Goal: Information Seeking & Learning: Learn about a topic

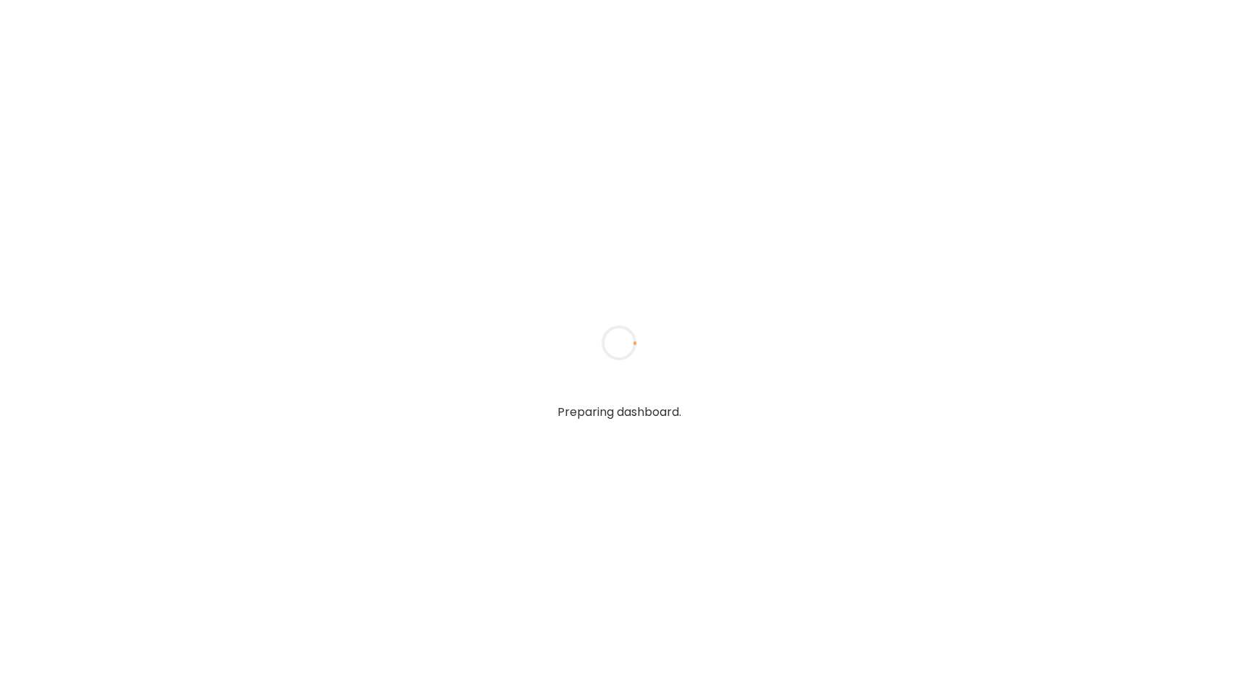
type input "**********"
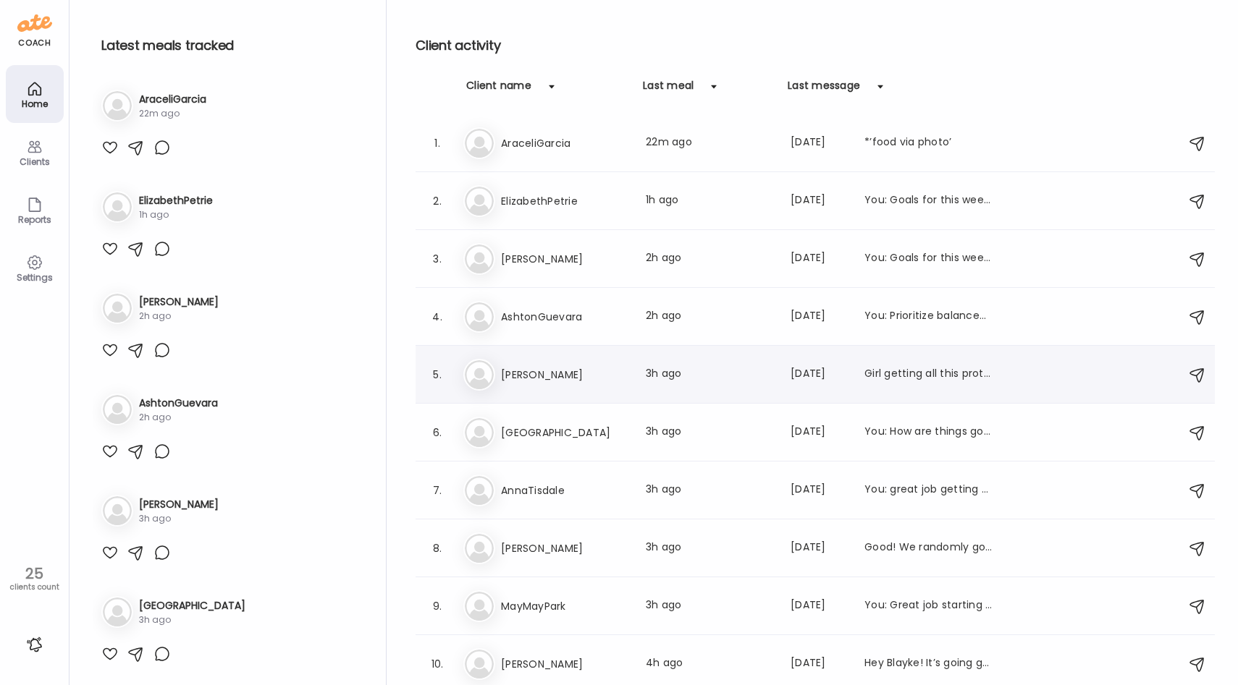
scroll to position [87, 0]
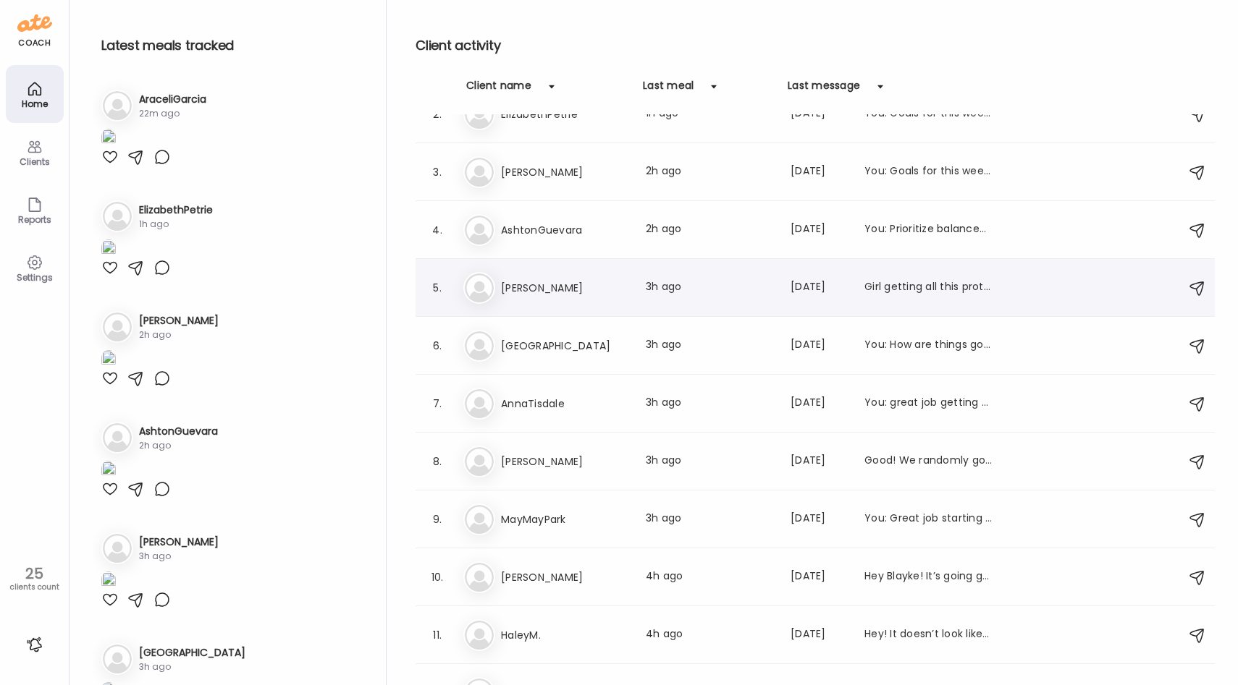
click at [557, 292] on h3 "[PERSON_NAME]" at bounding box center [564, 287] width 127 height 17
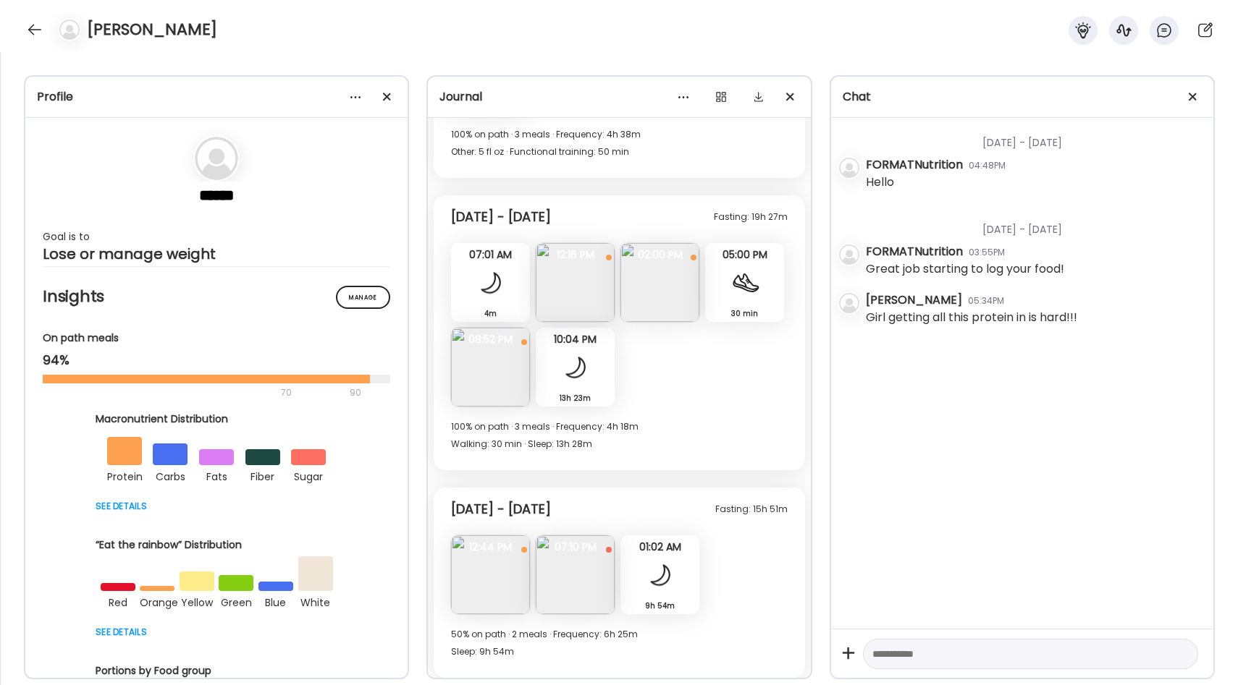
scroll to position [494, 0]
click at [382, 96] on div at bounding box center [387, 97] width 29 height 29
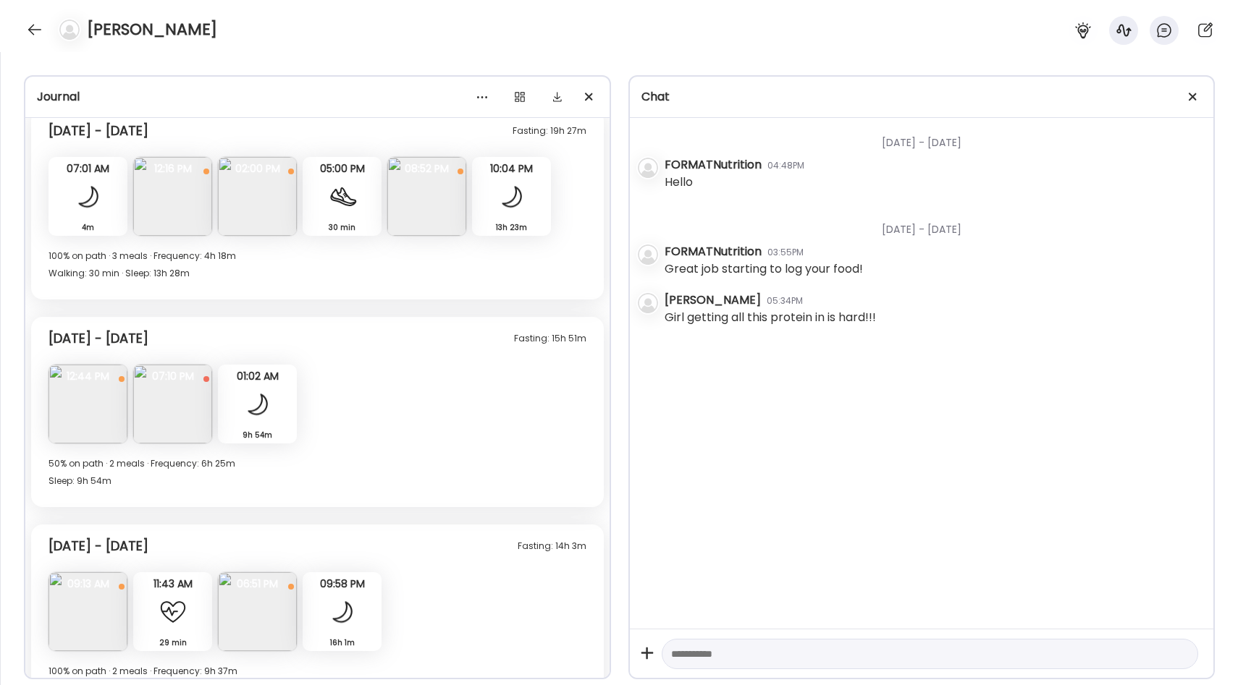
scroll to position [409, 0]
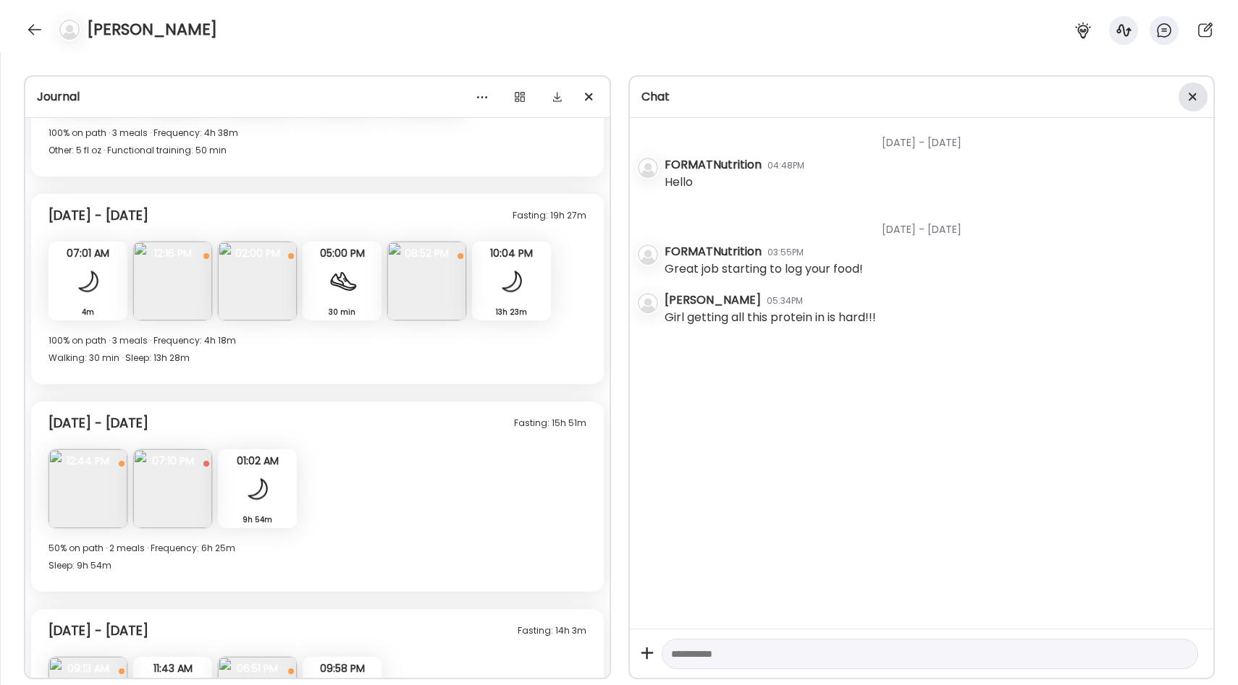
click at [1185, 96] on div at bounding box center [1192, 97] width 29 height 29
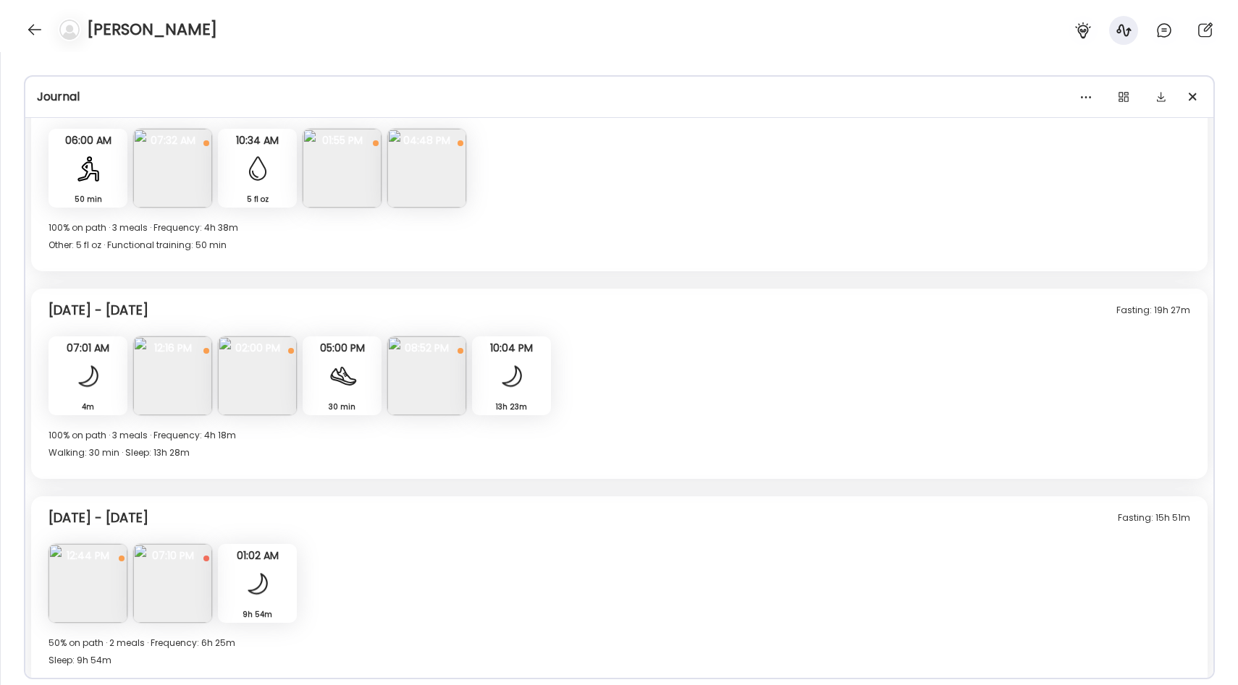
scroll to position [316, 0]
click at [1125, 91] on div at bounding box center [1123, 97] width 29 height 29
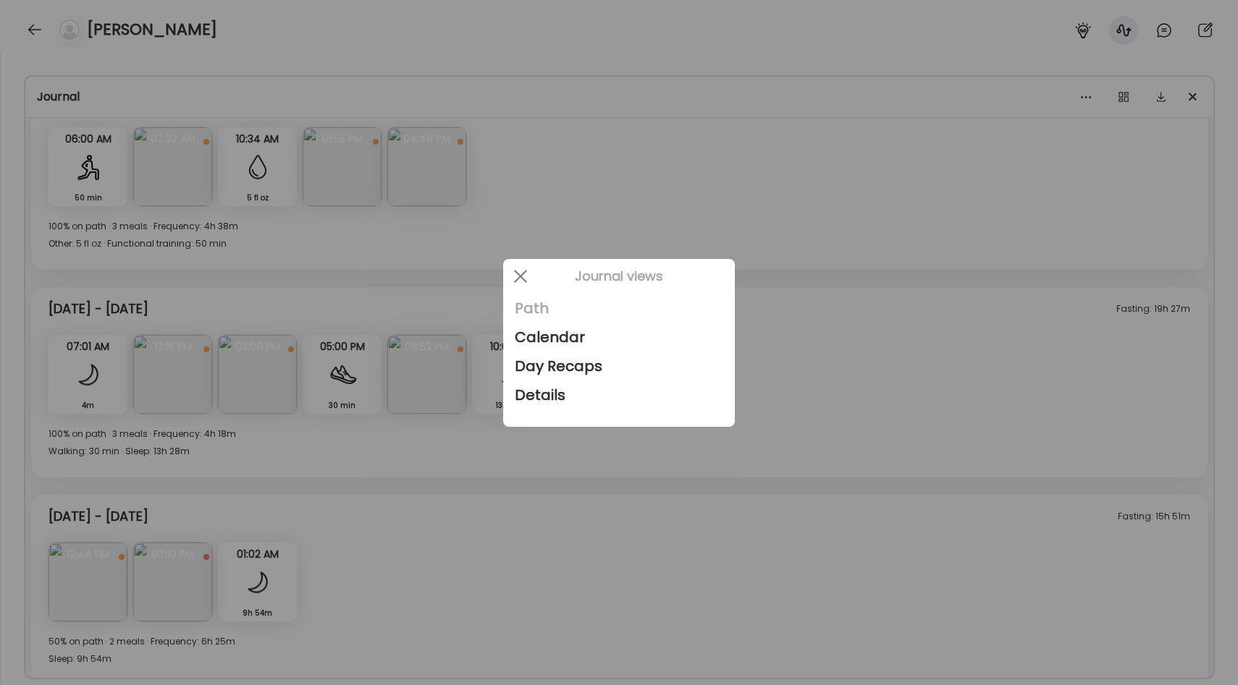
click at [559, 303] on div "Path" at bounding box center [619, 308] width 208 height 29
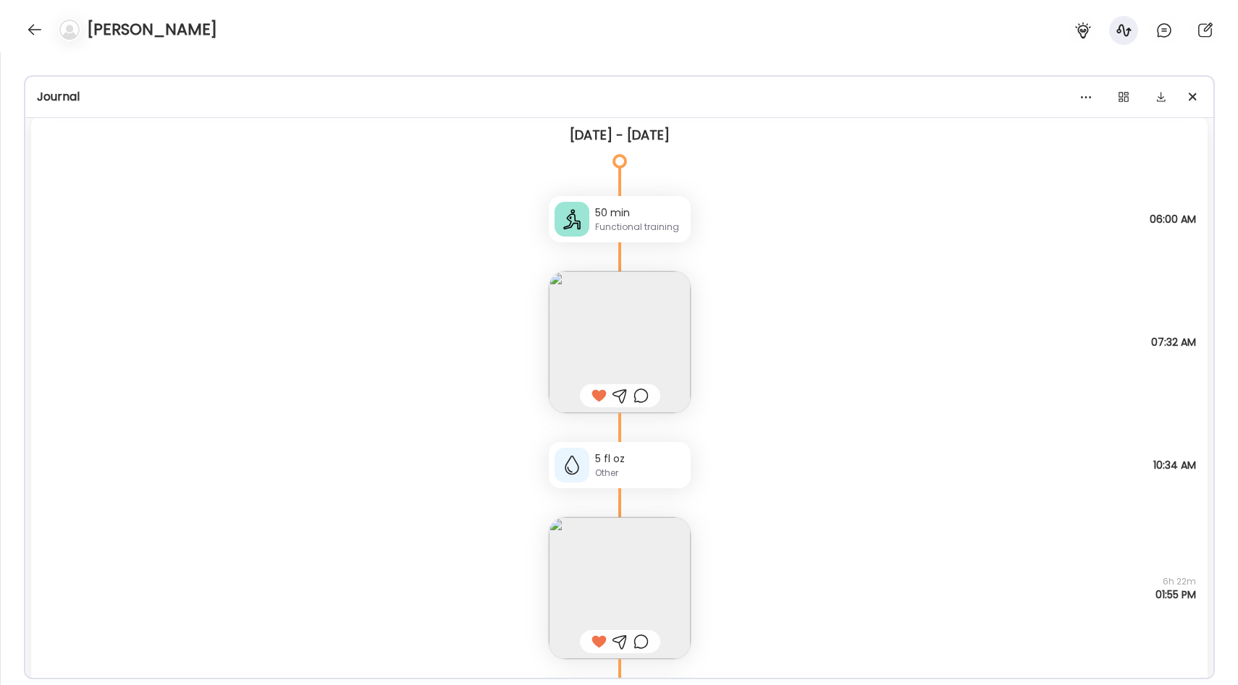
click at [1138, 92] on div at bounding box center [1139, 99] width 124 height 23
click at [1125, 93] on div at bounding box center [1123, 97] width 29 height 29
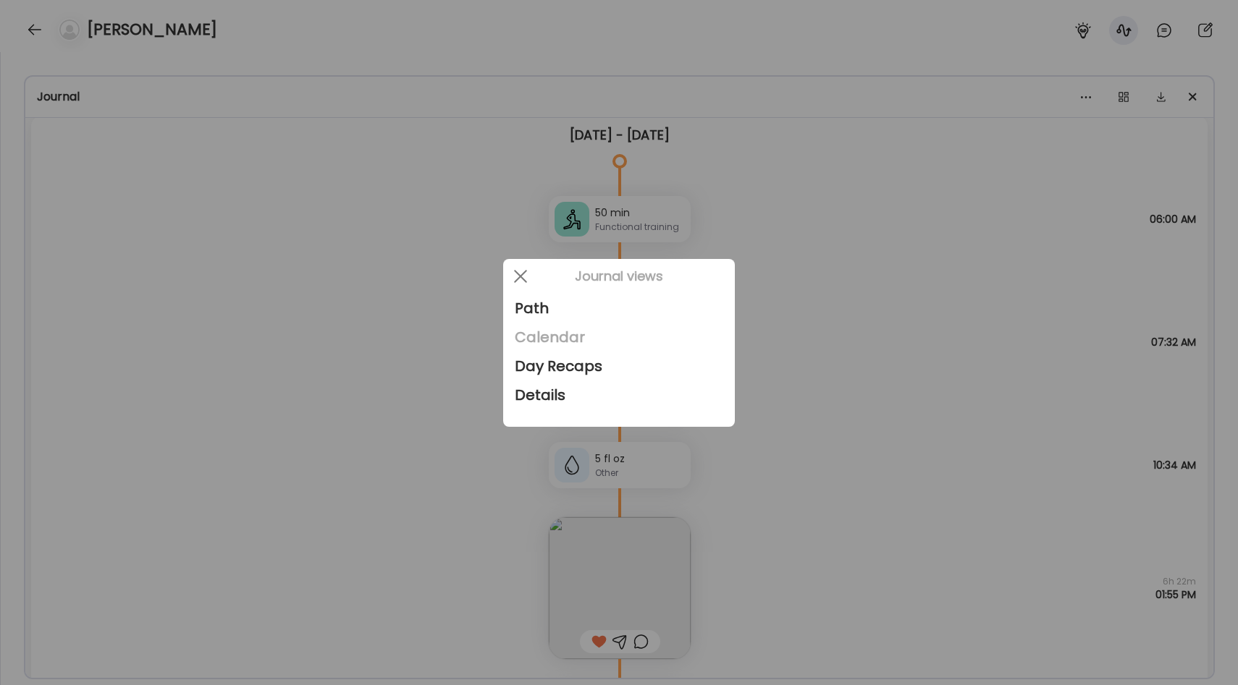
click at [593, 341] on div "Calendar" at bounding box center [619, 337] width 208 height 29
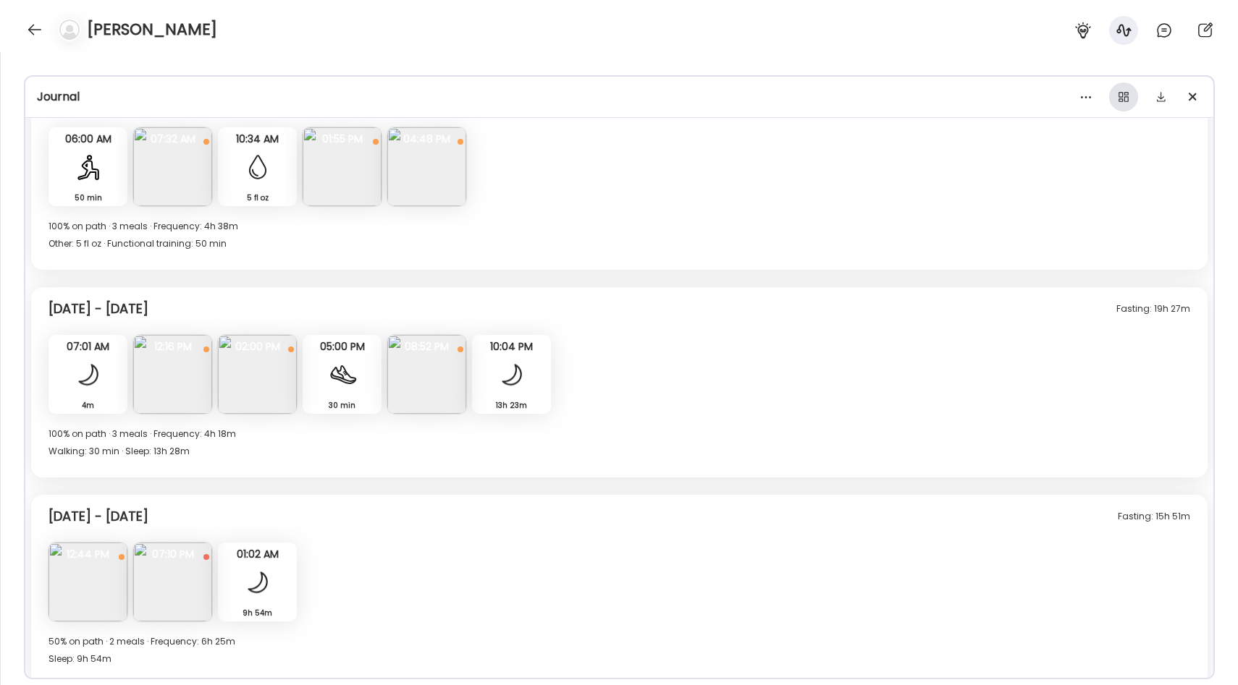
click at [1125, 98] on div at bounding box center [1123, 97] width 29 height 29
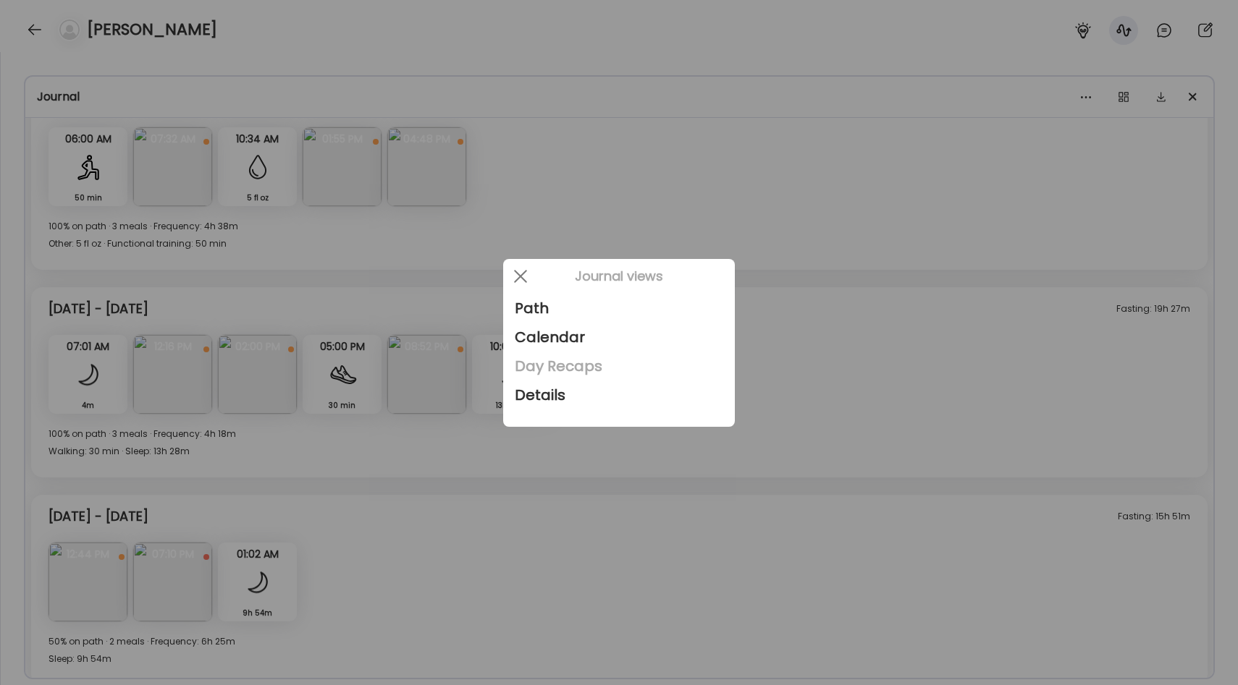
click at [559, 374] on div "Day Recaps" at bounding box center [619, 366] width 208 height 29
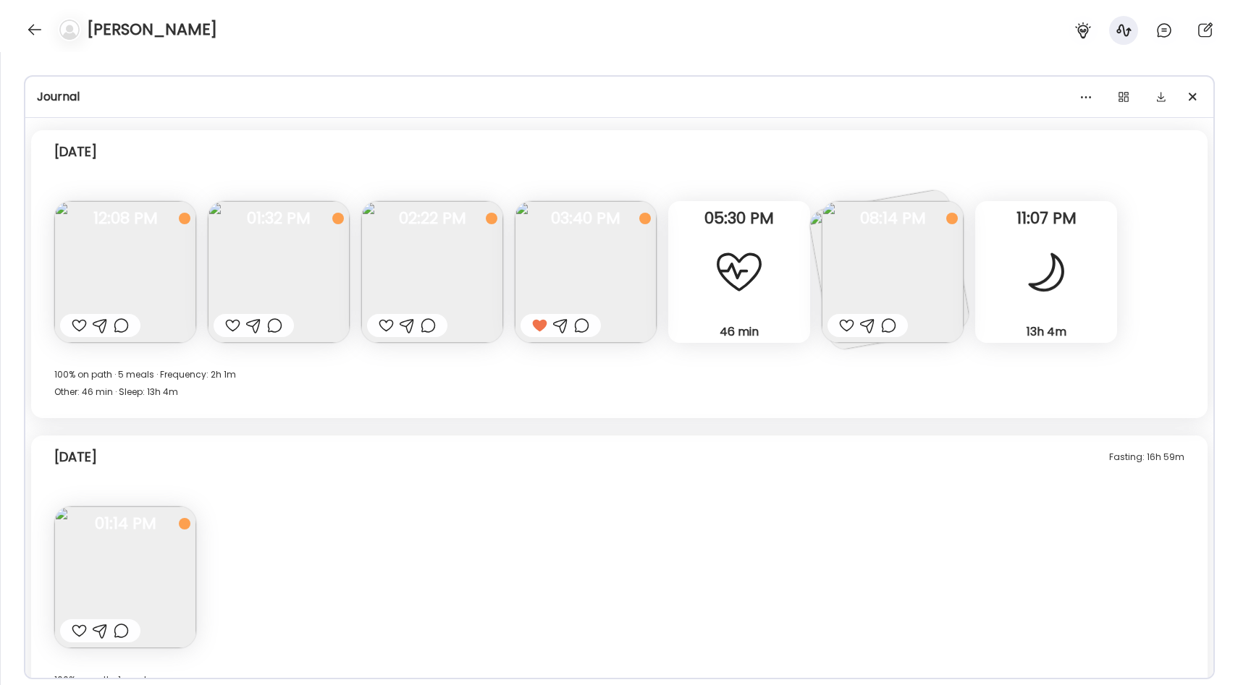
scroll to position [2334, 0]
click at [863, 250] on img at bounding box center [892, 275] width 142 height 142
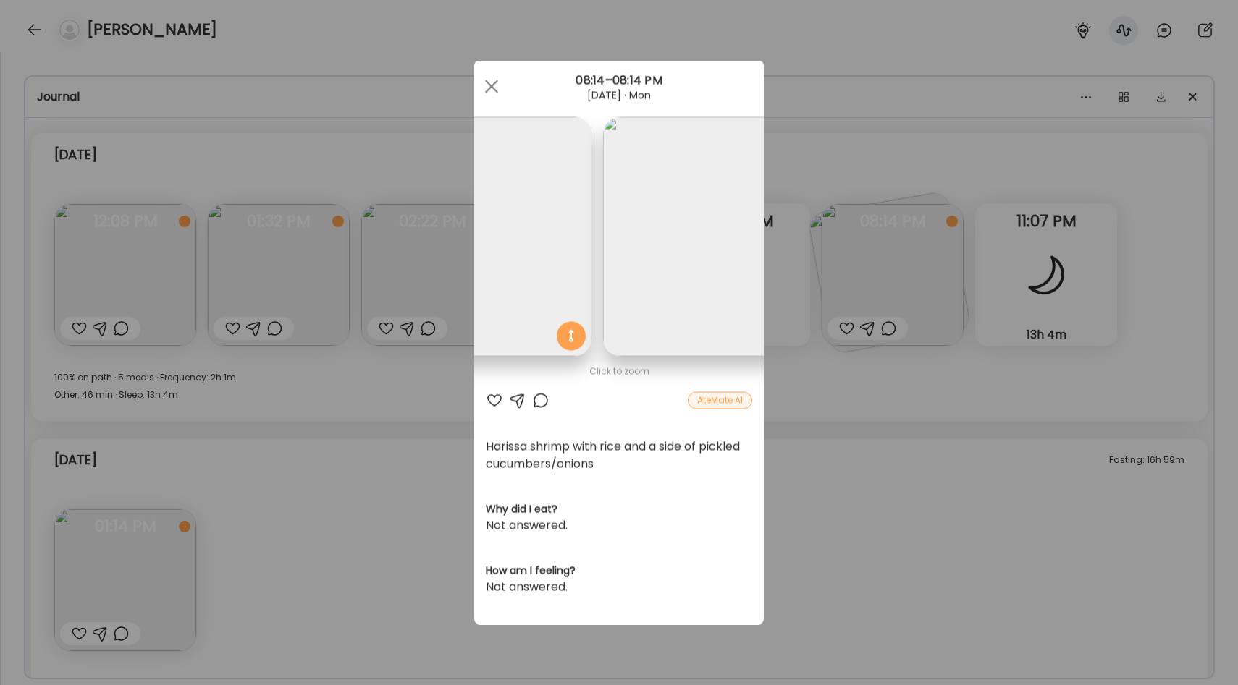
scroll to position [0, 0]
click at [856, 407] on div "Ate Coach Dashboard Wahoo! It’s official Take a moment to set up your Coach Pro…" at bounding box center [619, 342] width 1238 height 685
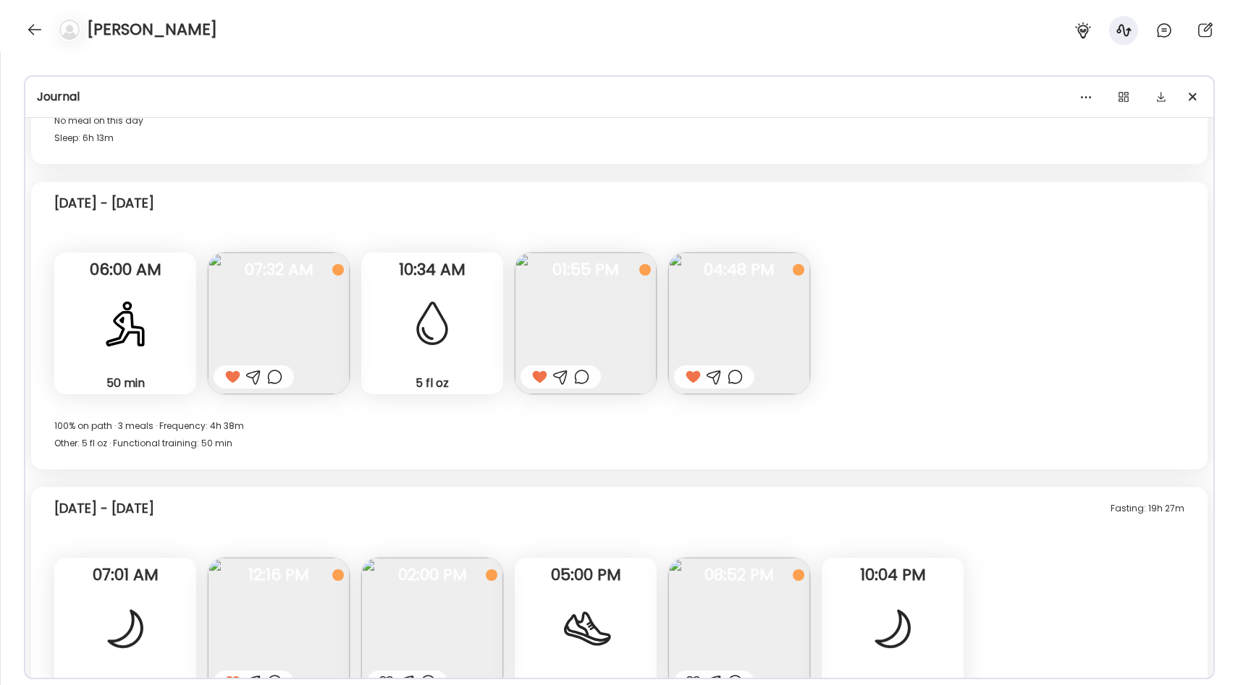
scroll to position [301, 0]
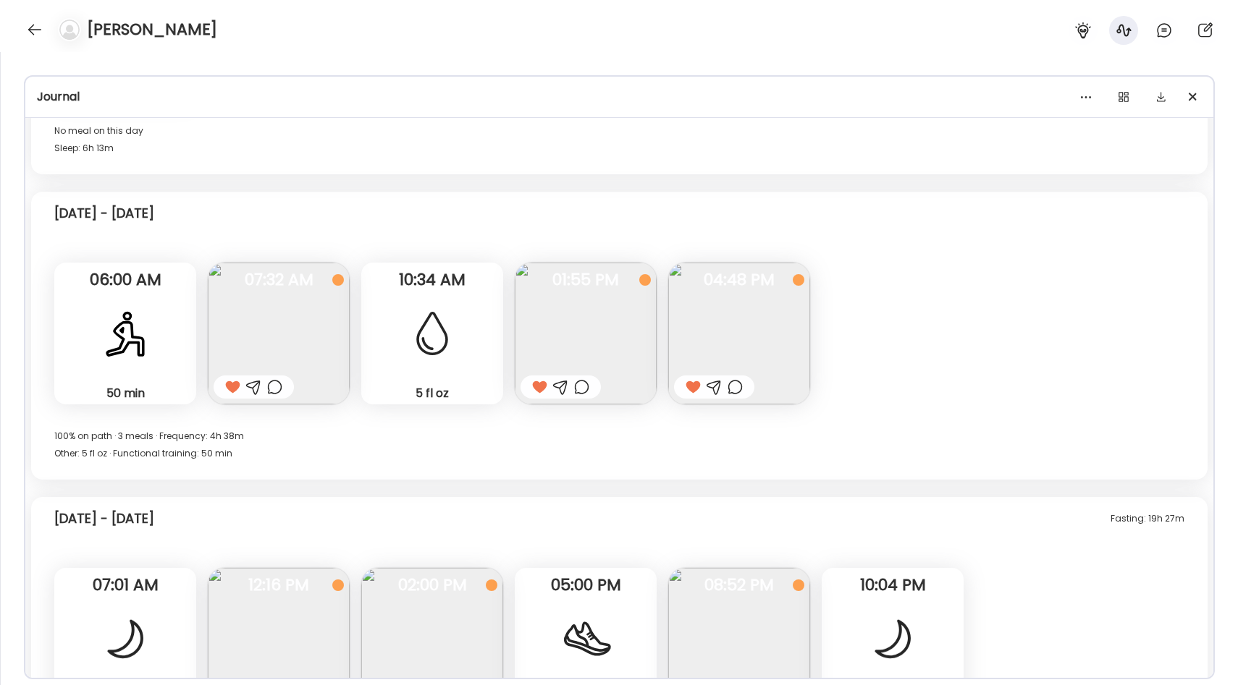
click at [321, 336] on img at bounding box center [279, 334] width 142 height 142
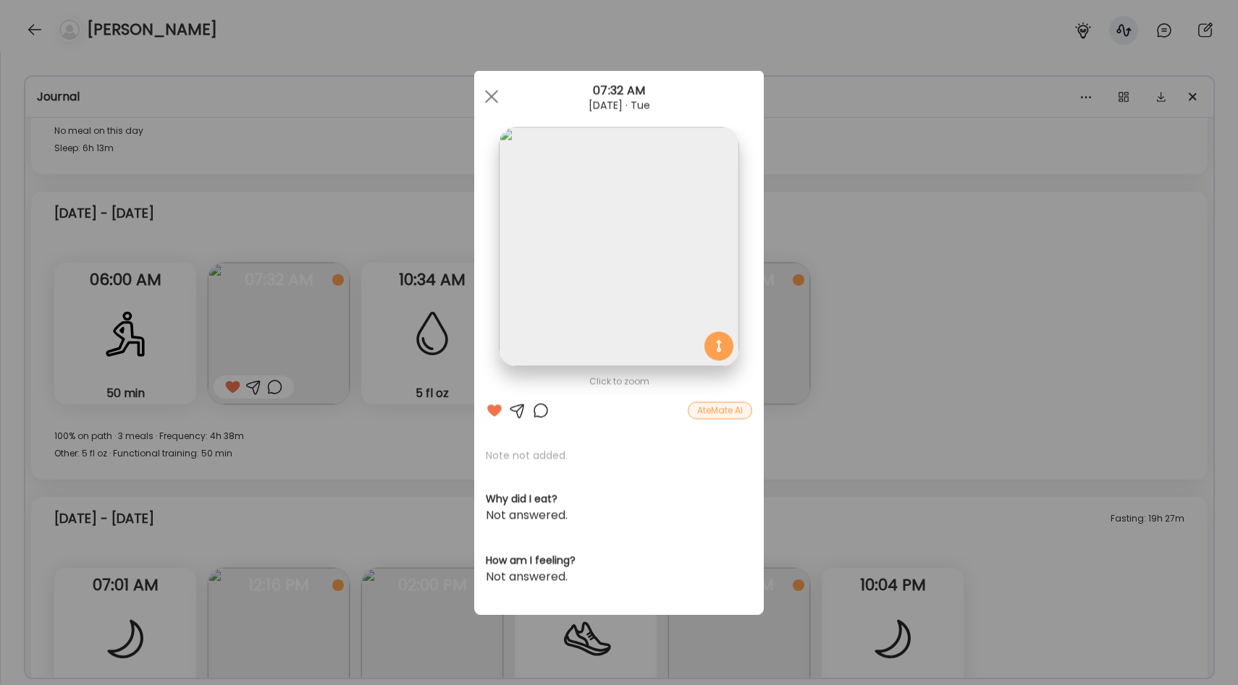
click at [889, 206] on div "Ate Coach Dashboard Wahoo! It’s official Take a moment to set up your Coach Pro…" at bounding box center [619, 342] width 1238 height 685
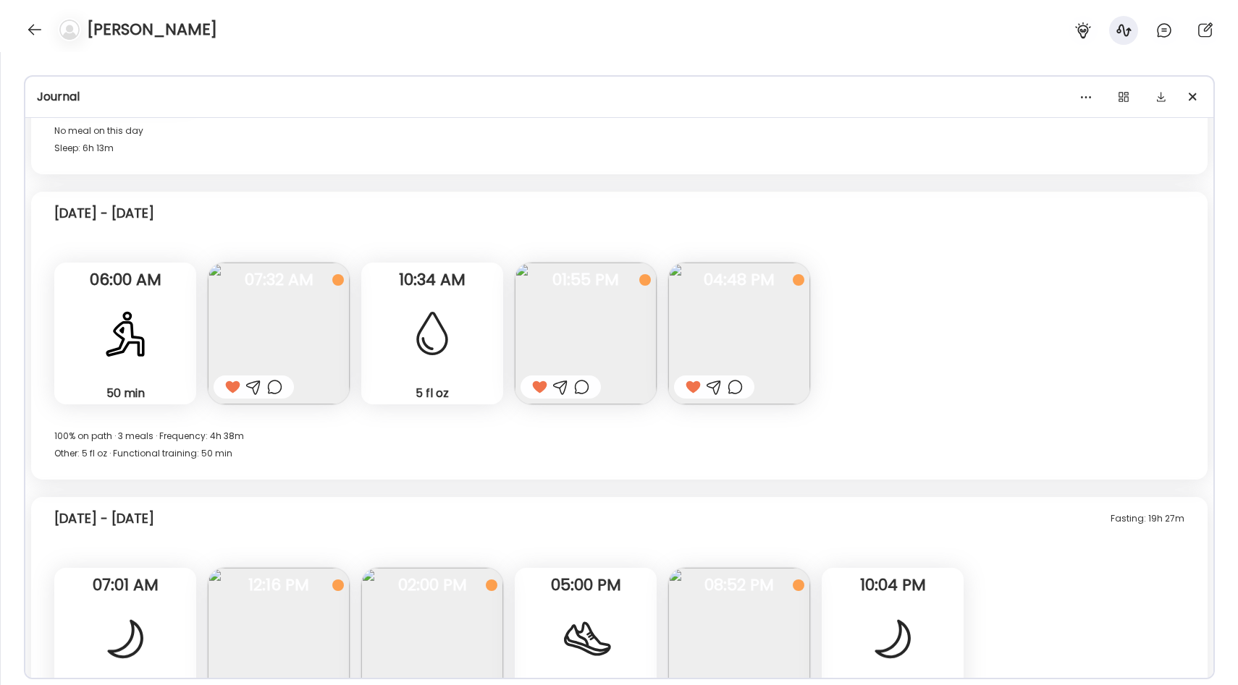
scroll to position [314, 0]
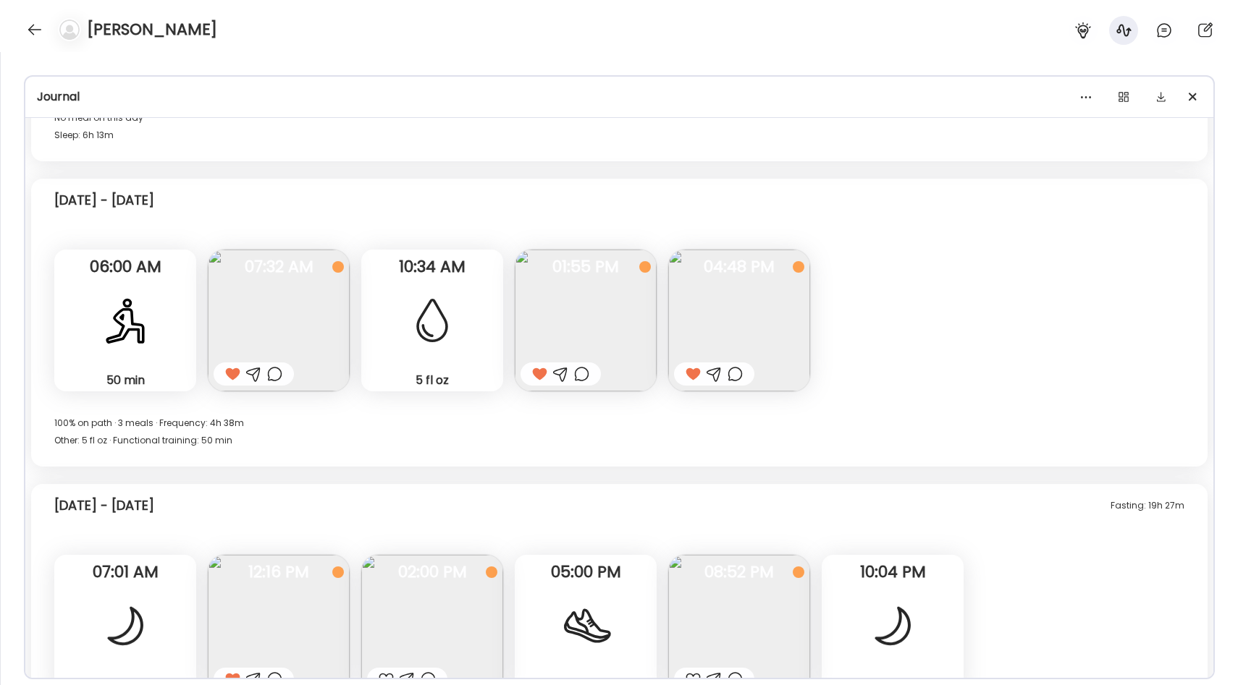
click at [688, 308] on img at bounding box center [739, 321] width 142 height 142
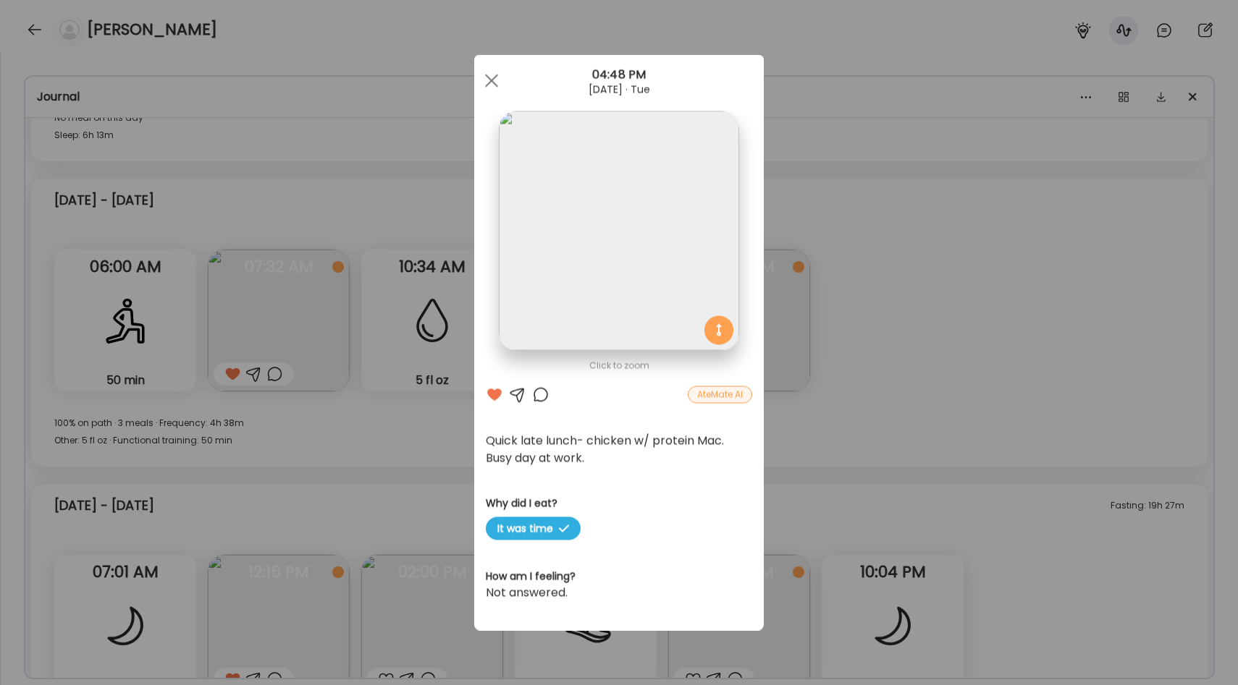
click at [692, 243] on img at bounding box center [619, 231] width 240 height 240
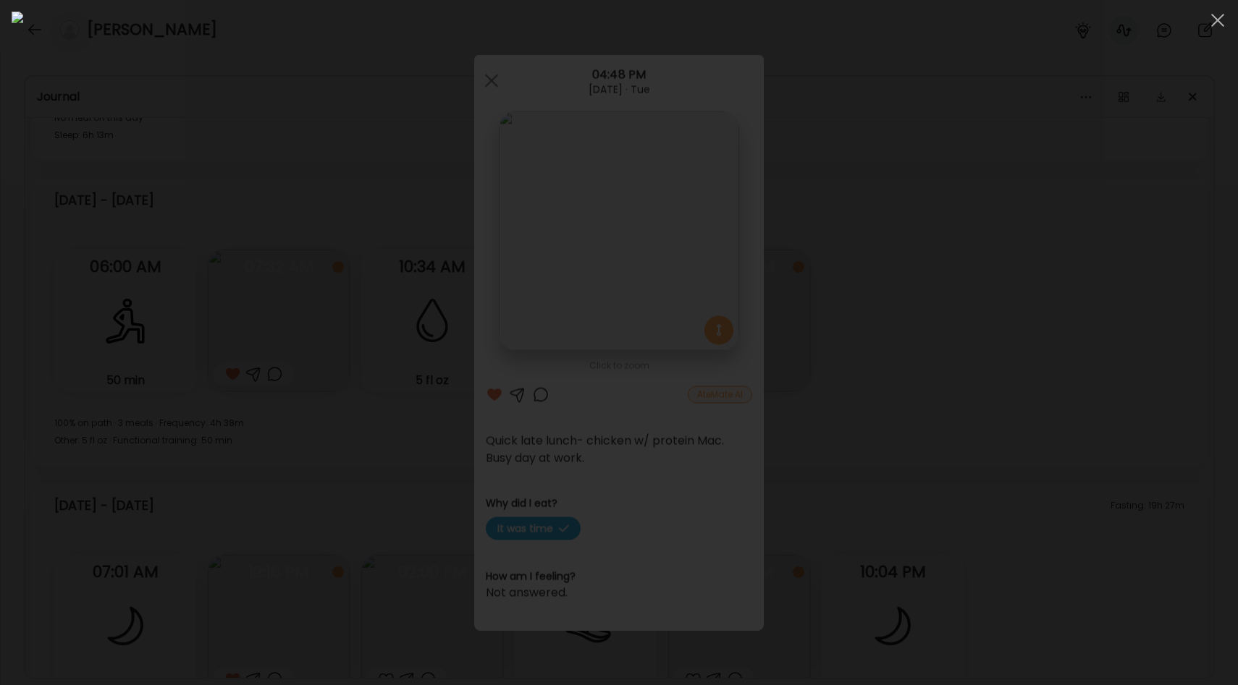
click at [1024, 221] on div at bounding box center [619, 343] width 1214 height 662
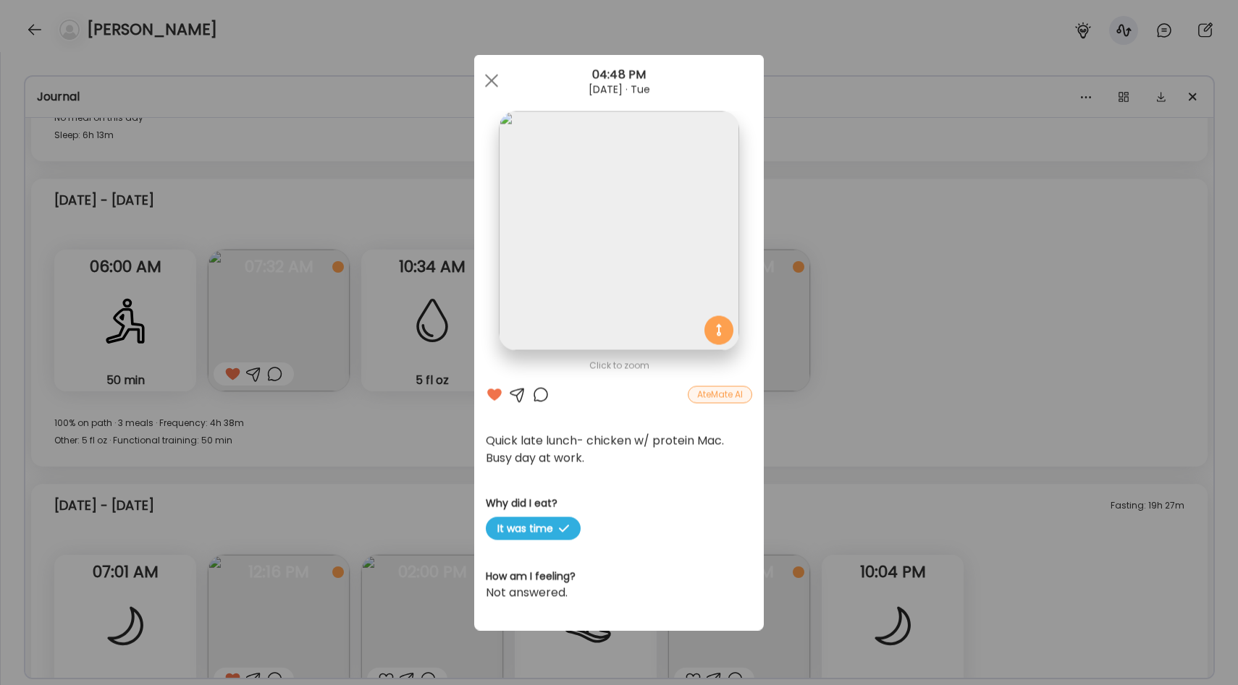
click at [982, 253] on div "Ate Coach Dashboard Wahoo! It’s official Take a moment to set up your Coach Pro…" at bounding box center [619, 342] width 1238 height 685
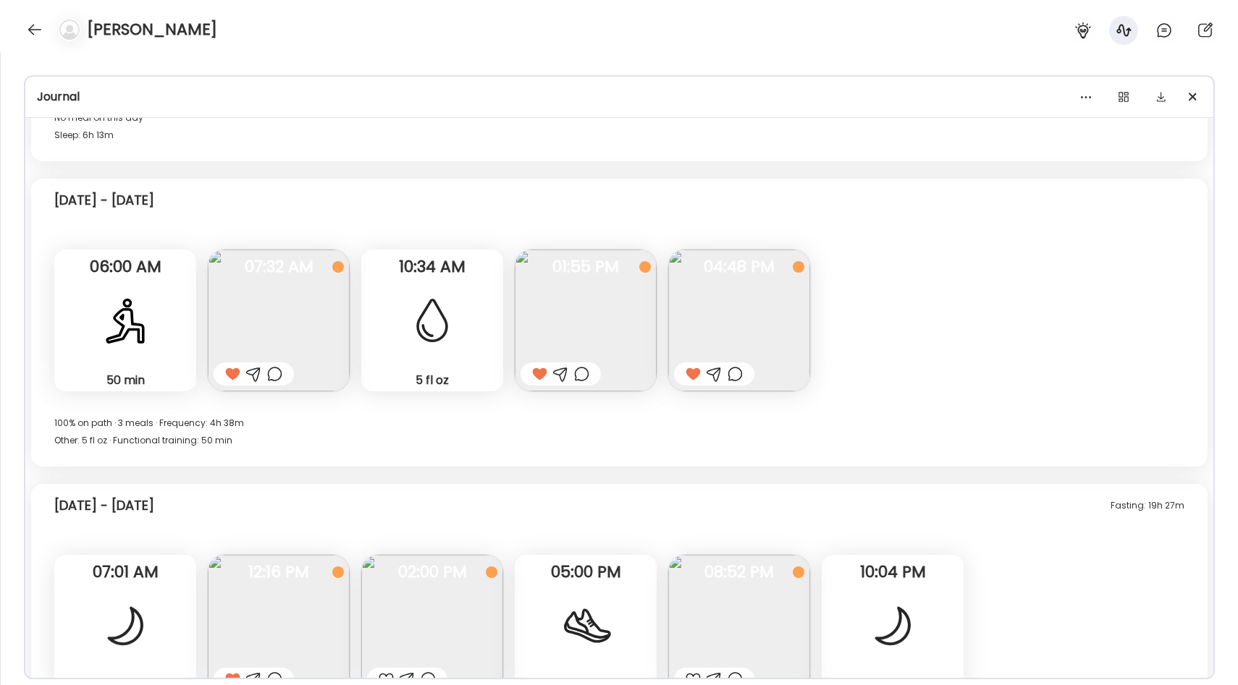
click at [284, 303] on img at bounding box center [279, 321] width 142 height 142
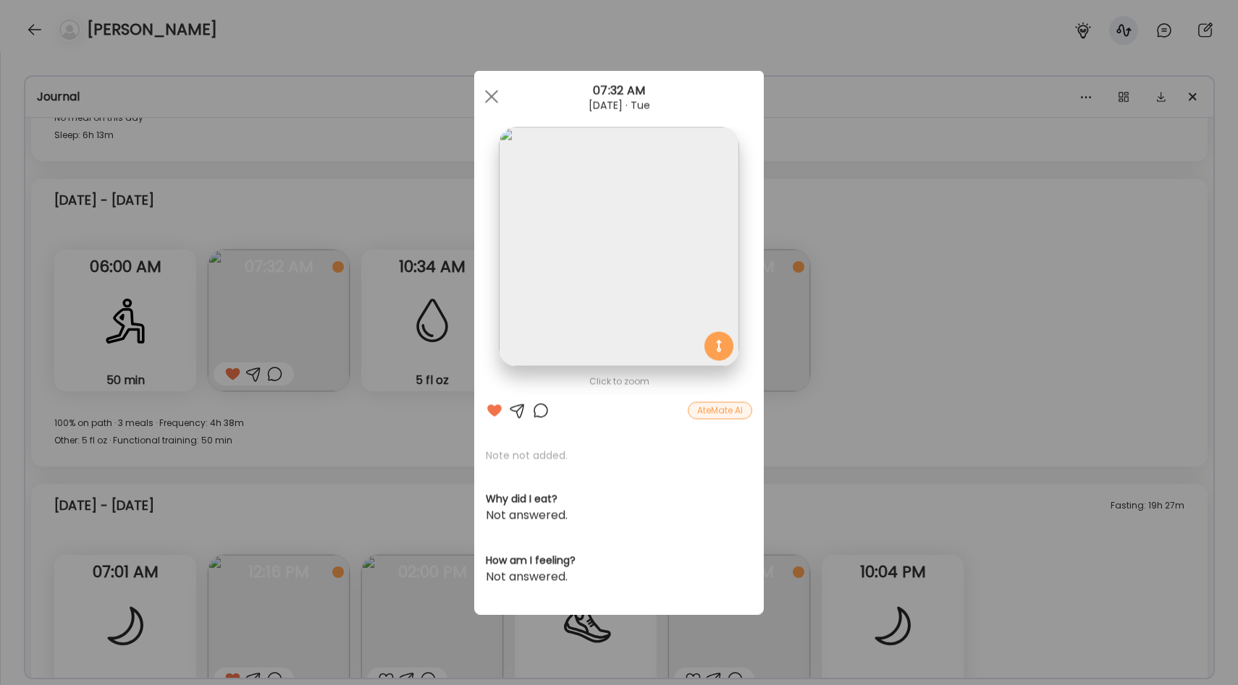
click at [842, 282] on div "Ate Coach Dashboard Wahoo! It’s official Take a moment to set up your Coach Pro…" at bounding box center [619, 342] width 1238 height 685
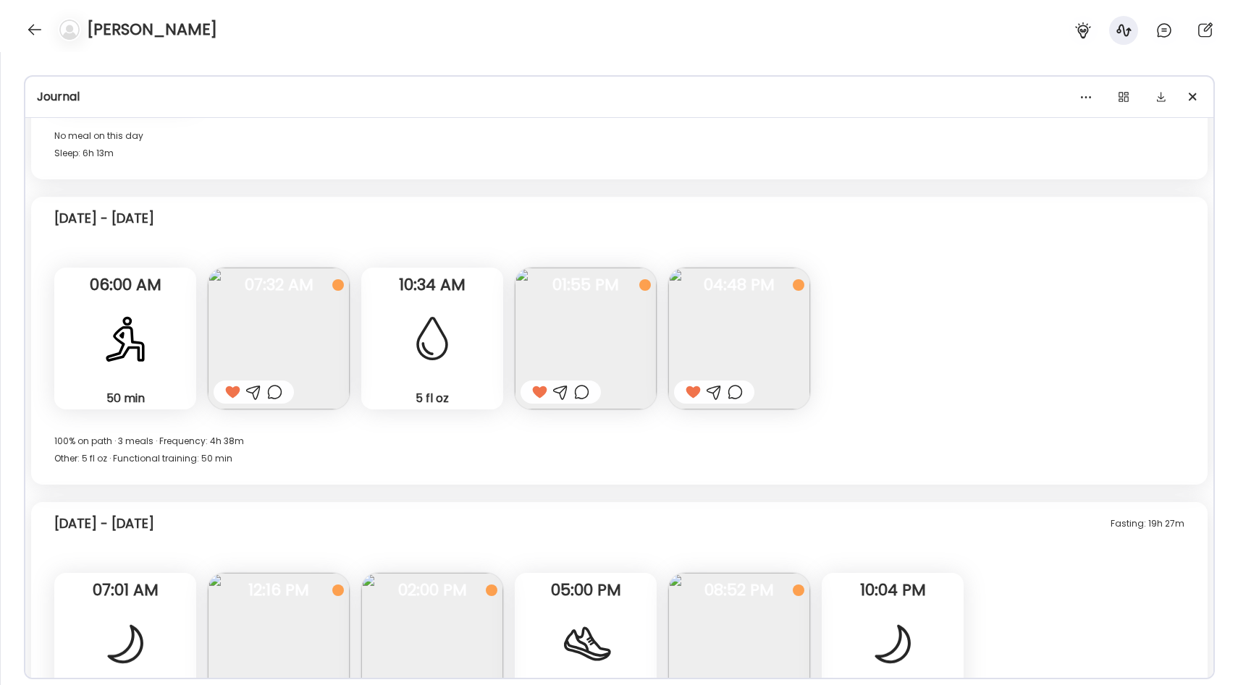
scroll to position [327, 0]
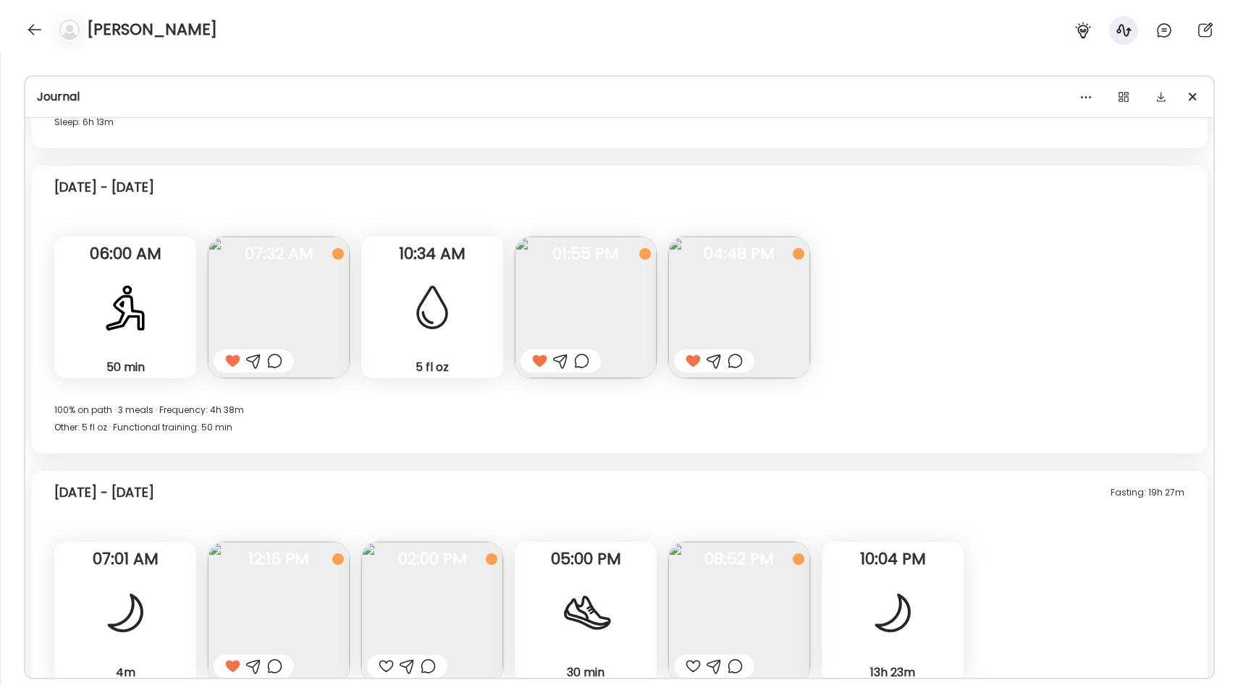
click at [570, 323] on img at bounding box center [586, 308] width 142 height 142
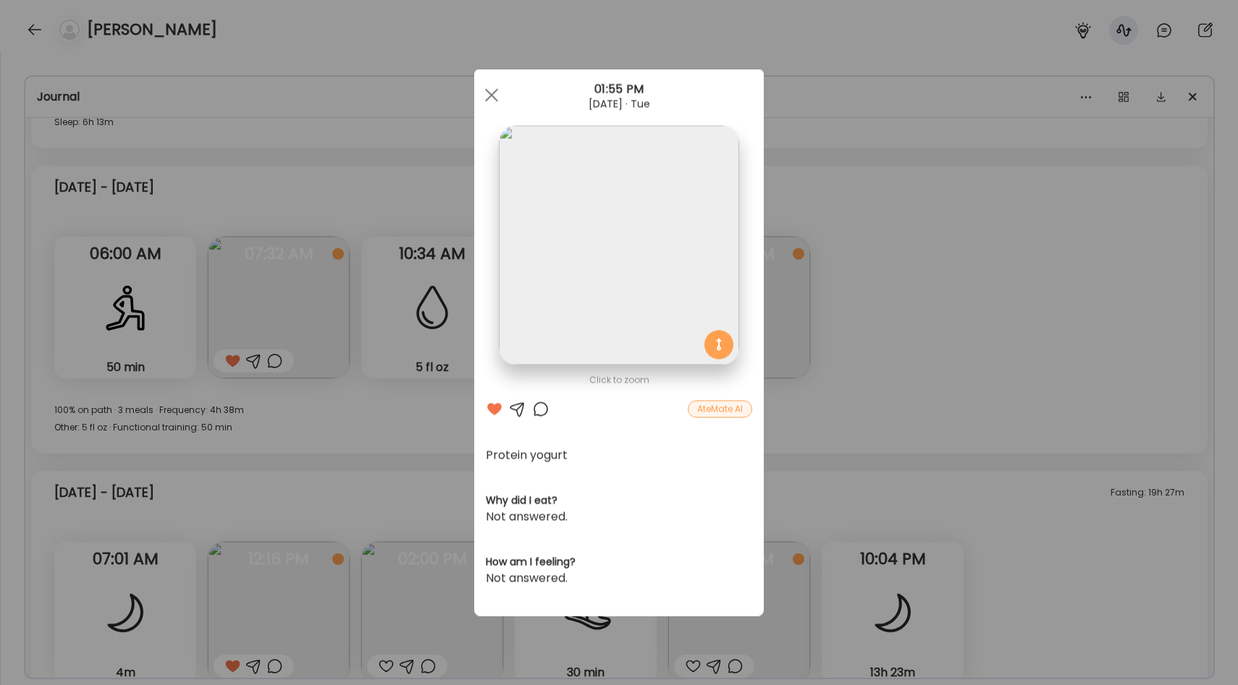
click at [783, 391] on div "Ate Coach Dashboard Wahoo! It’s official Take a moment to set up your Coach Pro…" at bounding box center [619, 342] width 1238 height 685
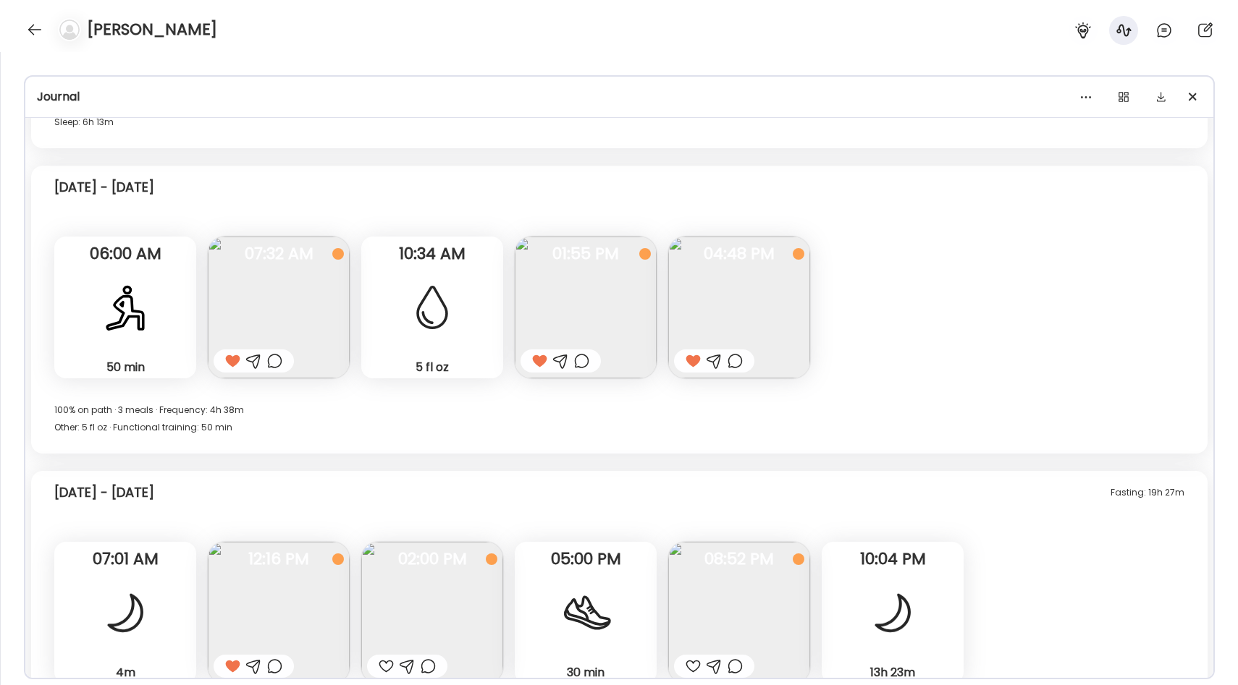
click at [783, 323] on img at bounding box center [739, 308] width 142 height 142
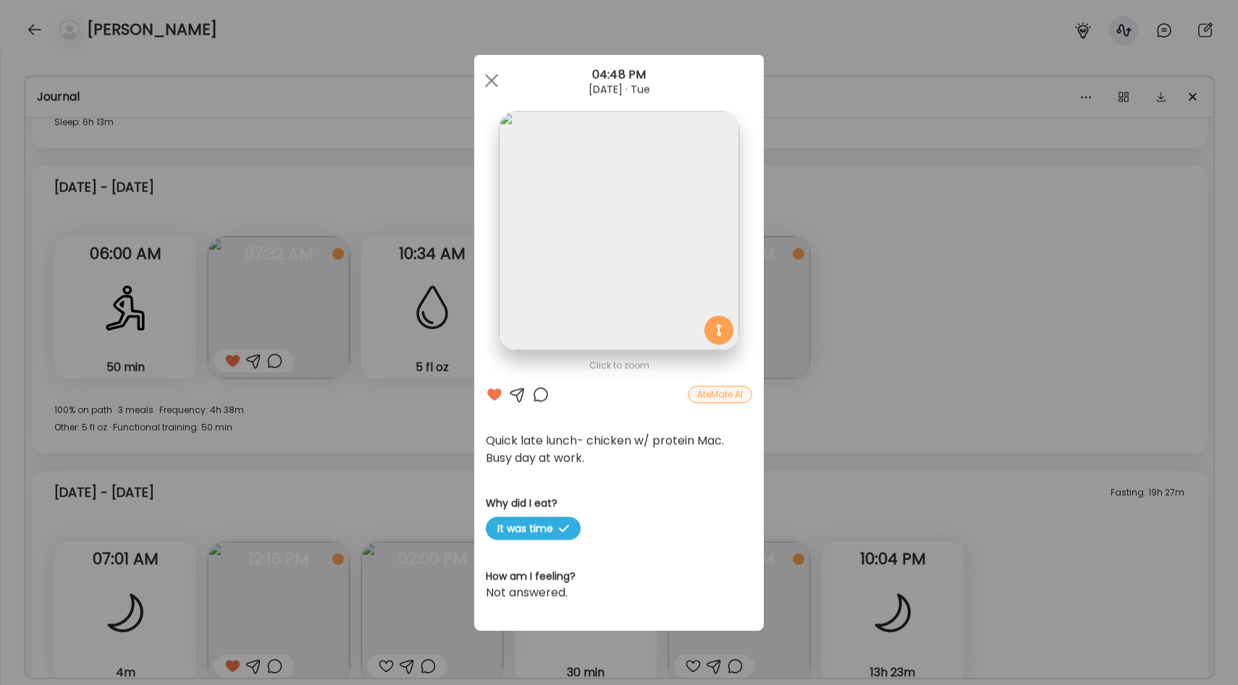
click at [840, 317] on div "Ate Coach Dashboard Wahoo! It’s official Take a moment to set up your Coach Pro…" at bounding box center [619, 342] width 1238 height 685
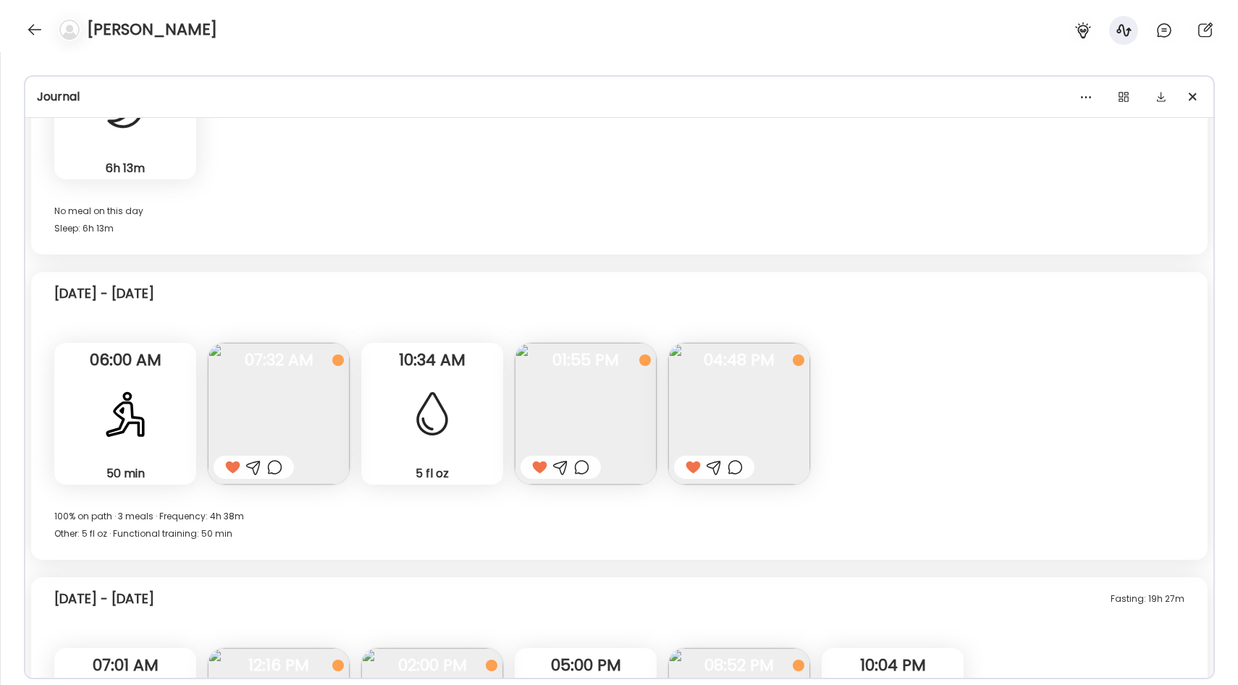
scroll to position [384, 0]
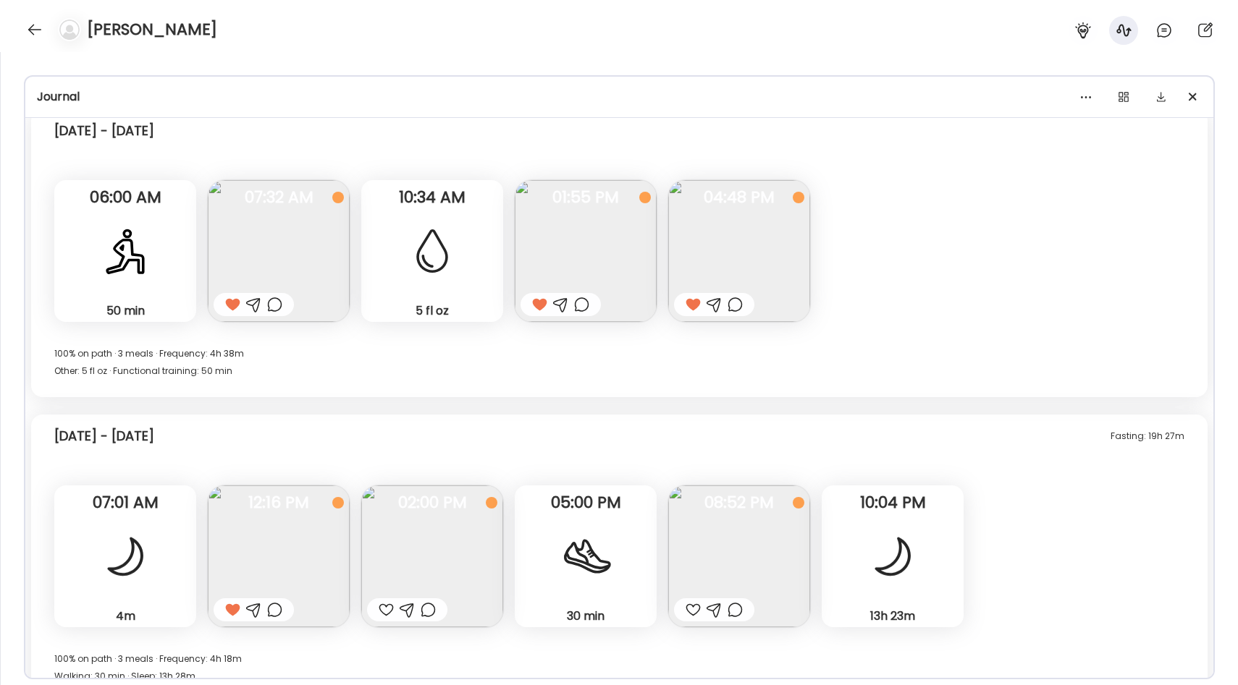
click at [301, 236] on img at bounding box center [279, 251] width 142 height 142
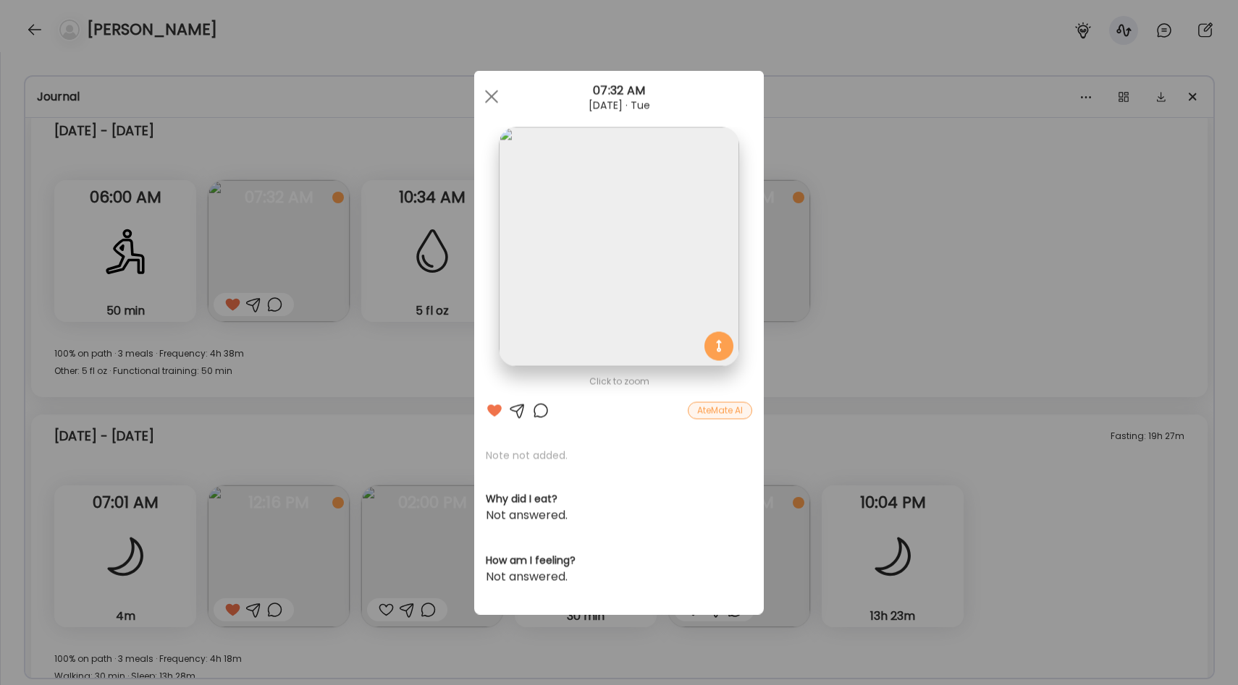
click at [832, 328] on div "Ate Coach Dashboard Wahoo! It’s official Take a moment to set up your Coach Pro…" at bounding box center [619, 342] width 1238 height 685
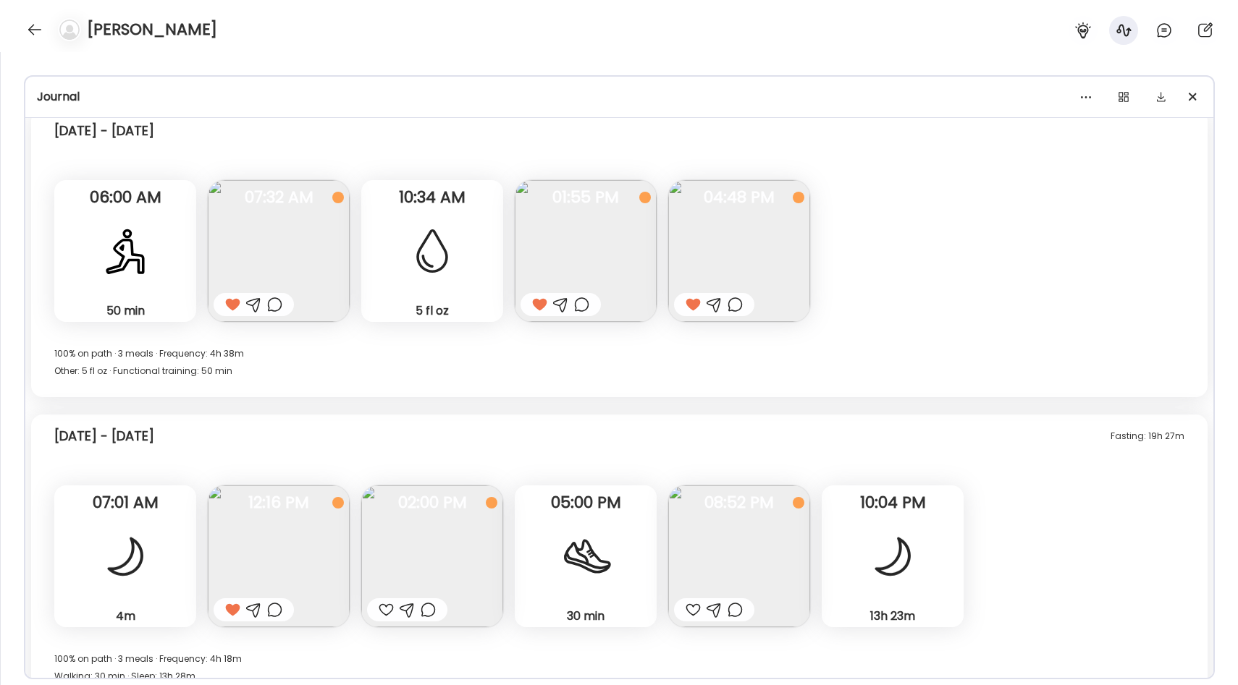
click at [276, 233] on img at bounding box center [279, 251] width 142 height 142
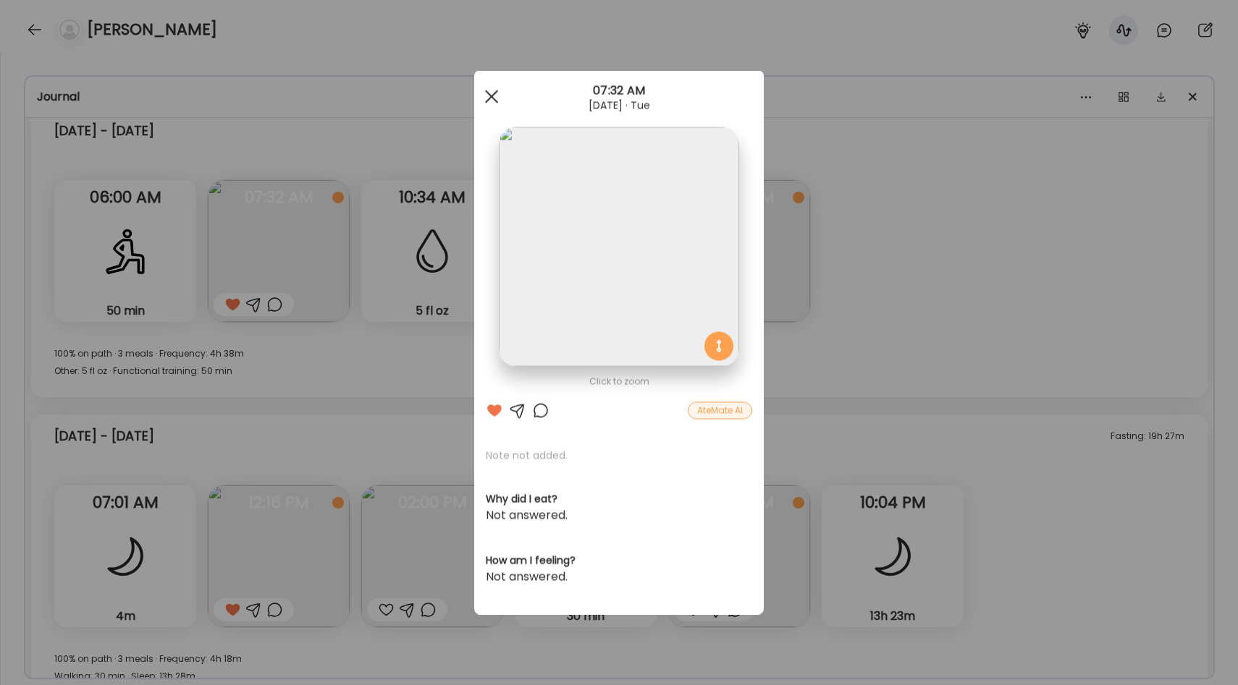
click at [496, 96] on div at bounding box center [491, 97] width 29 height 29
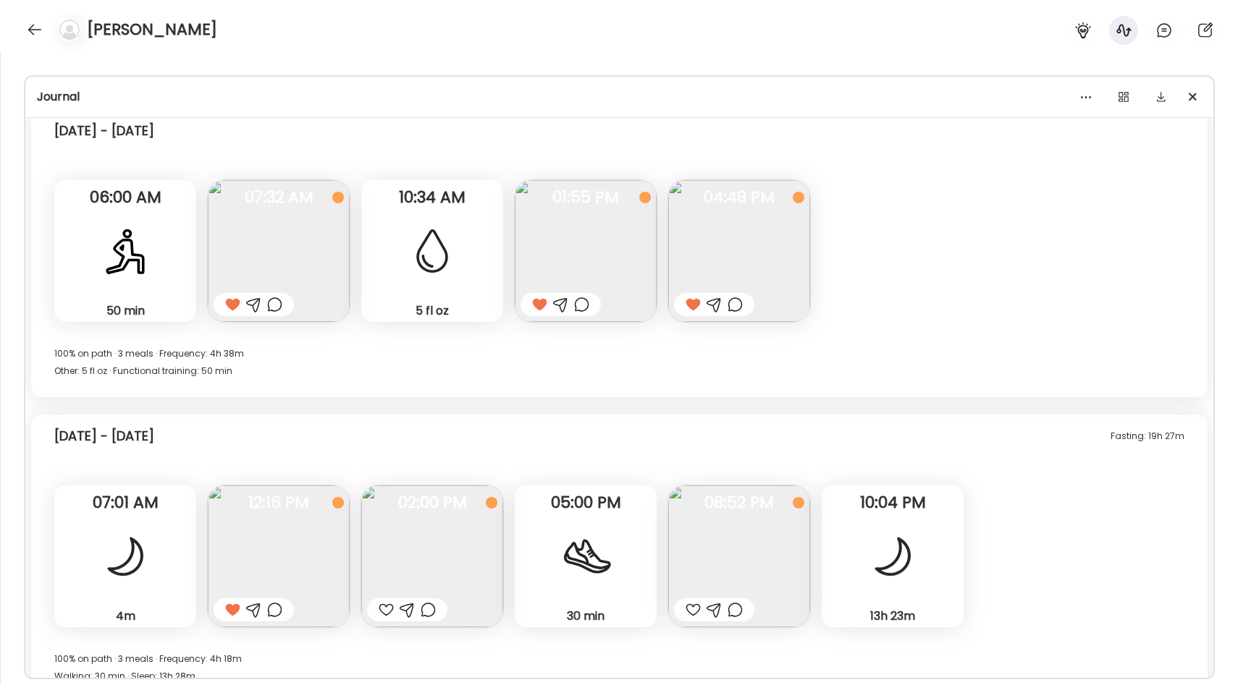
click at [347, 376] on div "100% on path · 3 meals · Frequency: 4h 38m Other: 5 fl oz · Functional training…" at bounding box center [619, 362] width 1130 height 35
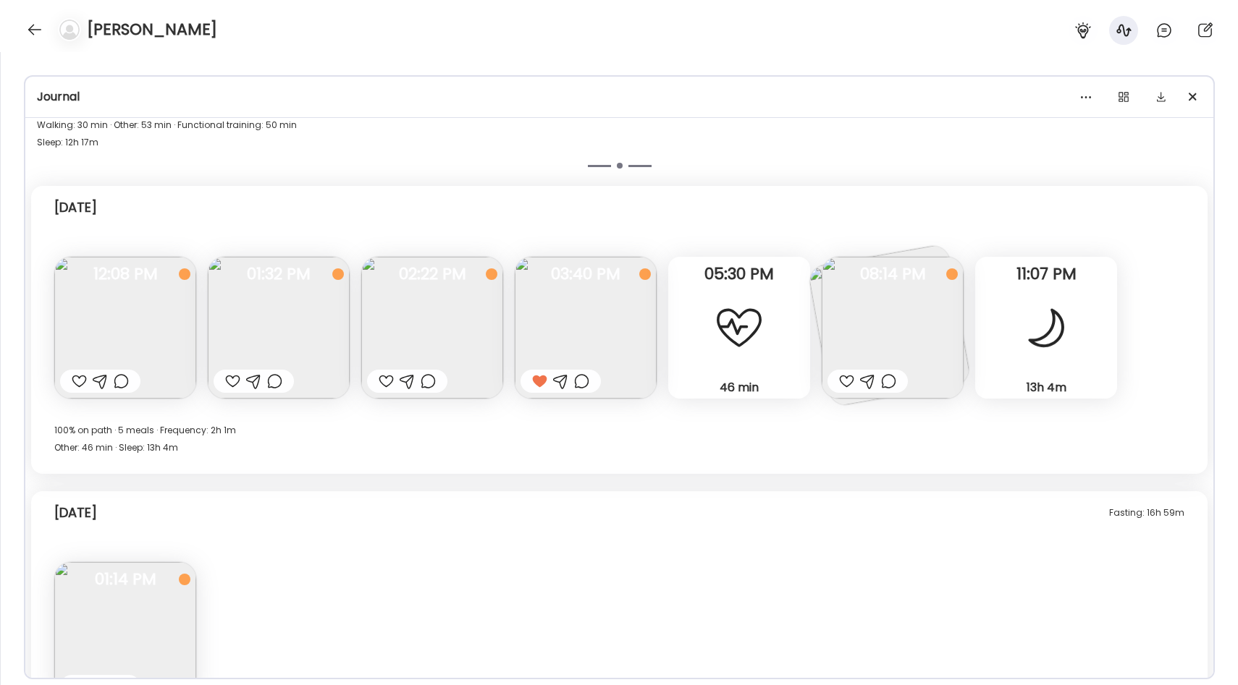
scroll to position [2280, 0]
click at [909, 316] on img at bounding box center [892, 329] width 142 height 142
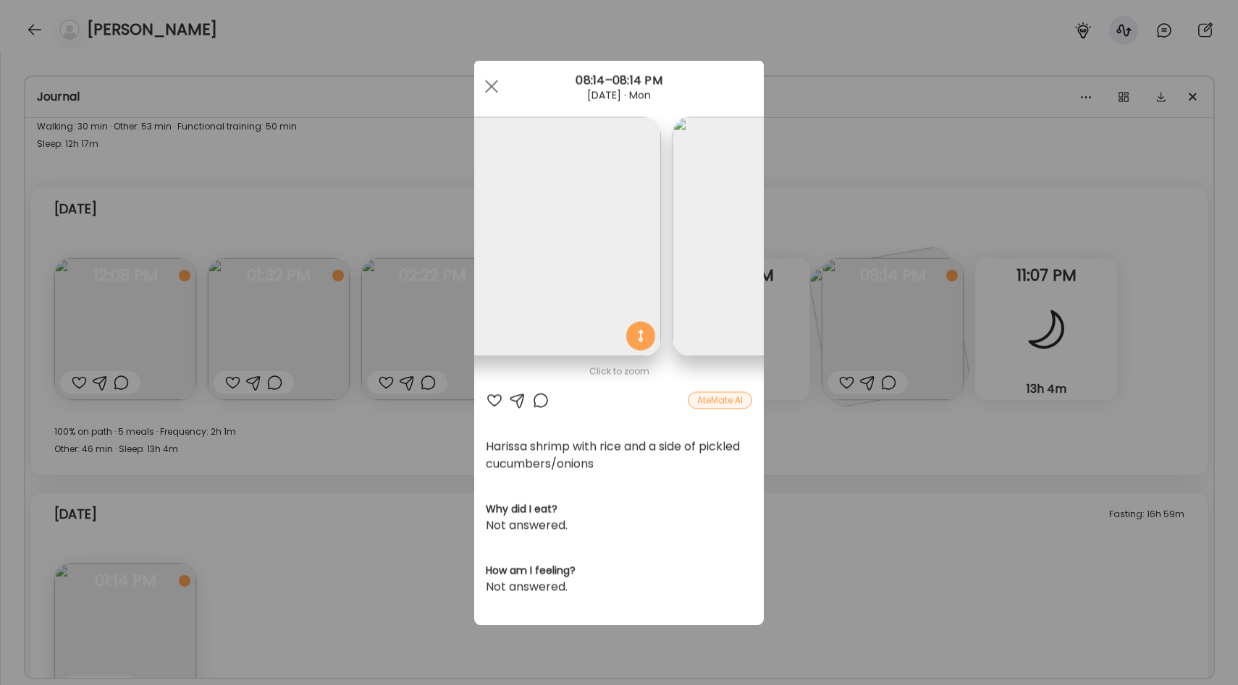
scroll to position [0, 0]
click at [431, 339] on div "Ate Coach Dashboard Wahoo! It’s official Take a moment to set up your Coach Pro…" at bounding box center [619, 342] width 1238 height 685
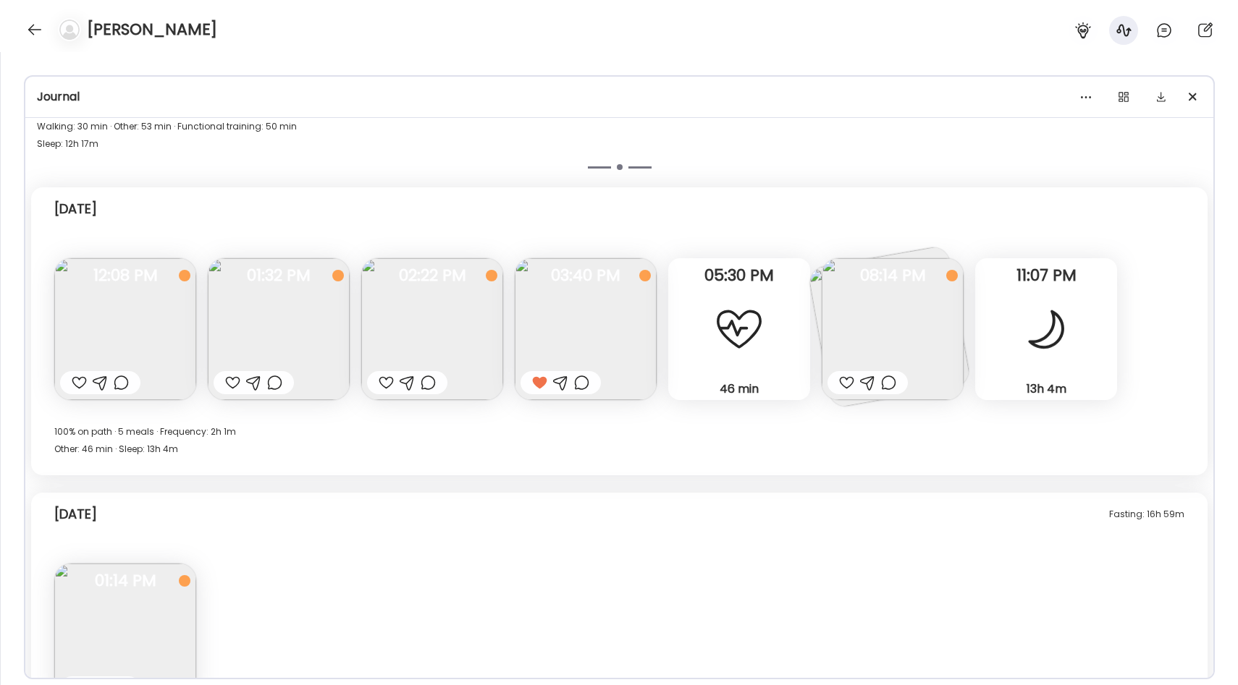
click at [639, 311] on img at bounding box center [586, 329] width 142 height 142
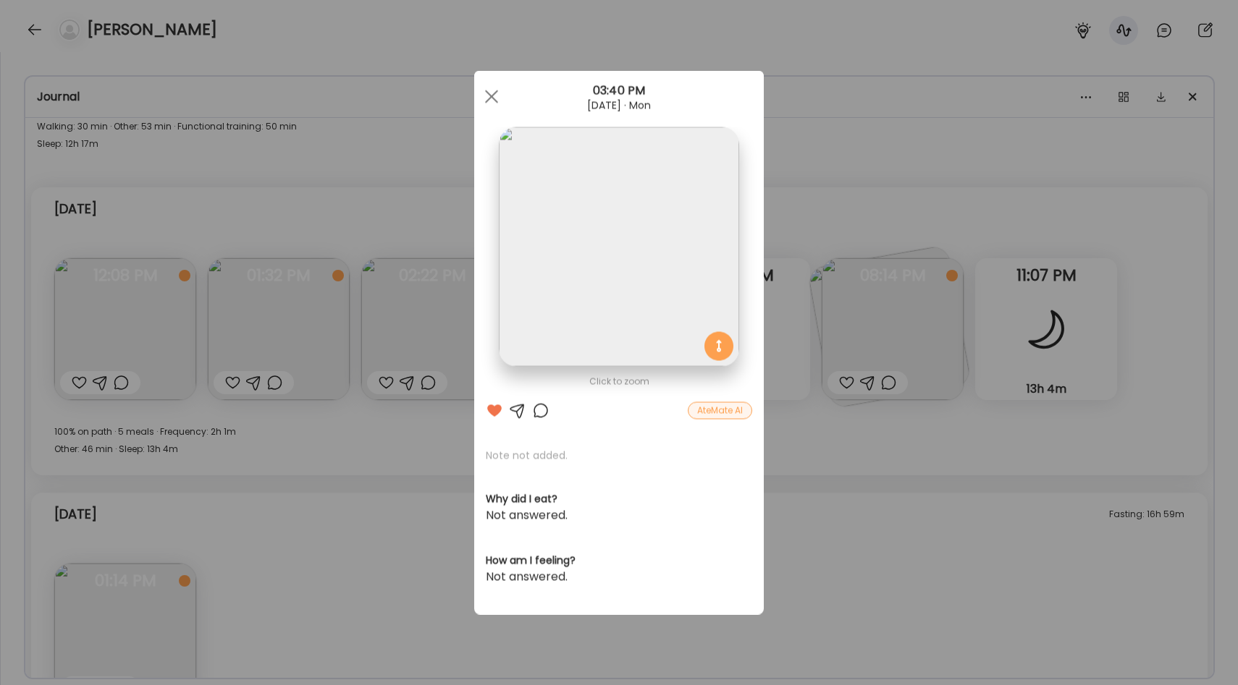
click at [389, 418] on div "Ate Coach Dashboard Wahoo! It’s official Take a moment to set up your Coach Pro…" at bounding box center [619, 342] width 1238 height 685
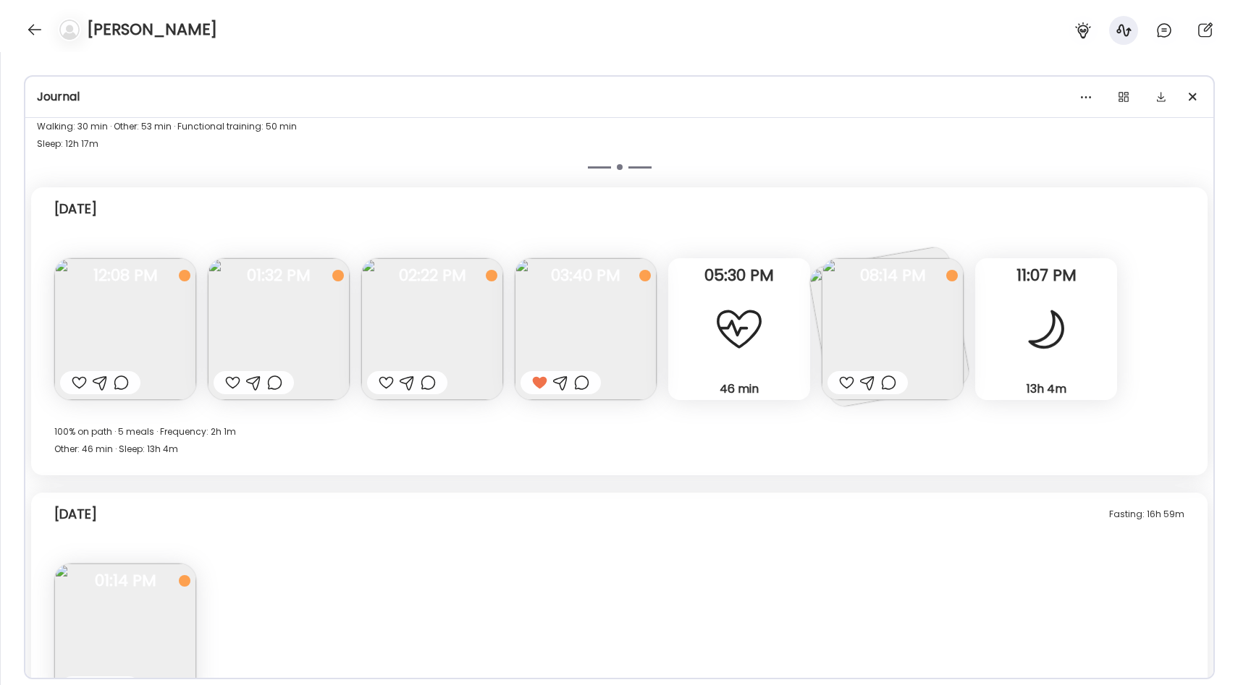
click at [130, 337] on img at bounding box center [125, 329] width 142 height 142
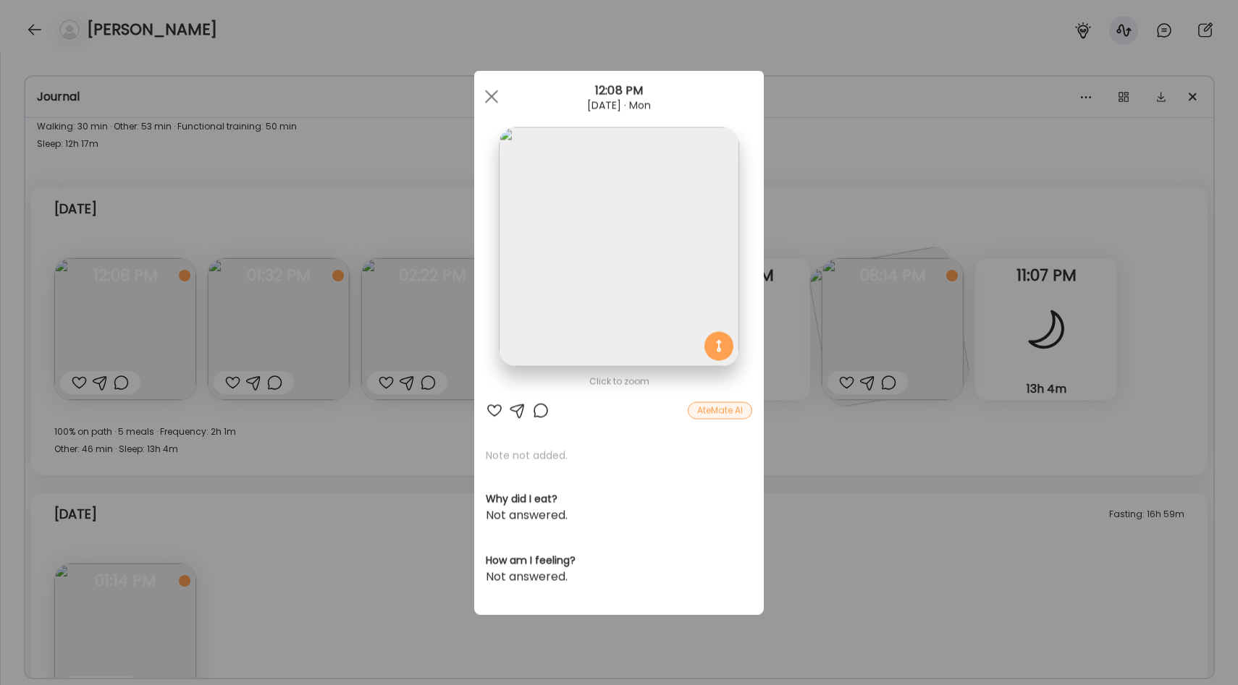
click at [376, 427] on div "Ate Coach Dashboard Wahoo! It’s official Take a moment to set up your Coach Pro…" at bounding box center [619, 342] width 1238 height 685
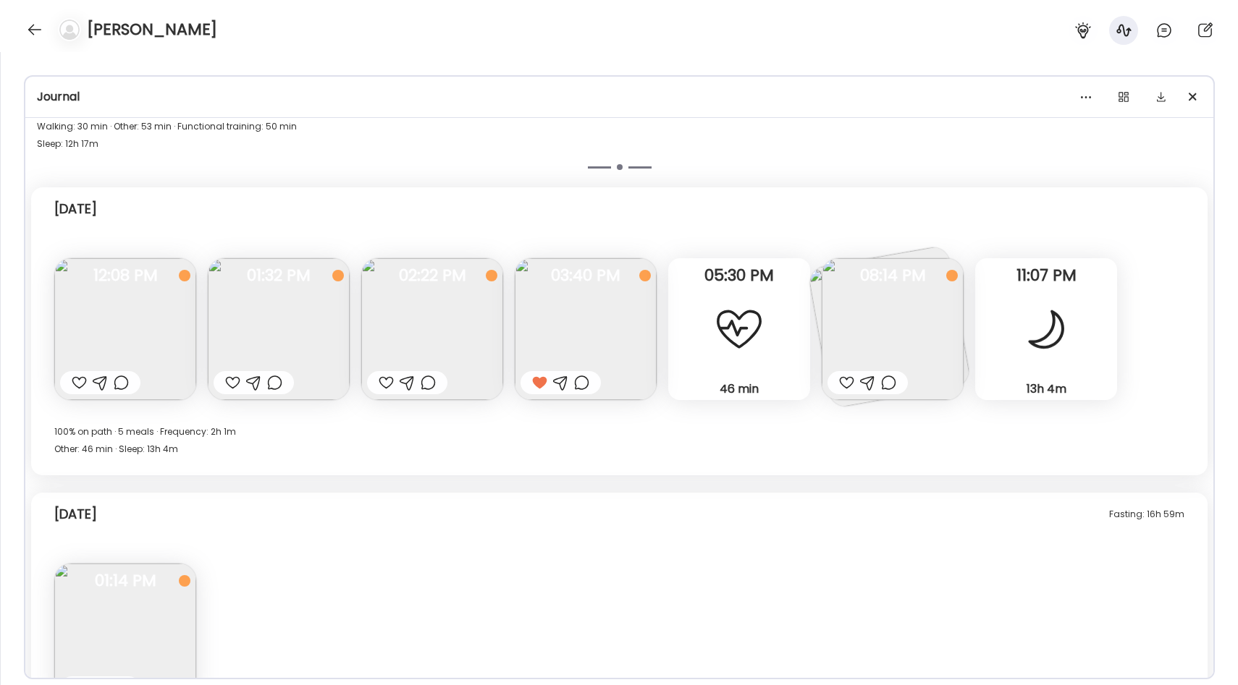
click at [449, 325] on img at bounding box center [432, 329] width 142 height 142
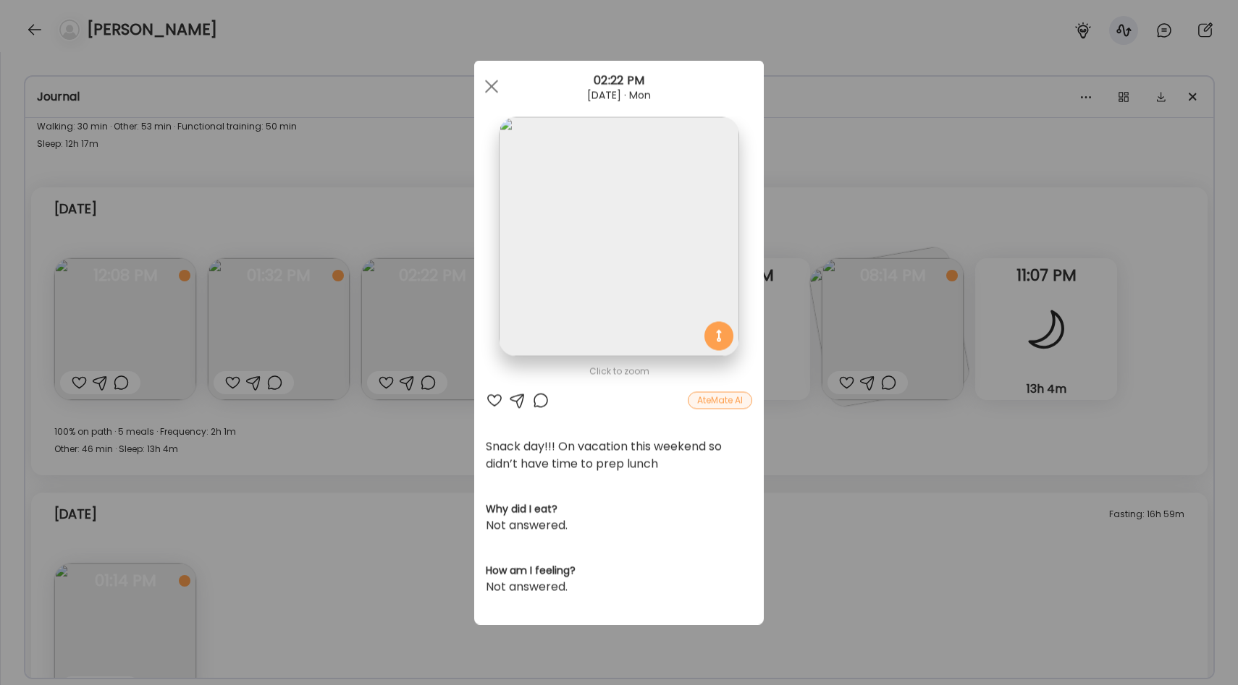
click at [594, 250] on img at bounding box center [619, 237] width 240 height 240
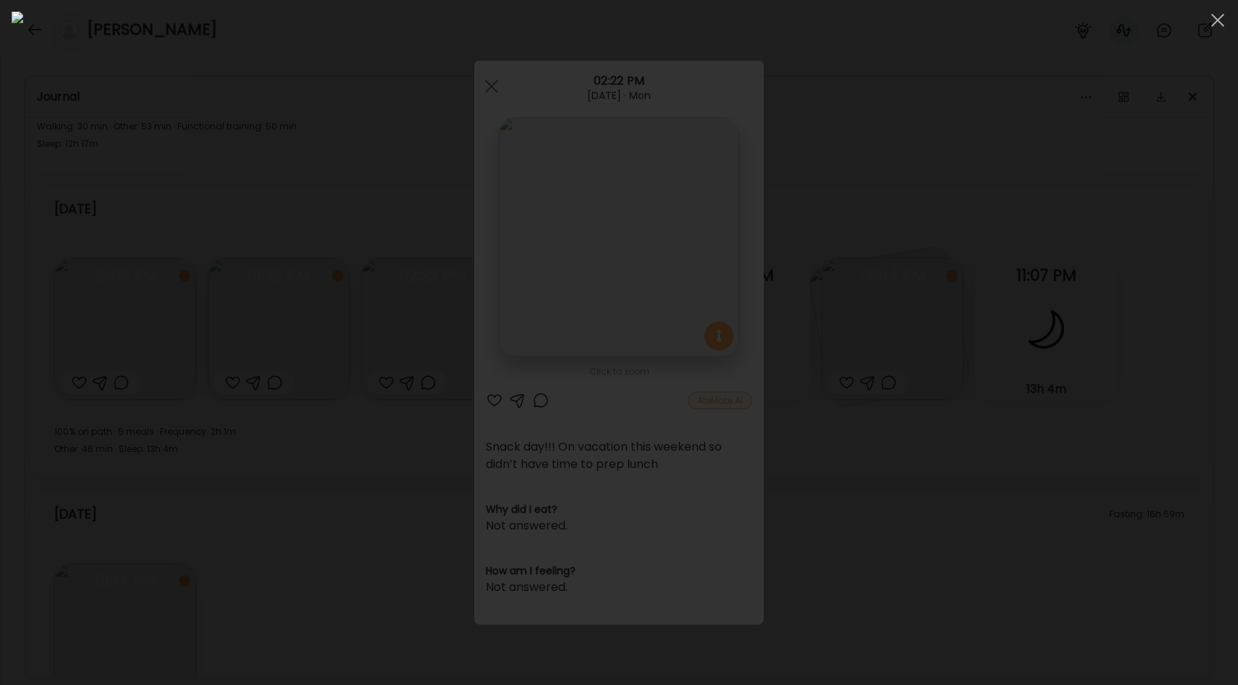
click at [212, 268] on div at bounding box center [619, 343] width 1214 height 662
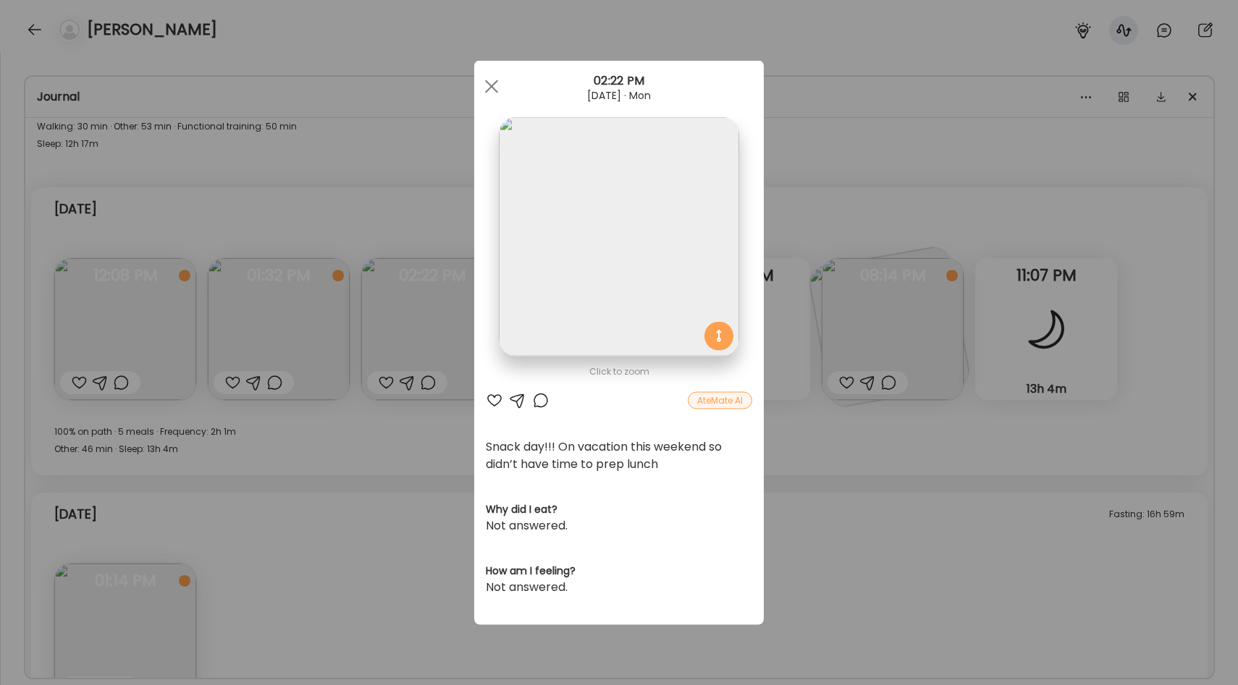
click at [433, 228] on div "Ate Coach Dashboard Wahoo! It’s official Take a moment to set up your Coach Pro…" at bounding box center [619, 342] width 1238 height 685
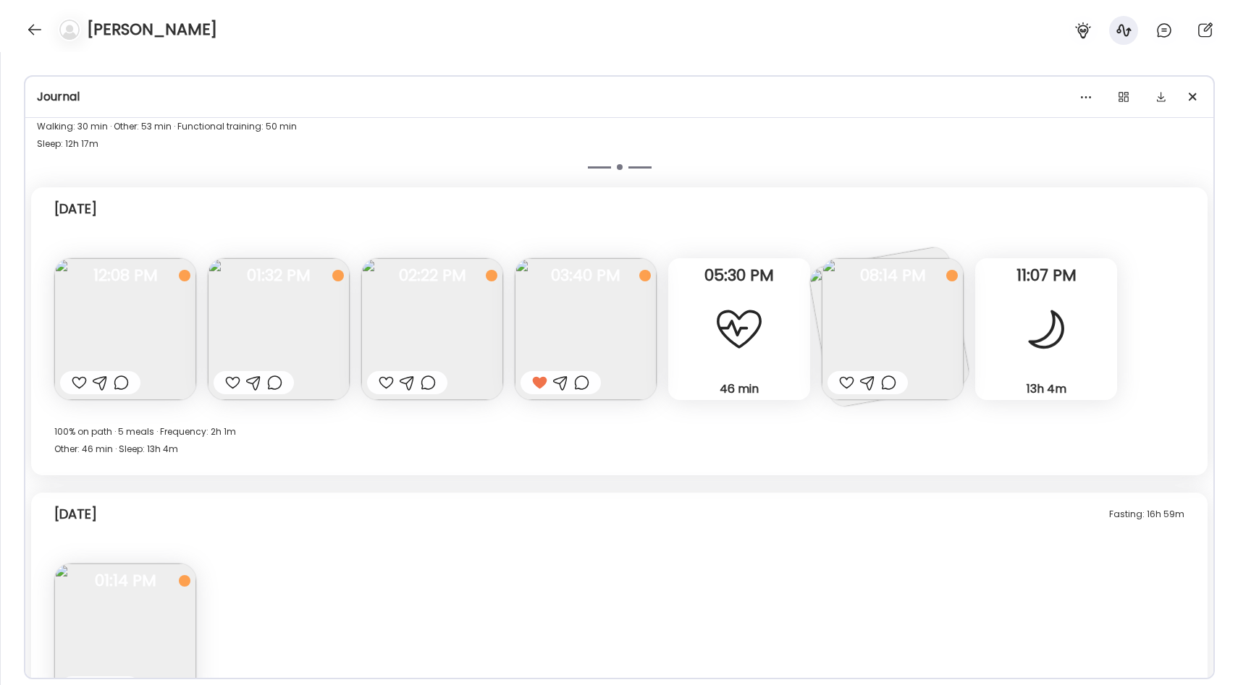
scroll to position [2321, 0]
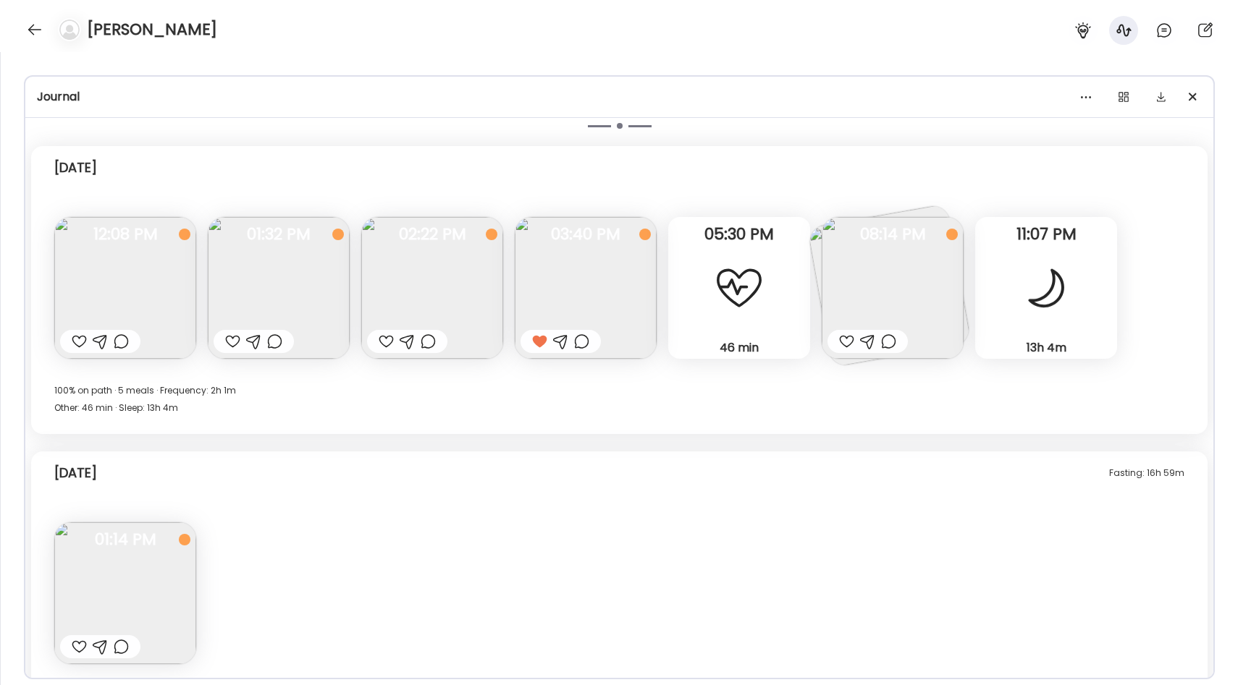
click at [740, 306] on div at bounding box center [739, 288] width 52 height 52
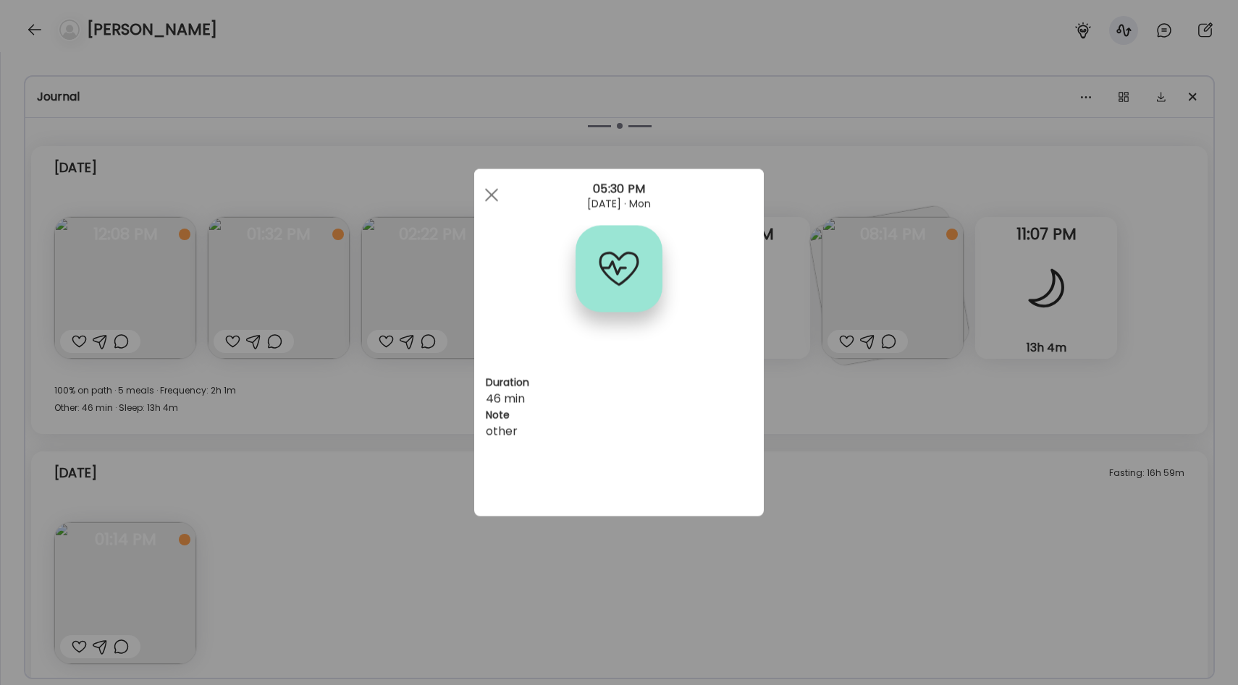
click at [426, 428] on div "Ate Coach Dashboard Wahoo! It’s official Take a moment to set up your Coach Pro…" at bounding box center [619, 342] width 1238 height 685
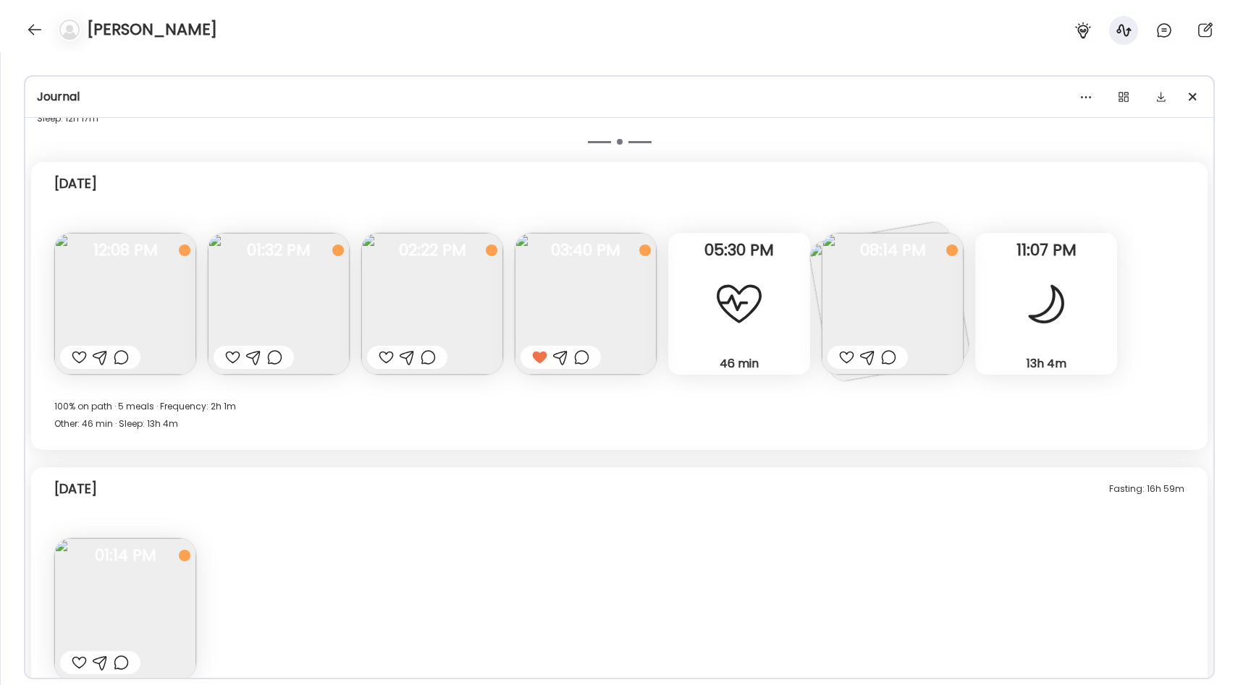
scroll to position [2259, 0]
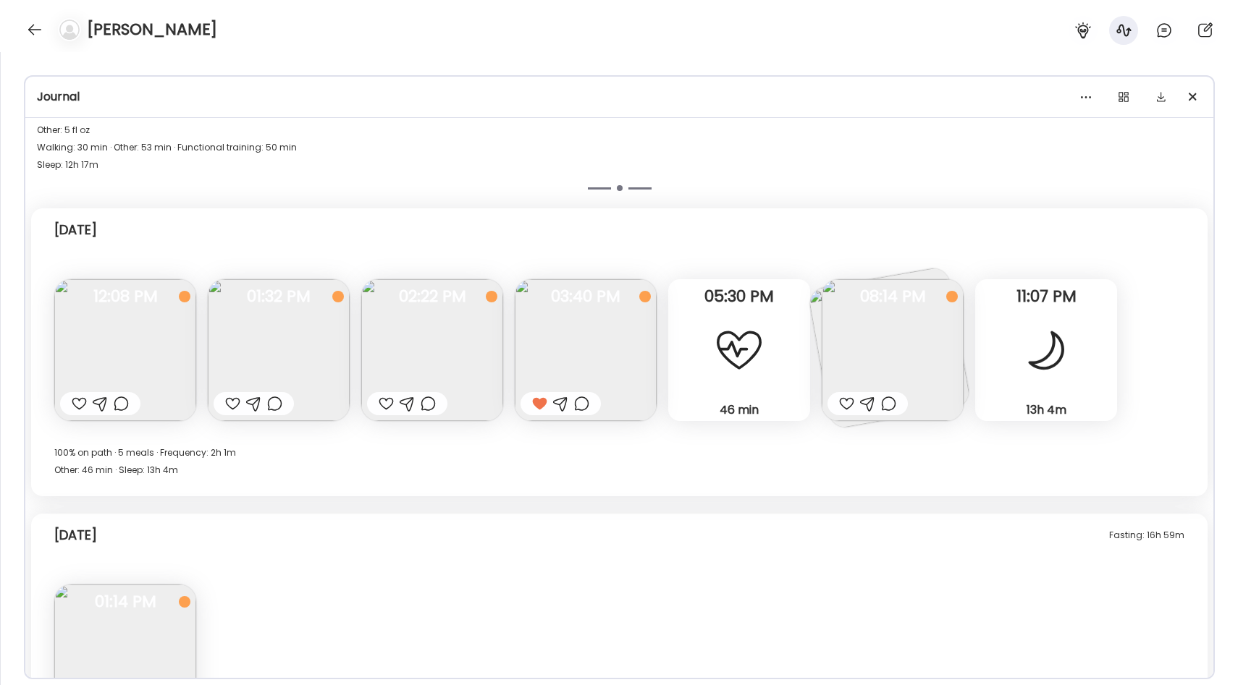
click at [1028, 347] on div at bounding box center [1046, 350] width 52 height 52
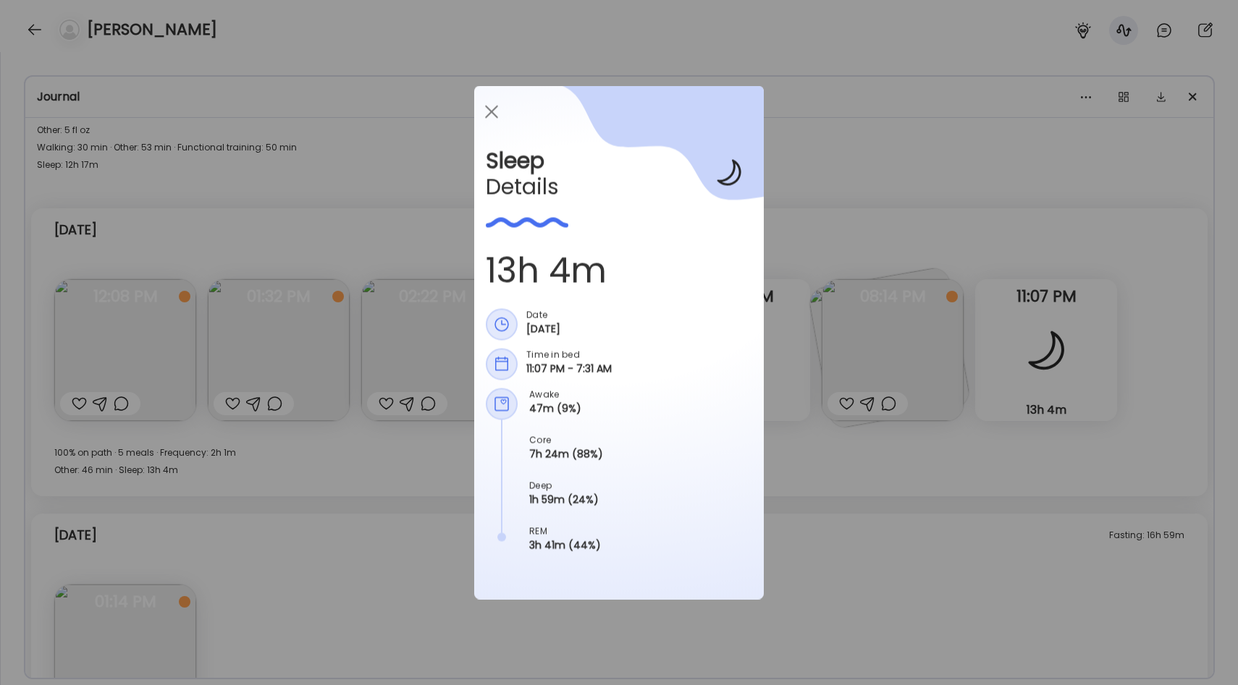
click at [860, 452] on div "Ate Coach Dashboard Wahoo! It’s official Take a moment to set up your Coach Pro…" at bounding box center [619, 342] width 1238 height 685
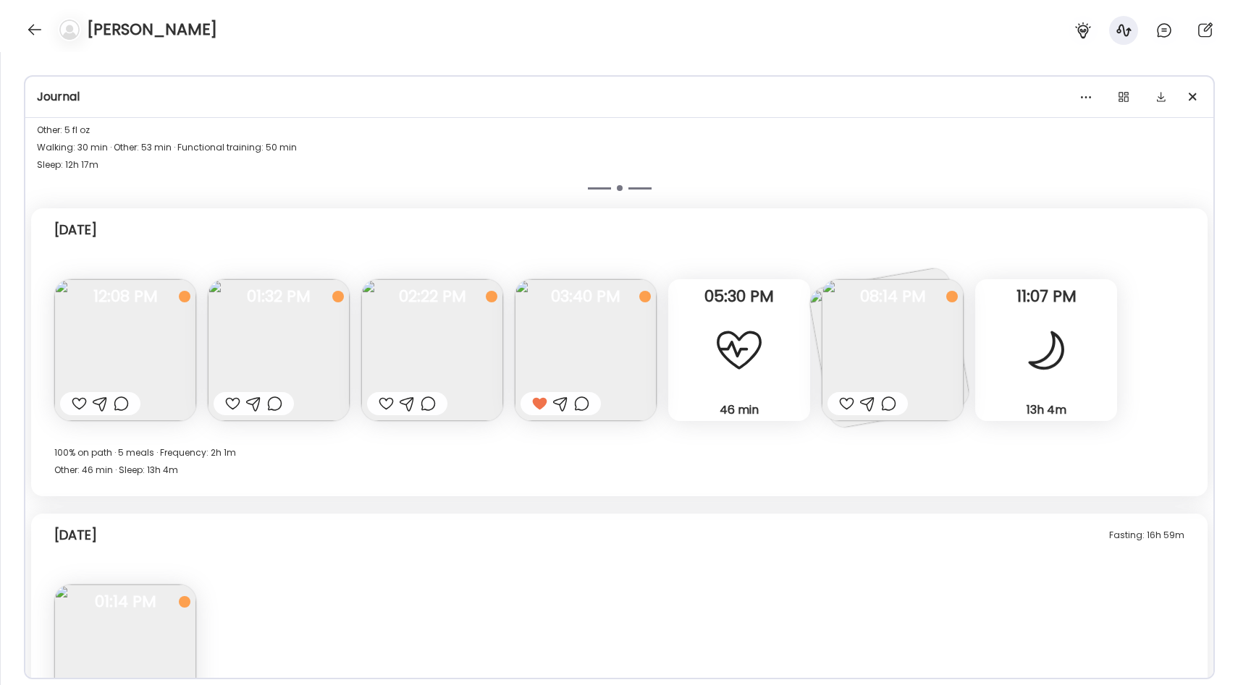
click at [1044, 368] on div at bounding box center [1046, 350] width 52 height 52
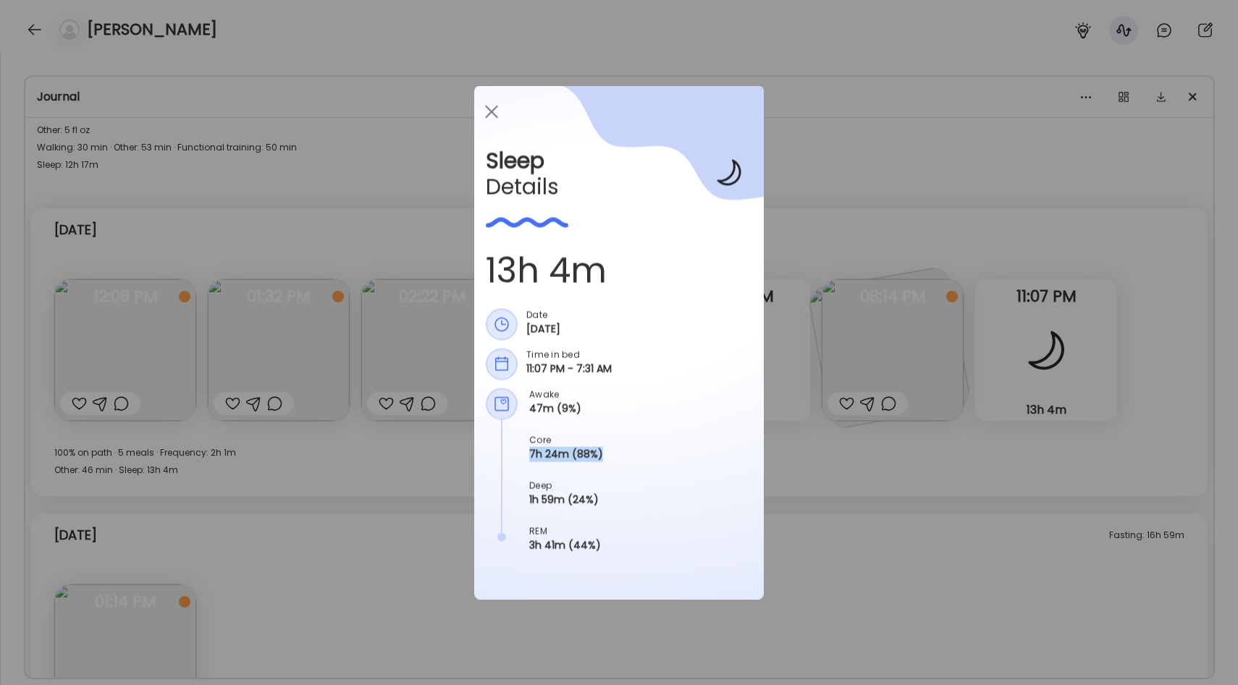
drag, startPoint x: 530, startPoint y: 457, endPoint x: 616, endPoint y: 457, distance: 86.1
click at [616, 457] on div "Awake 47m (9%) Core 7h 24m (88%) Deep 1h 59m (24%) REM 3h 41m (44%)" at bounding box center [619, 480] width 266 height 182
click at [901, 454] on div "Ate Coach Dashboard Wahoo! It’s official Take a moment to set up your Coach Pro…" at bounding box center [619, 342] width 1238 height 685
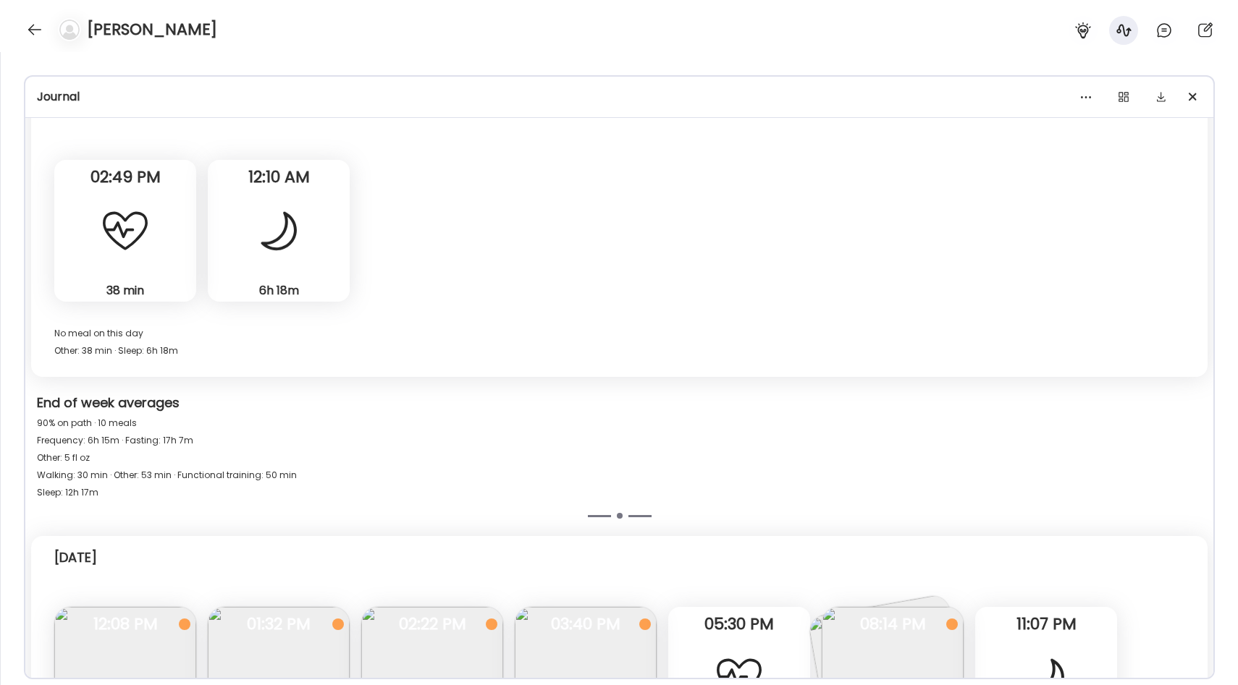
scroll to position [1924, 0]
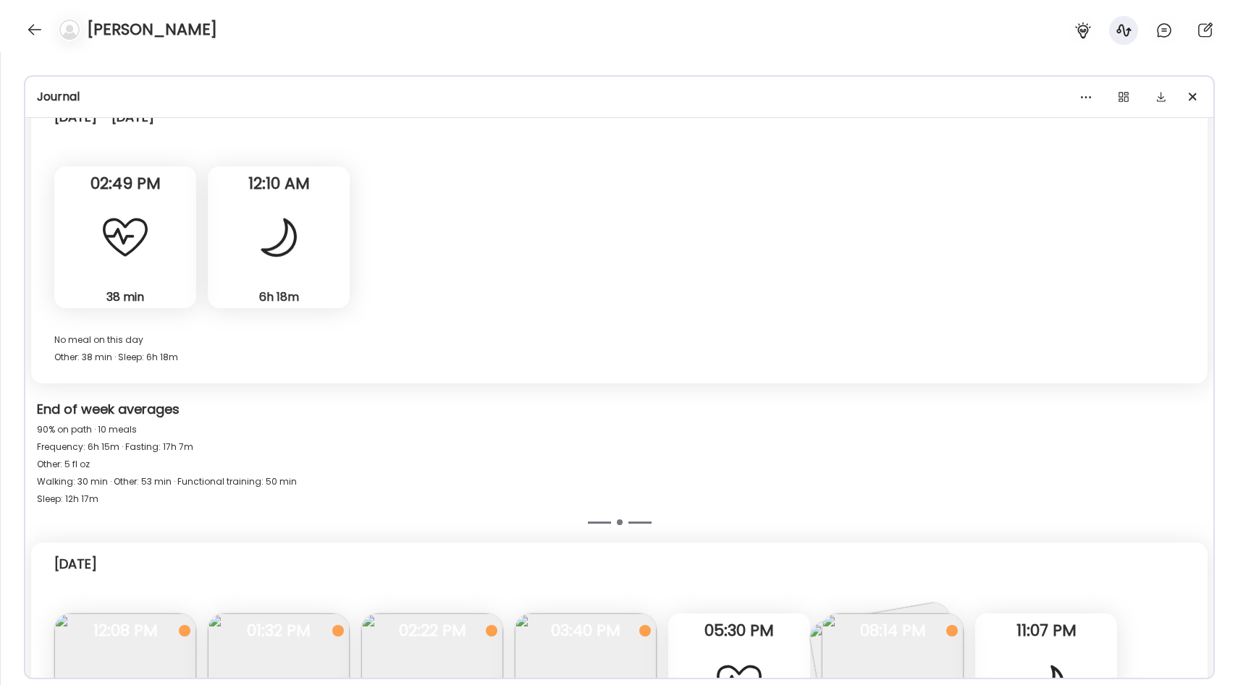
click at [335, 279] on div "6h 18m Sleep" at bounding box center [279, 237] width 142 height 142
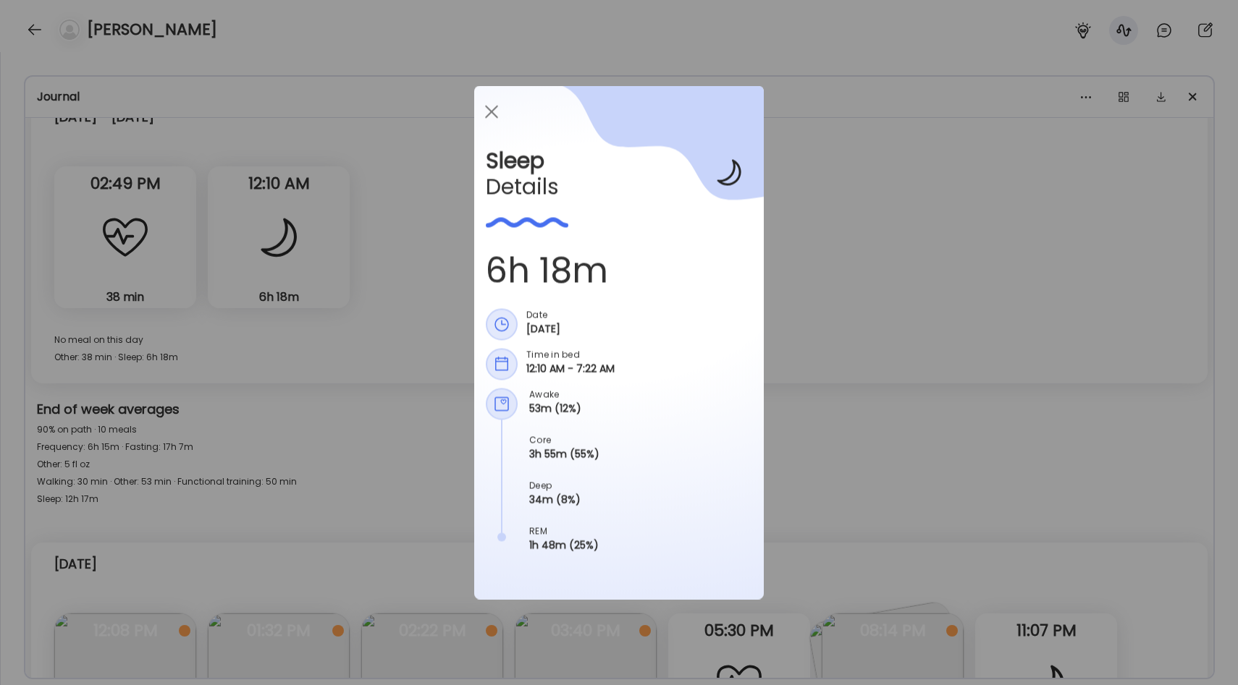
click at [853, 394] on div "Ate Coach Dashboard Wahoo! It’s official Take a moment to set up your Coach Pro…" at bounding box center [619, 342] width 1238 height 685
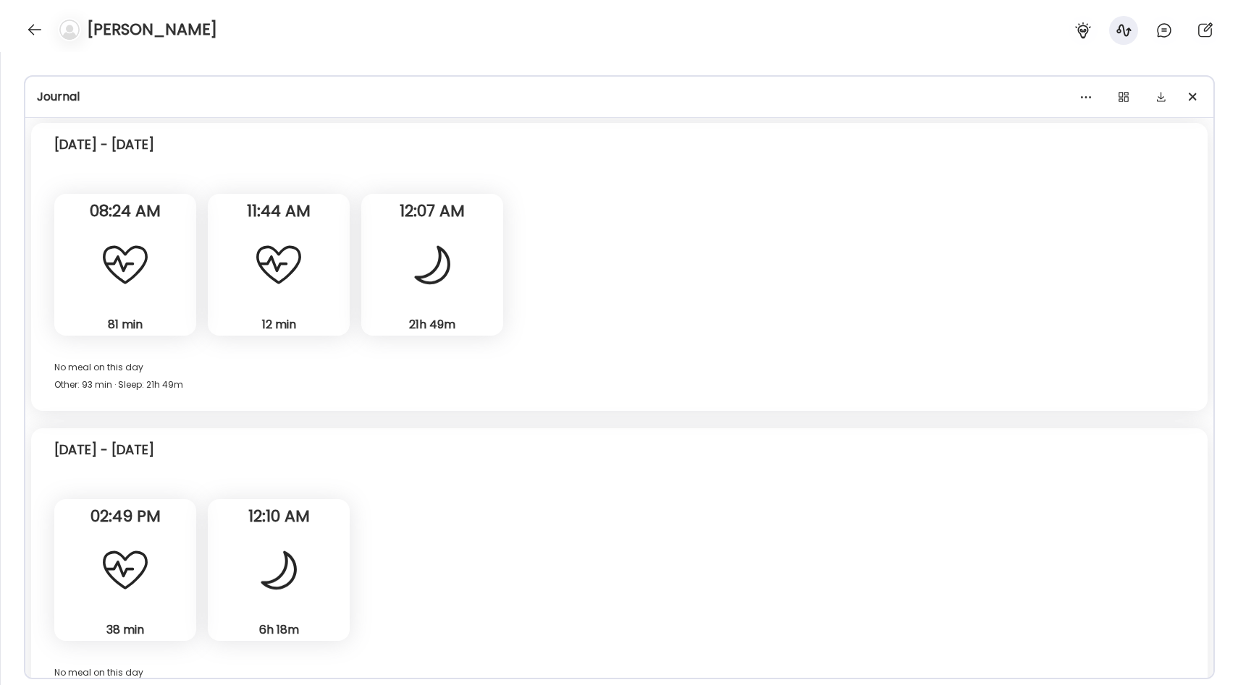
scroll to position [1553, 0]
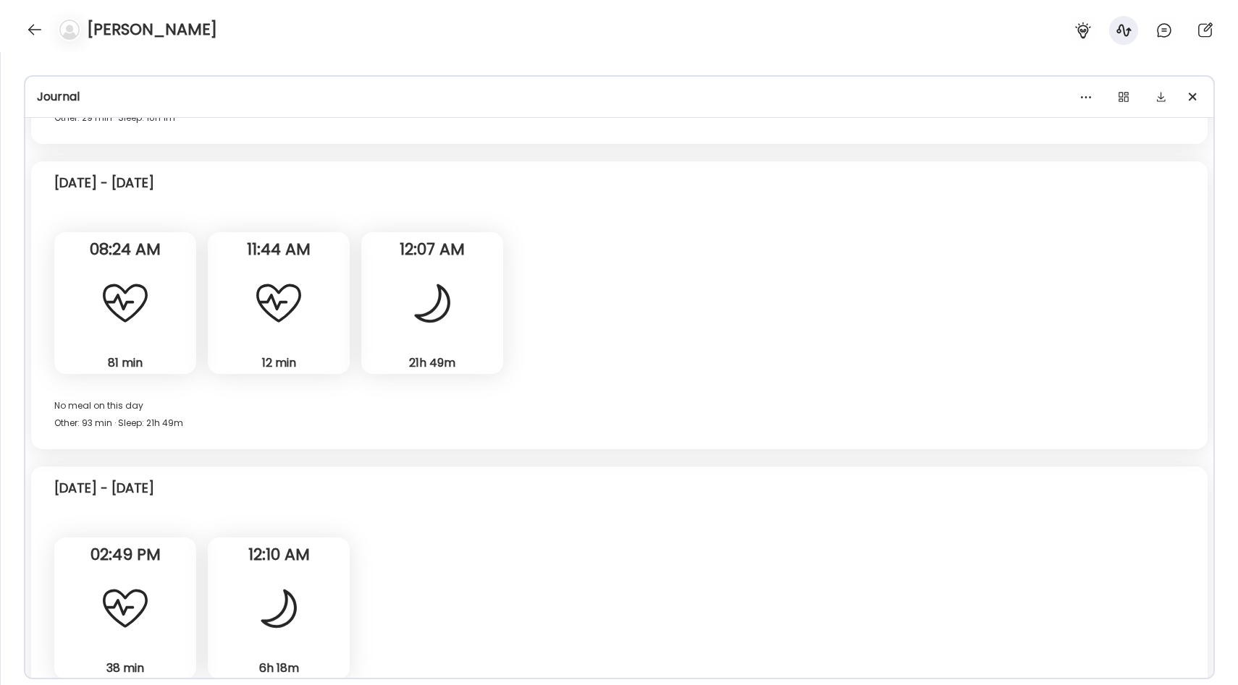
click at [454, 300] on div at bounding box center [432, 303] width 52 height 52
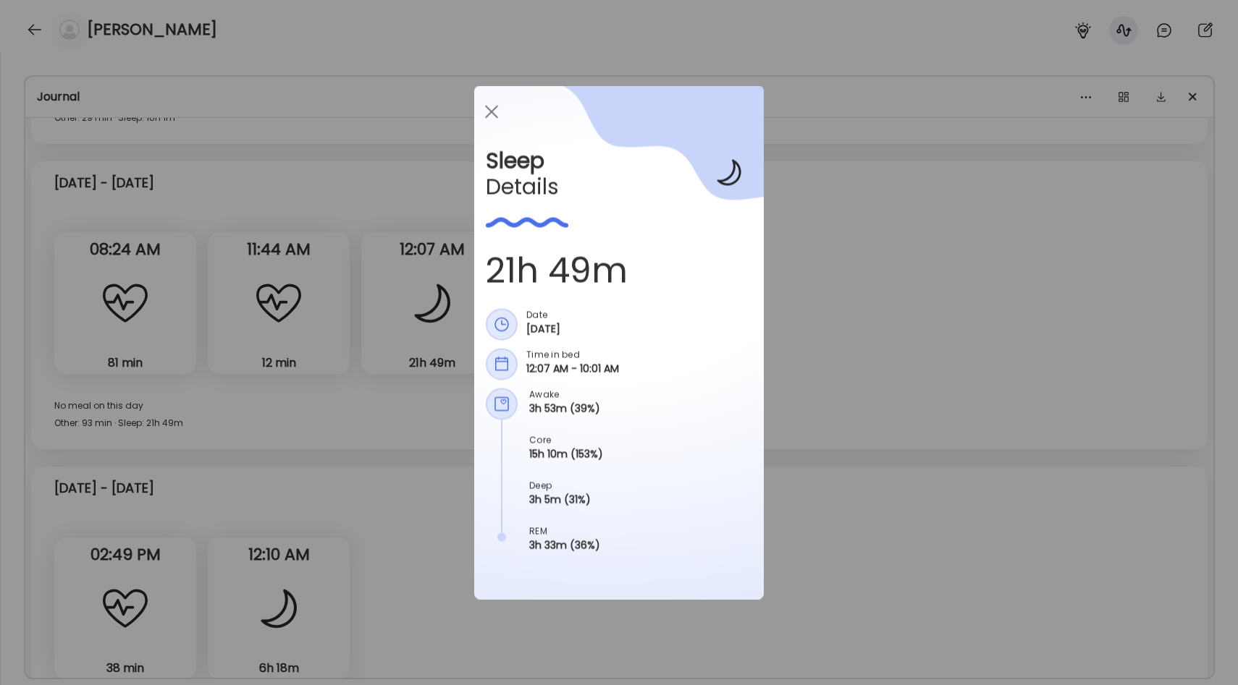
click at [855, 346] on div "Ate Coach Dashboard Wahoo! It’s official Take a moment to set up your Coach Pro…" at bounding box center [619, 342] width 1238 height 685
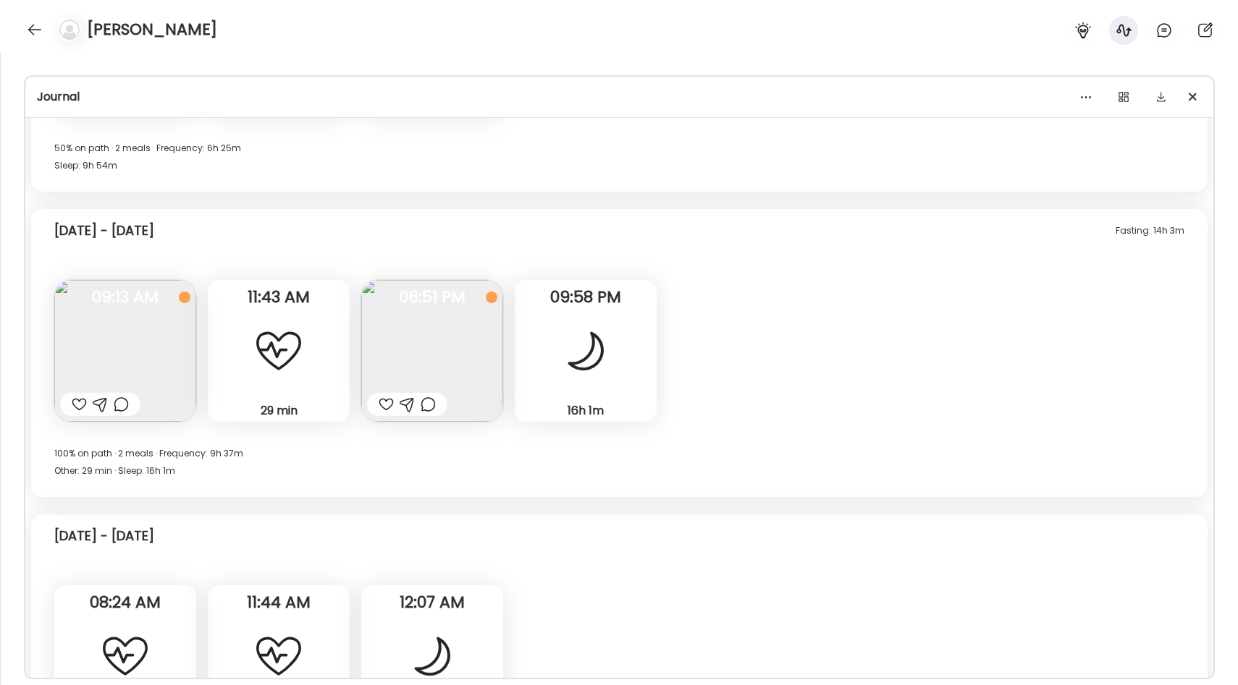
scroll to position [1198, 0]
click at [599, 368] on div at bounding box center [585, 352] width 52 height 52
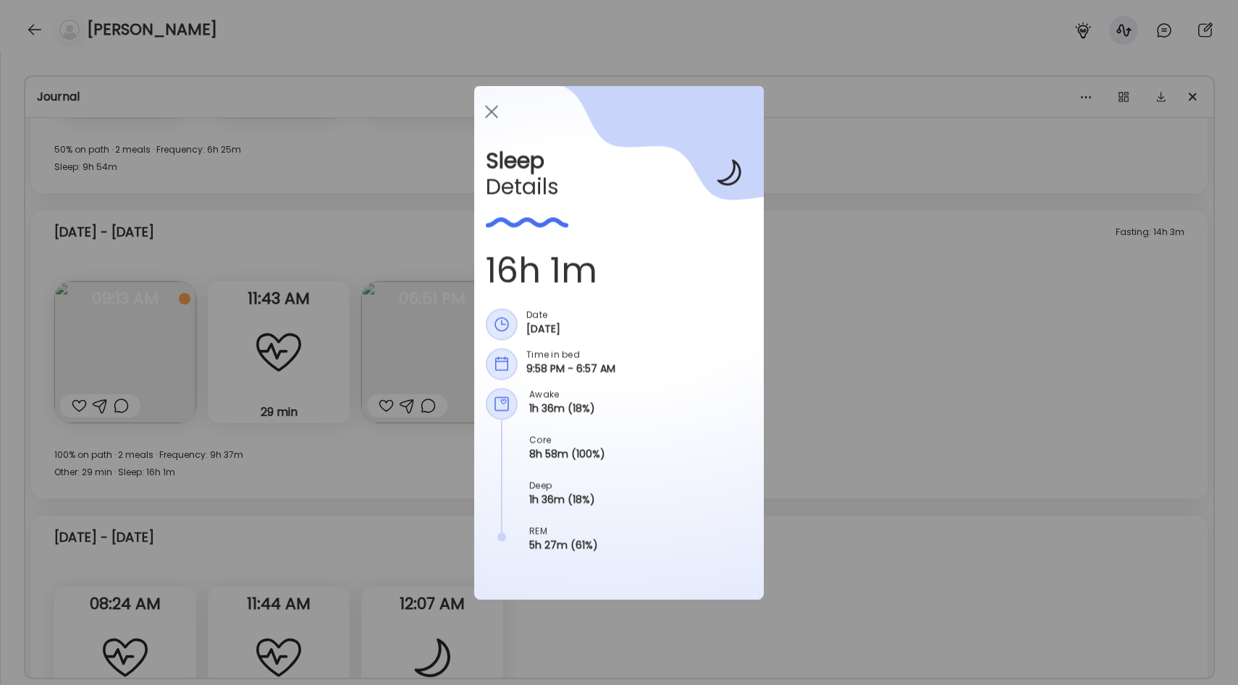
click at [863, 379] on div "Ate Coach Dashboard Wahoo! It’s official Take a moment to set up your Coach Pro…" at bounding box center [619, 342] width 1238 height 685
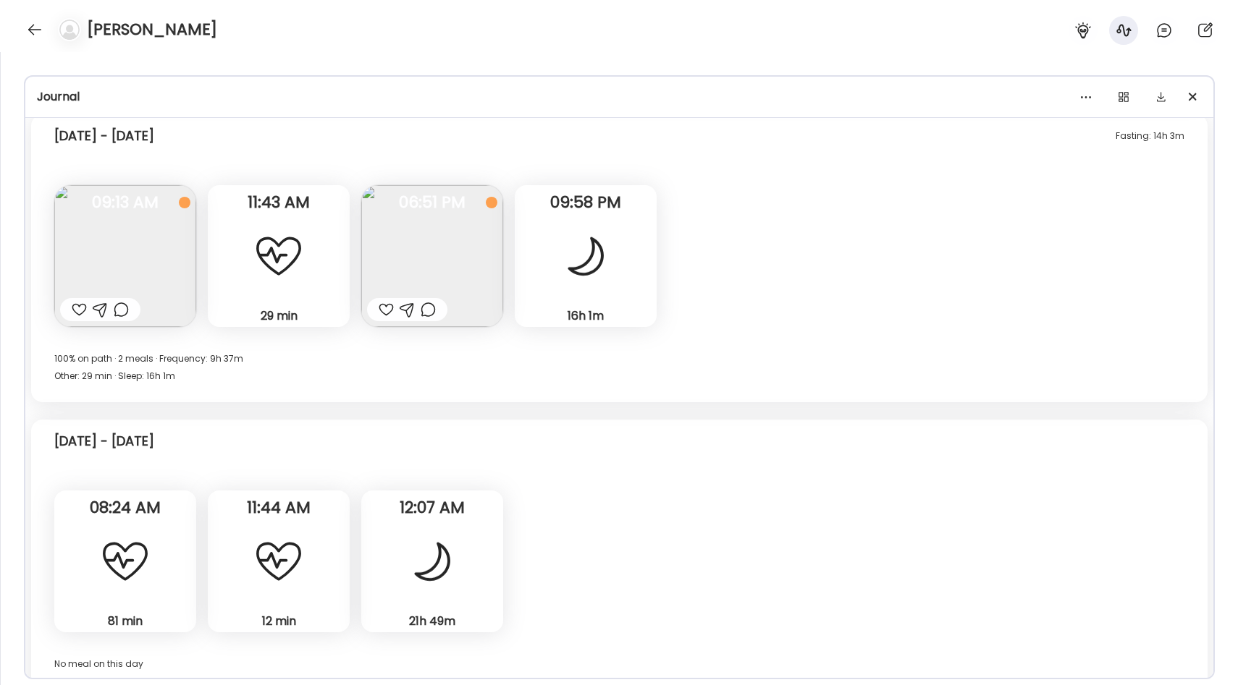
scroll to position [1294, 0]
click at [163, 265] on img at bounding box center [125, 257] width 142 height 142
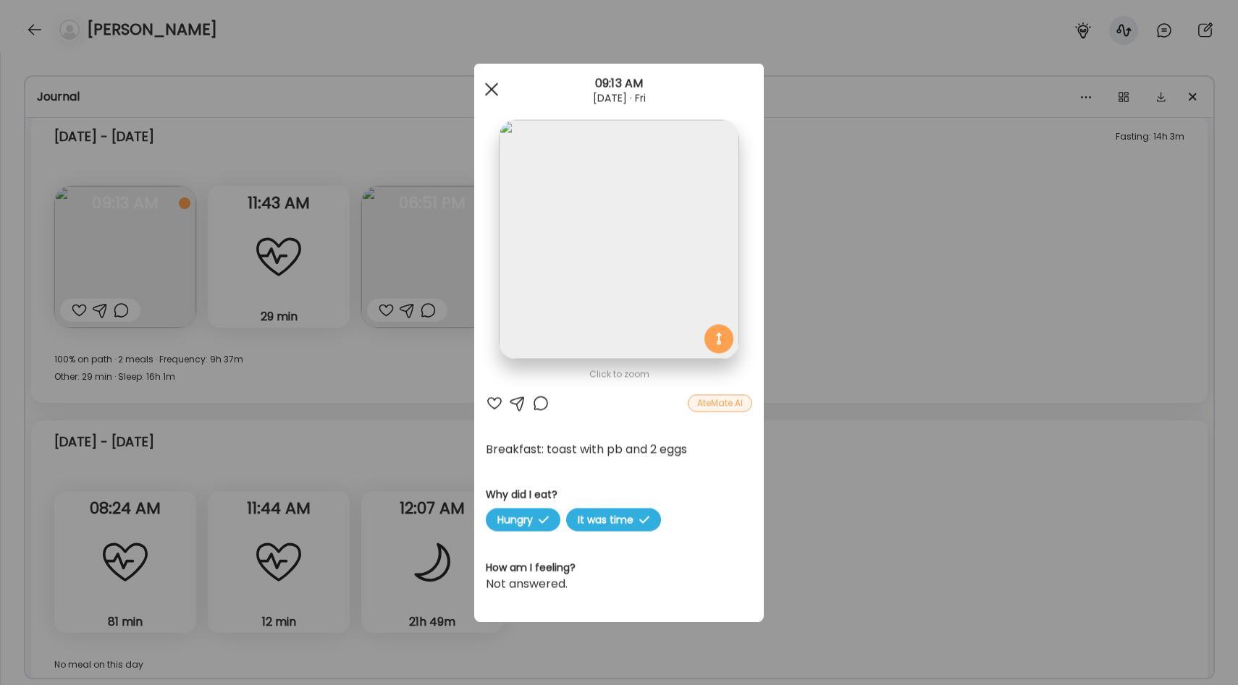
click at [494, 98] on div at bounding box center [491, 89] width 29 height 29
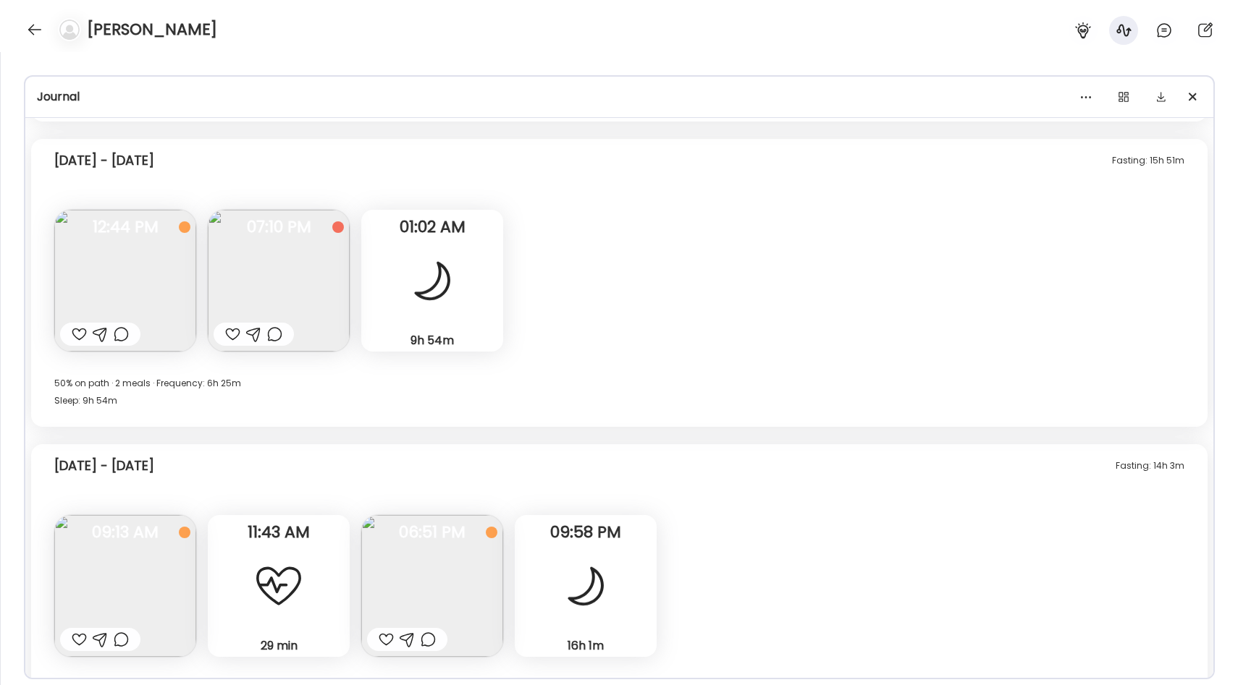
scroll to position [905, 0]
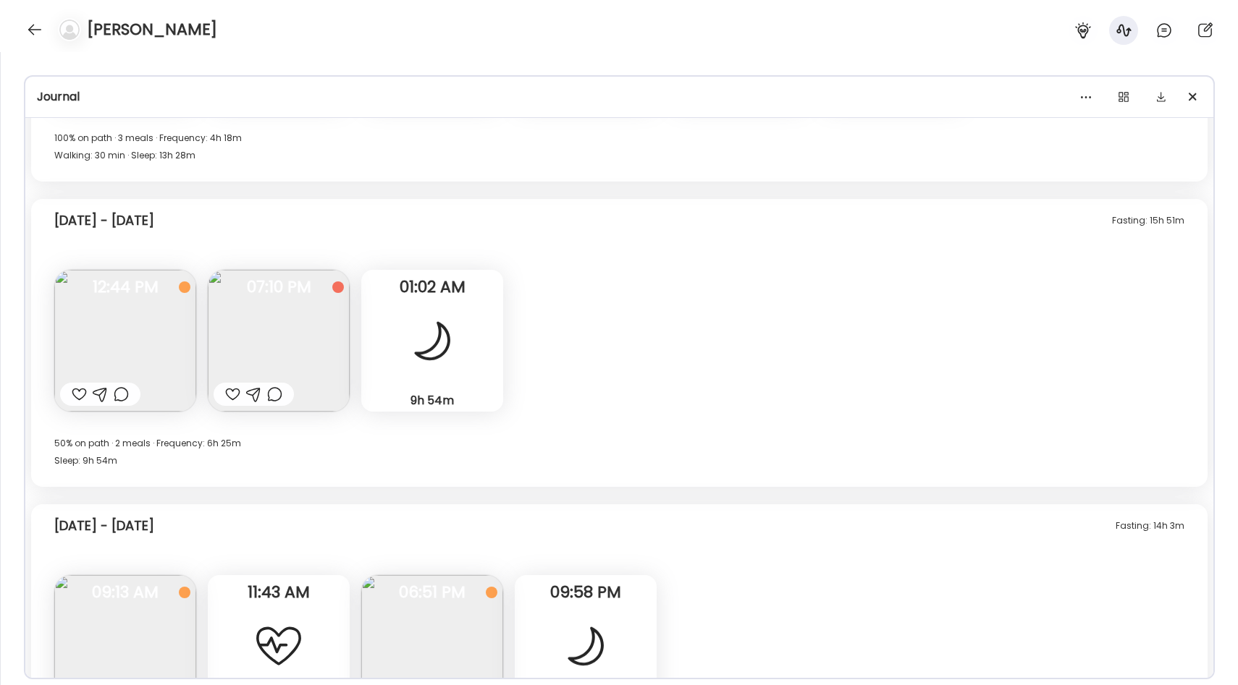
click at [171, 333] on img at bounding box center [125, 341] width 142 height 142
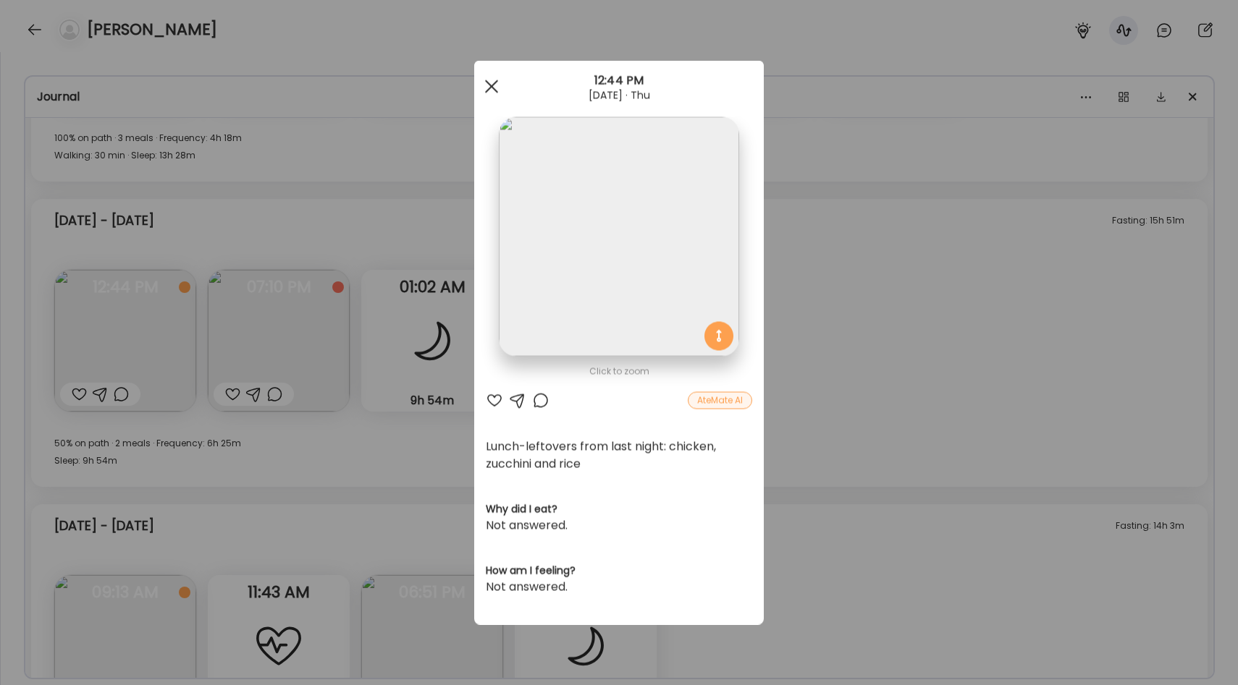
click at [495, 80] on div at bounding box center [491, 86] width 29 height 29
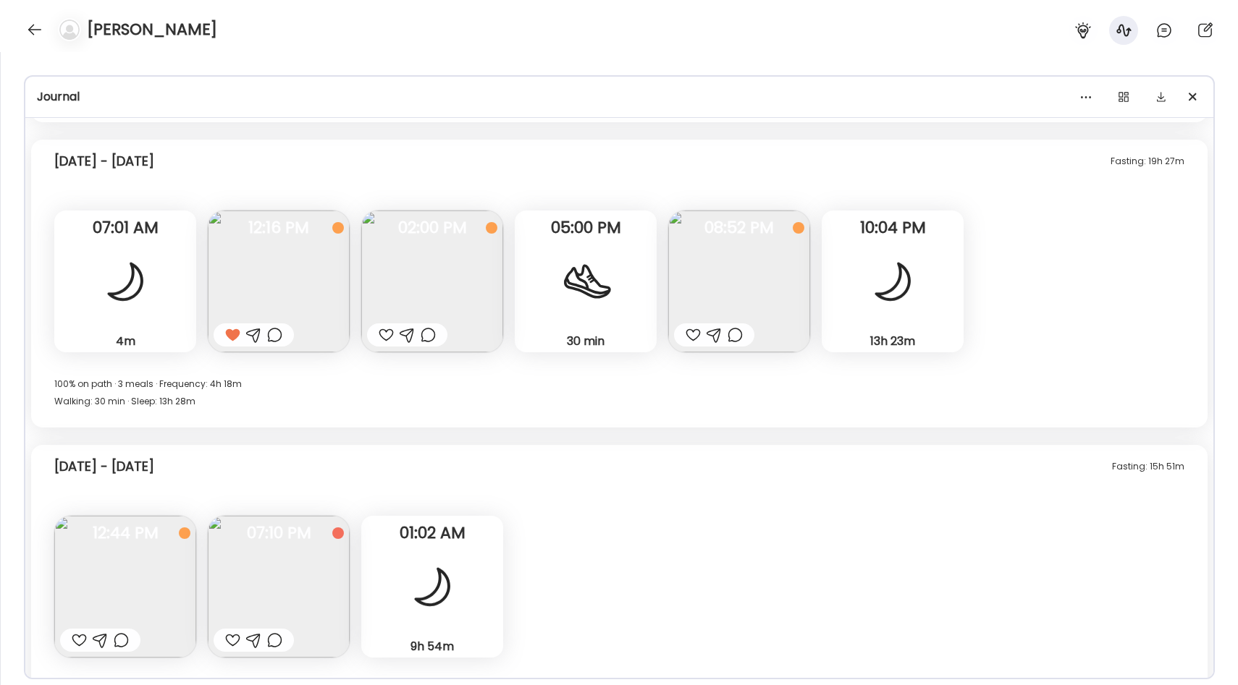
scroll to position [659, 0]
click at [727, 258] on img at bounding box center [739, 281] width 142 height 142
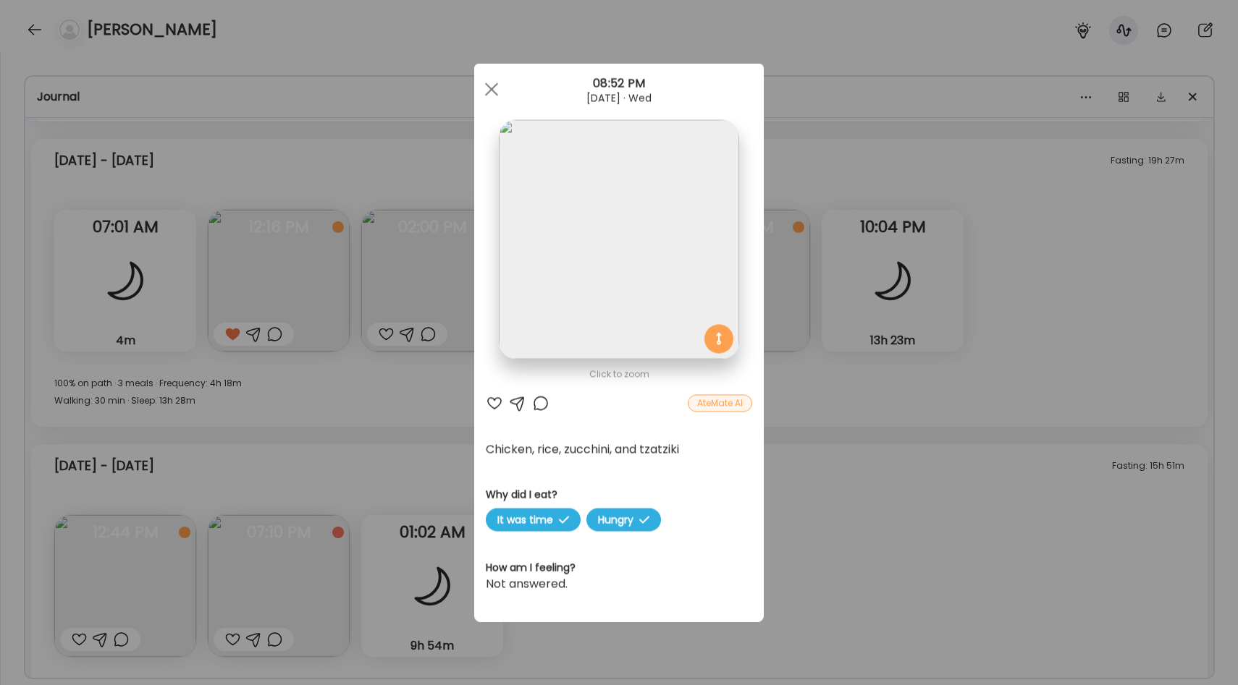
click at [625, 247] on img at bounding box center [619, 240] width 240 height 240
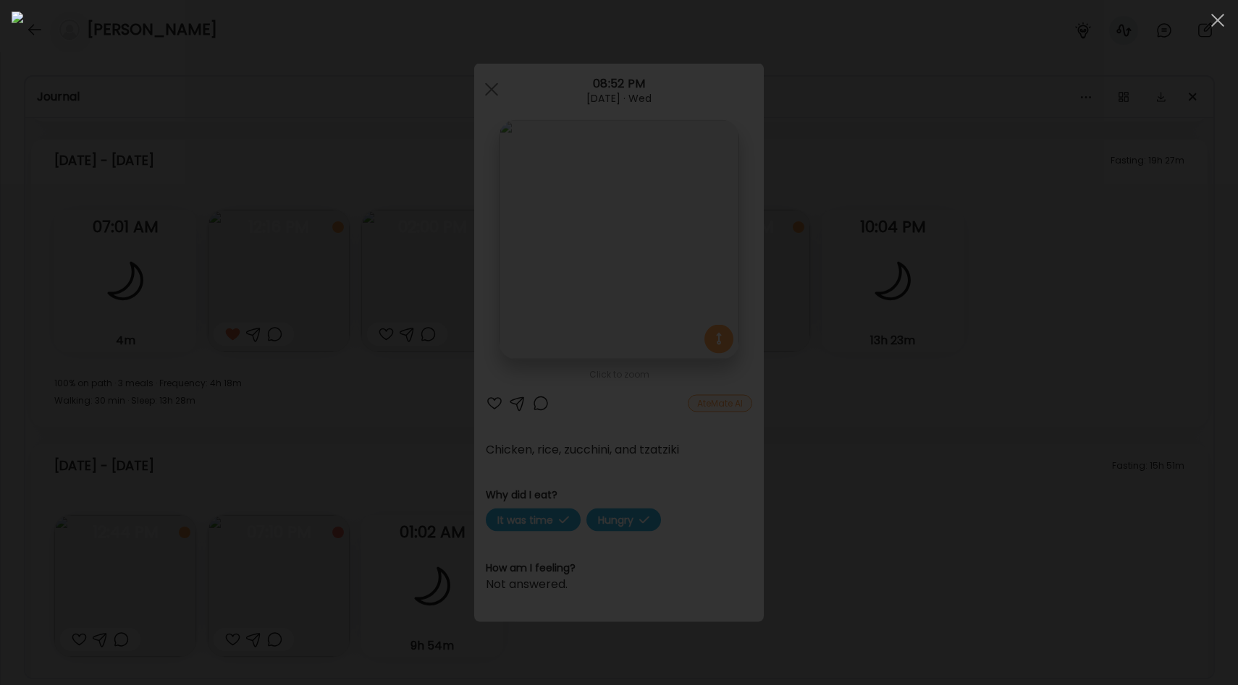
click at [984, 347] on div at bounding box center [619, 343] width 1214 height 662
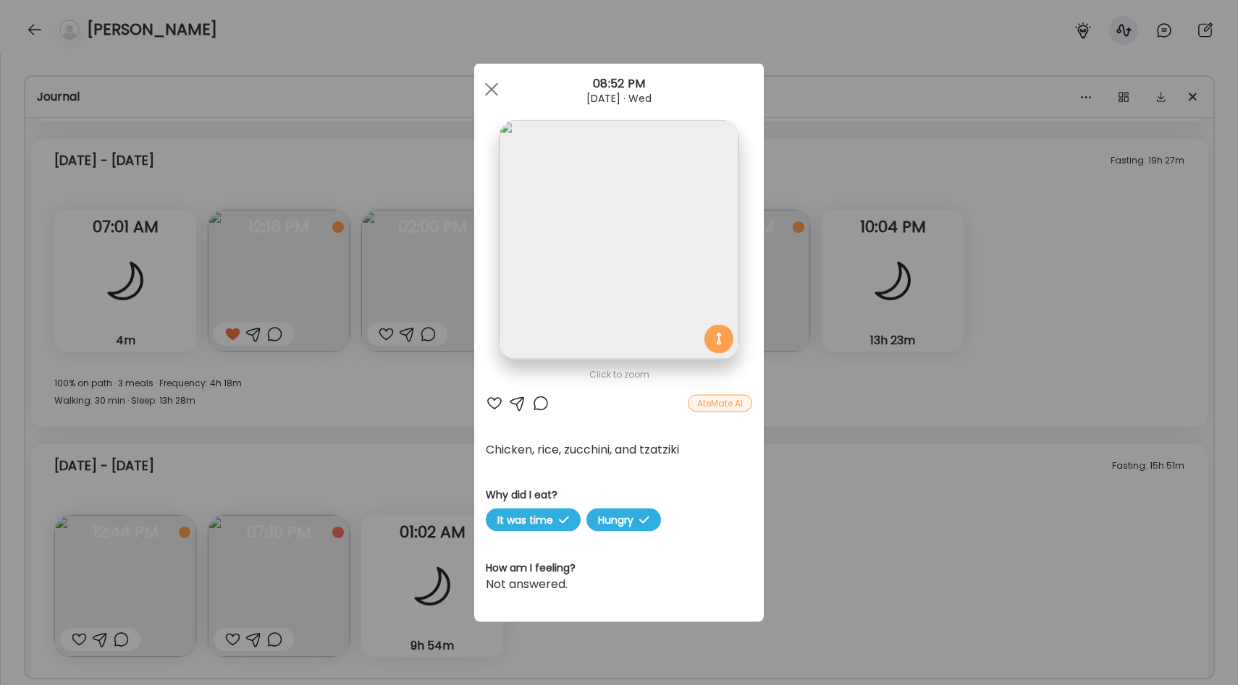
click at [929, 379] on div "Ate Coach Dashboard Wahoo! It’s official Take a moment to set up your Coach Pro…" at bounding box center [619, 342] width 1238 height 685
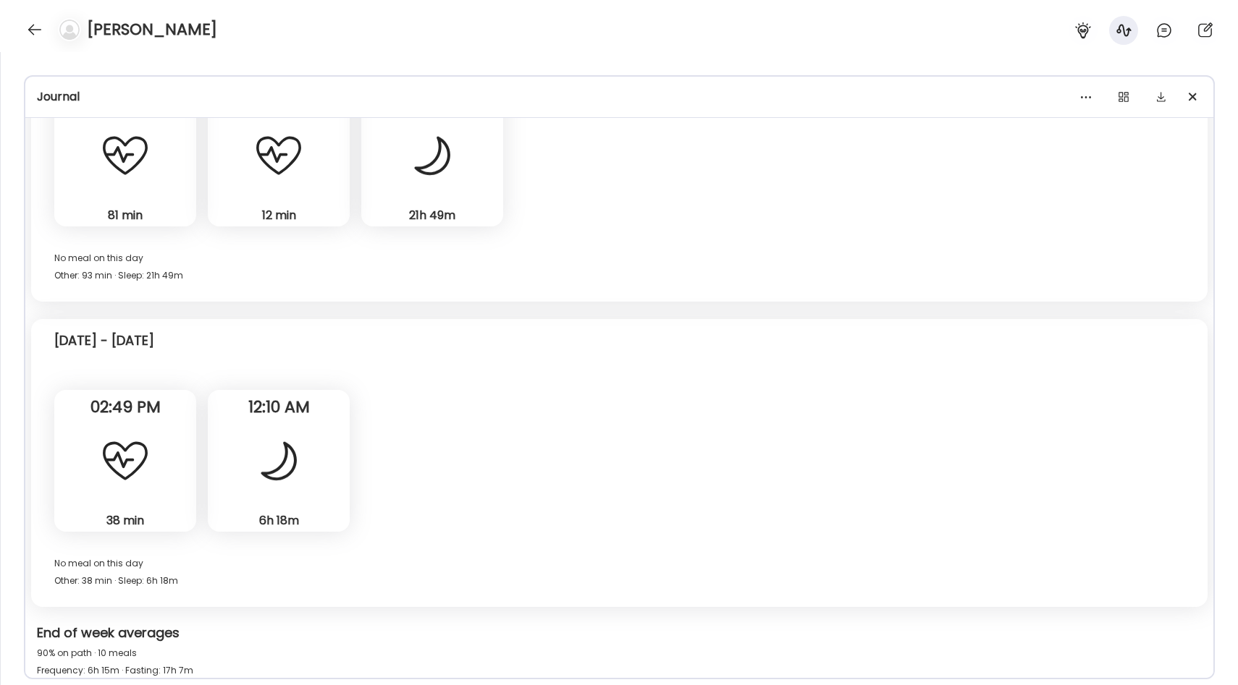
scroll to position [2371, 0]
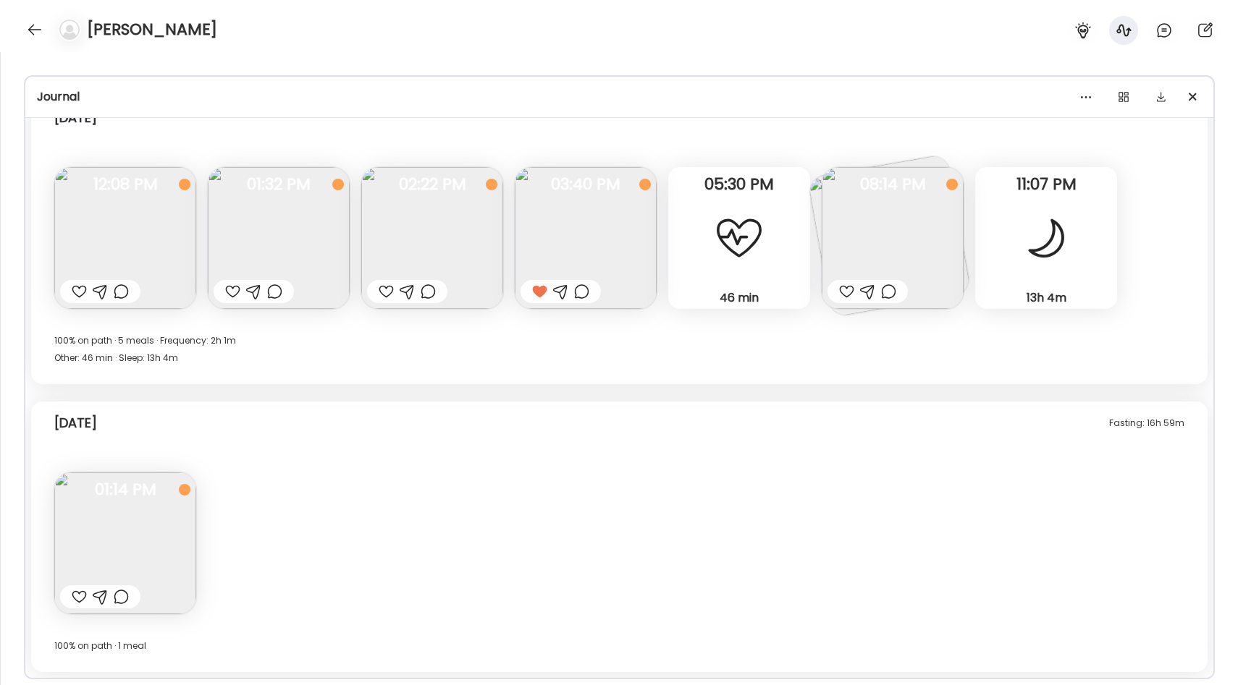
click at [898, 242] on img at bounding box center [892, 238] width 142 height 142
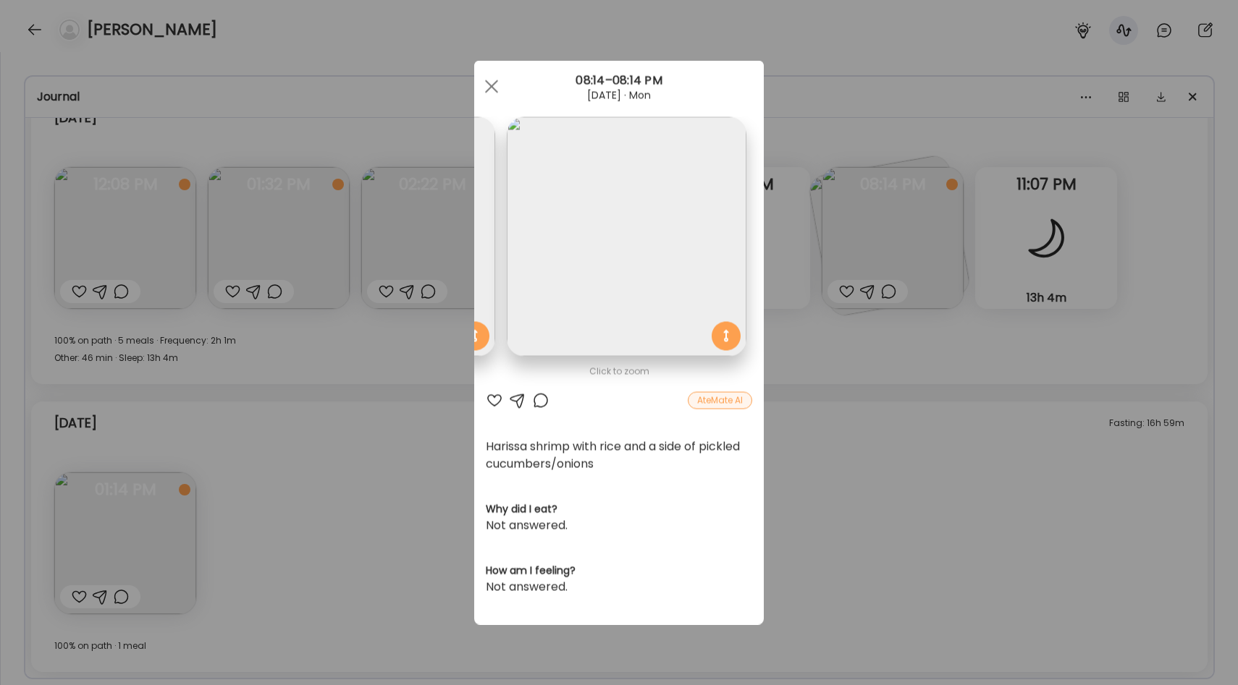
scroll to position [0, 0]
click at [568, 253] on img at bounding box center [611, 237] width 240 height 240
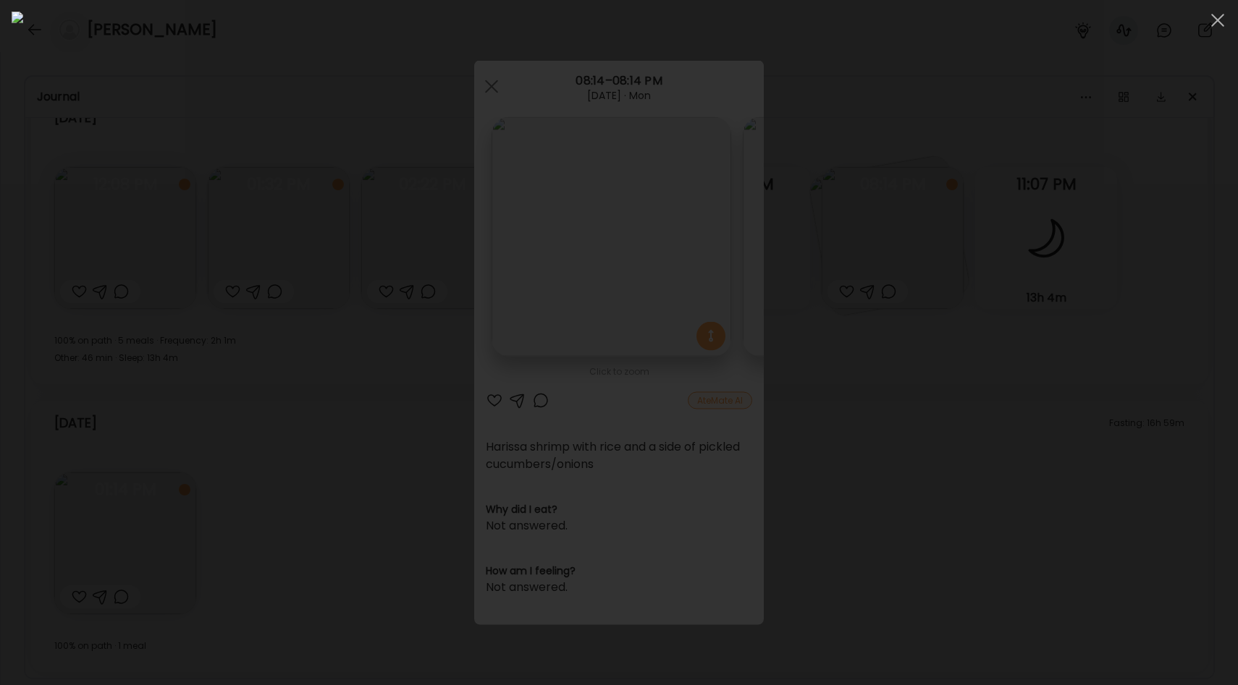
click at [1054, 308] on div at bounding box center [619, 343] width 1214 height 662
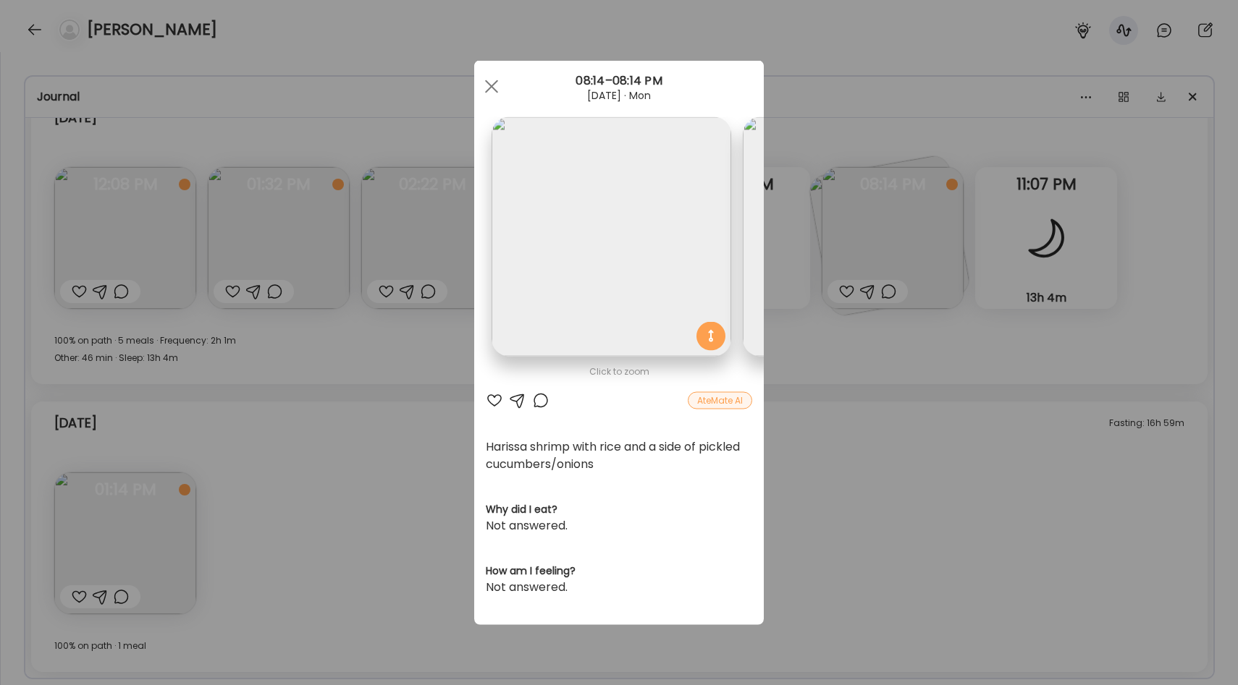
click at [659, 271] on img at bounding box center [611, 237] width 240 height 240
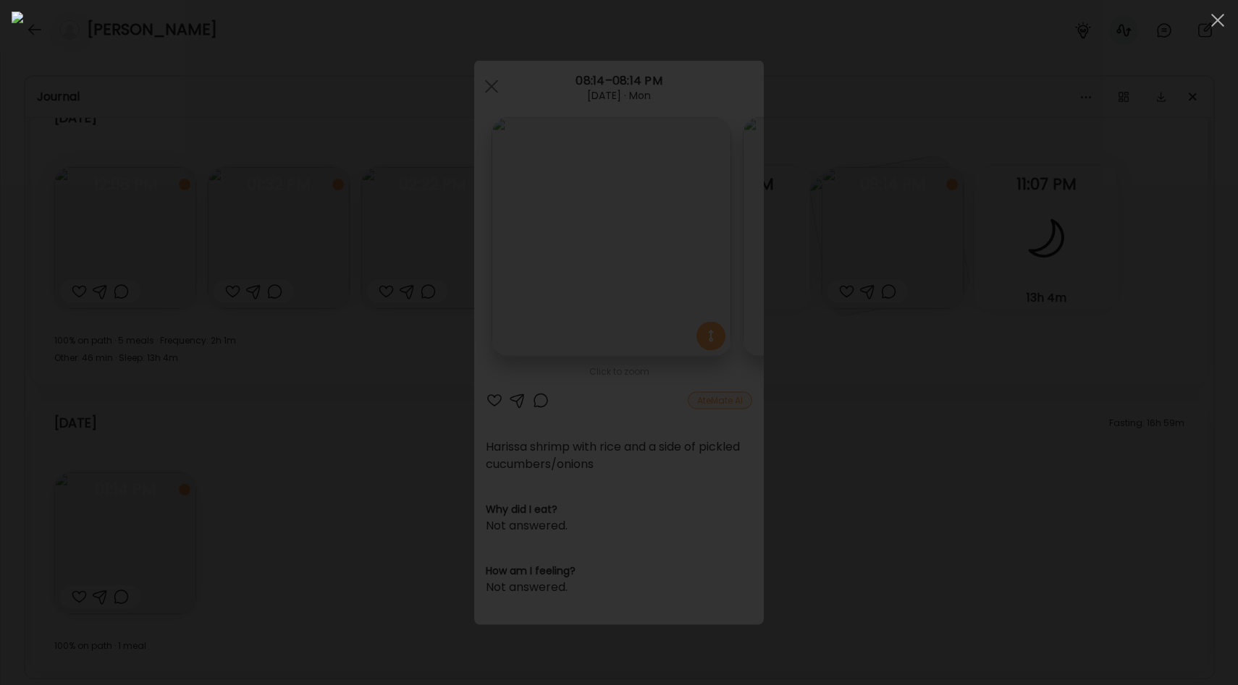
click at [776, 314] on img at bounding box center [619, 343] width 1214 height 662
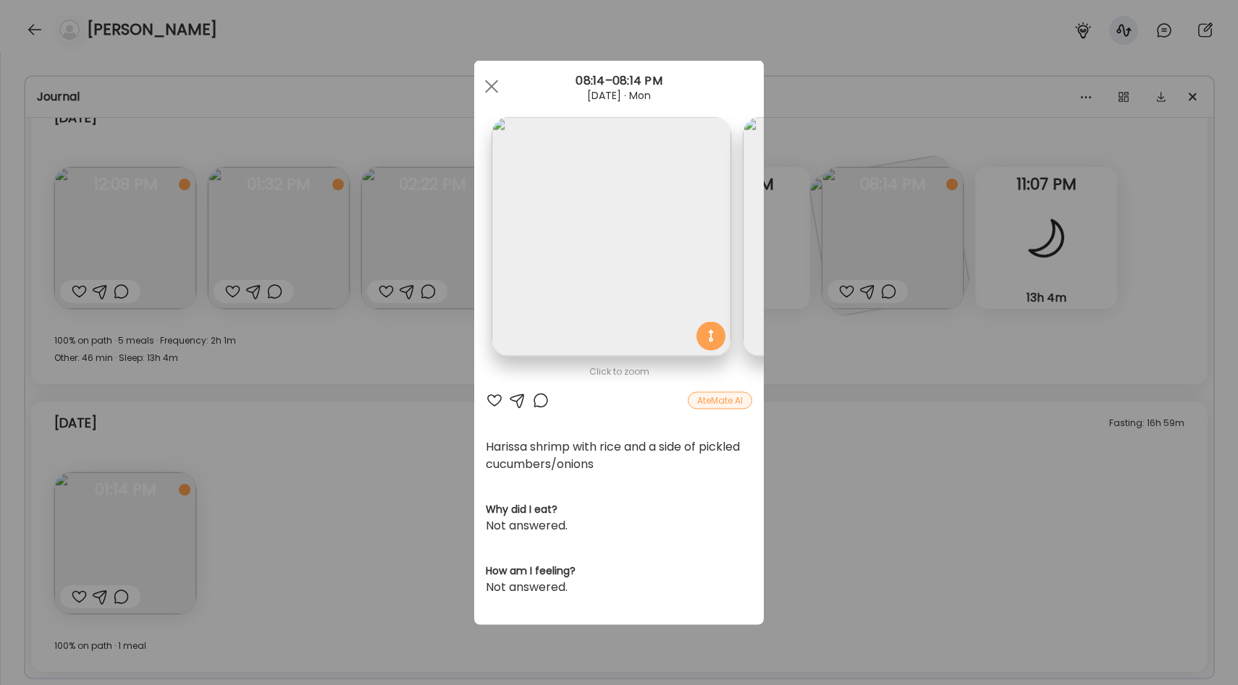
click at [811, 225] on div "Ate Coach Dashboard Wahoo! It’s official Take a moment to set up your Coach Pro…" at bounding box center [619, 342] width 1238 height 685
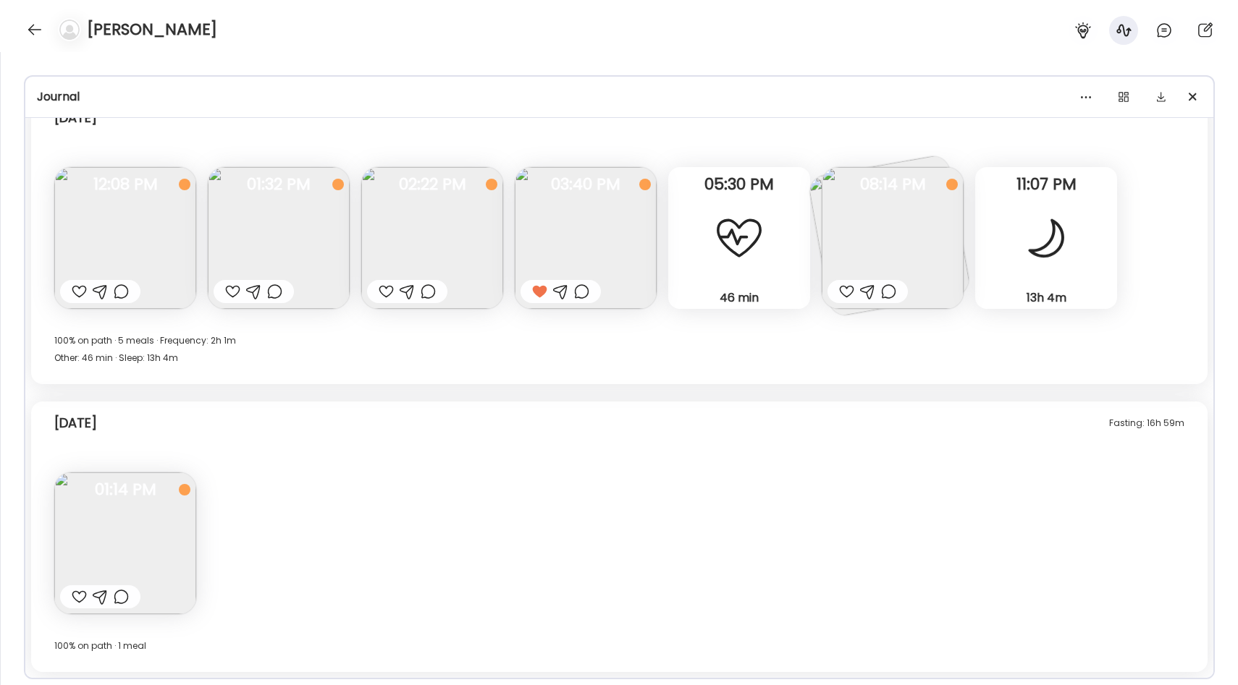
click at [900, 242] on img at bounding box center [892, 238] width 142 height 142
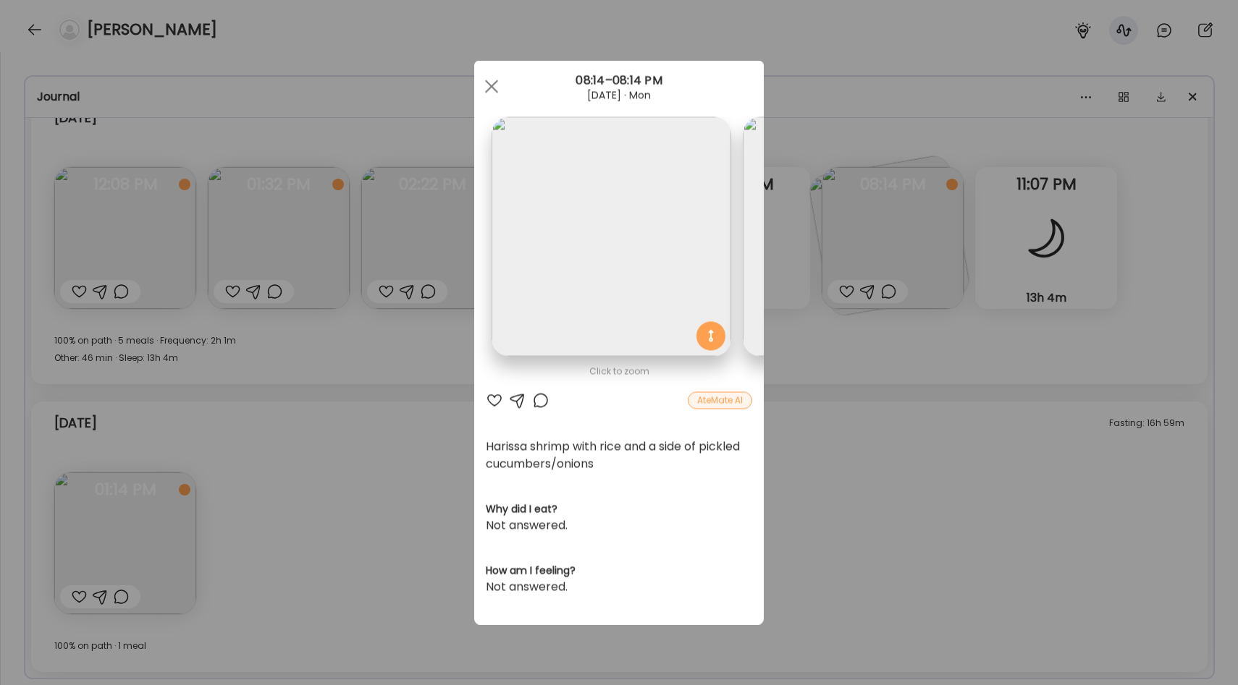
scroll to position [0, 236]
click at [673, 307] on img at bounding box center [627, 237] width 240 height 240
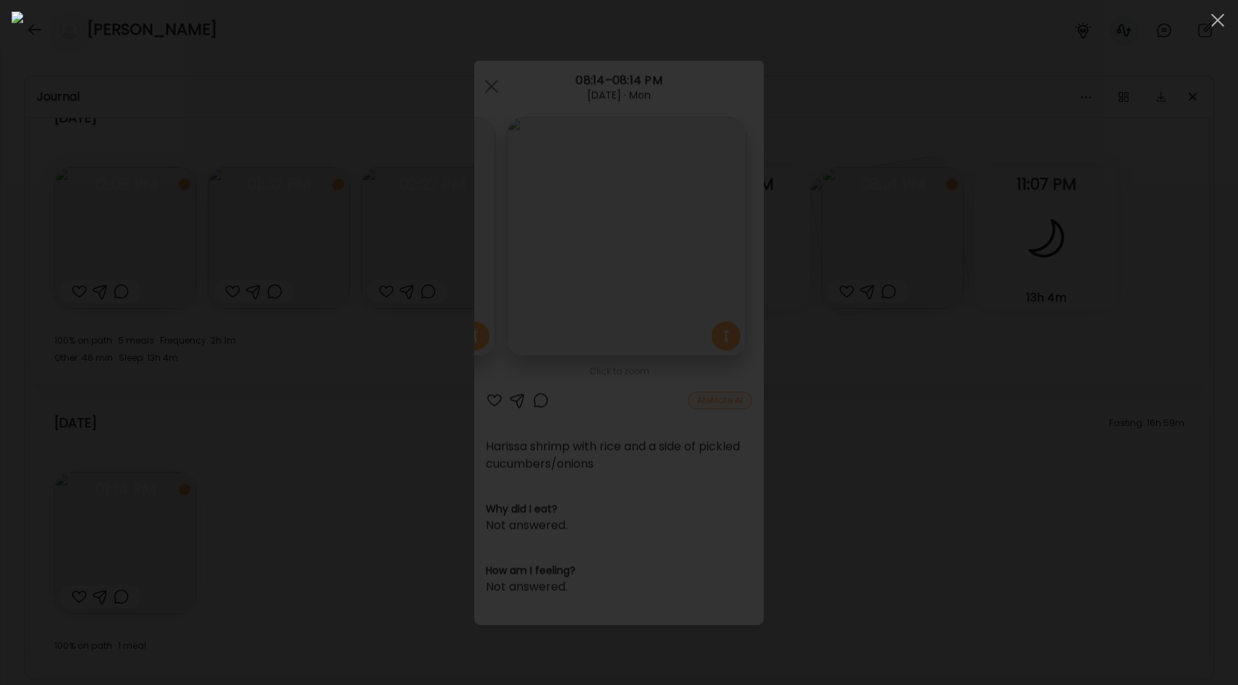
click at [1044, 299] on div at bounding box center [619, 343] width 1214 height 662
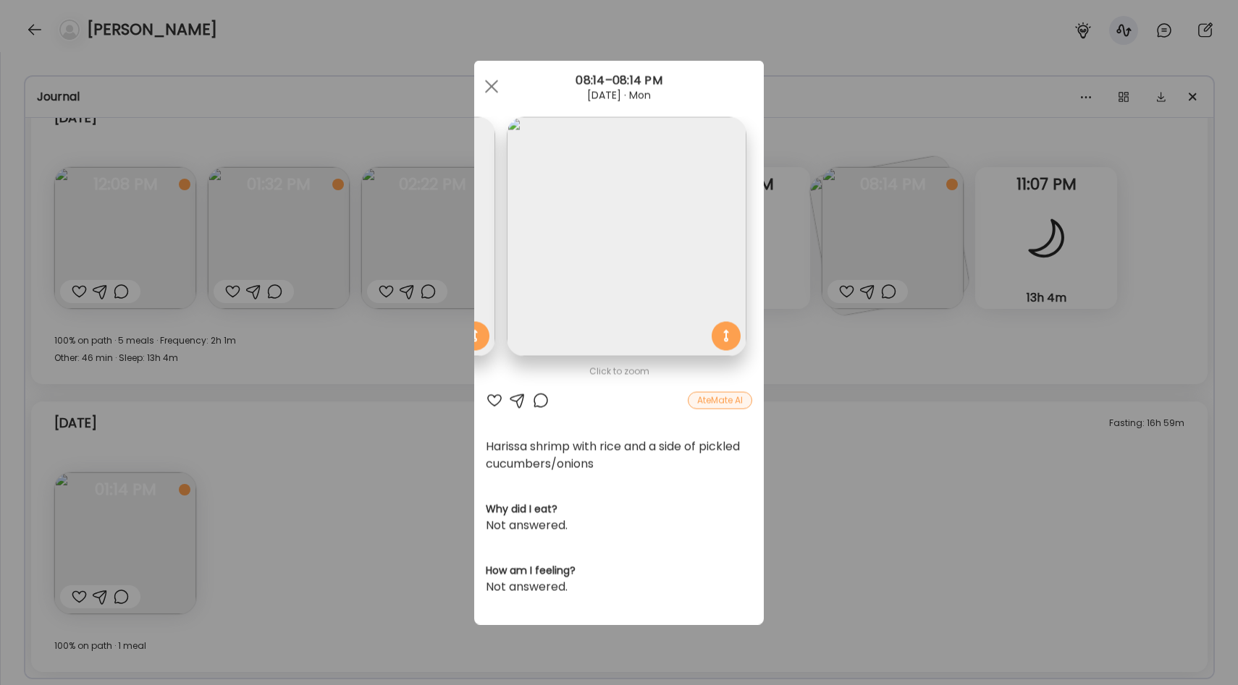
click at [931, 352] on div "Ate Coach Dashboard Wahoo! It’s official Take a moment to set up your Coach Pro…" at bounding box center [619, 342] width 1238 height 685
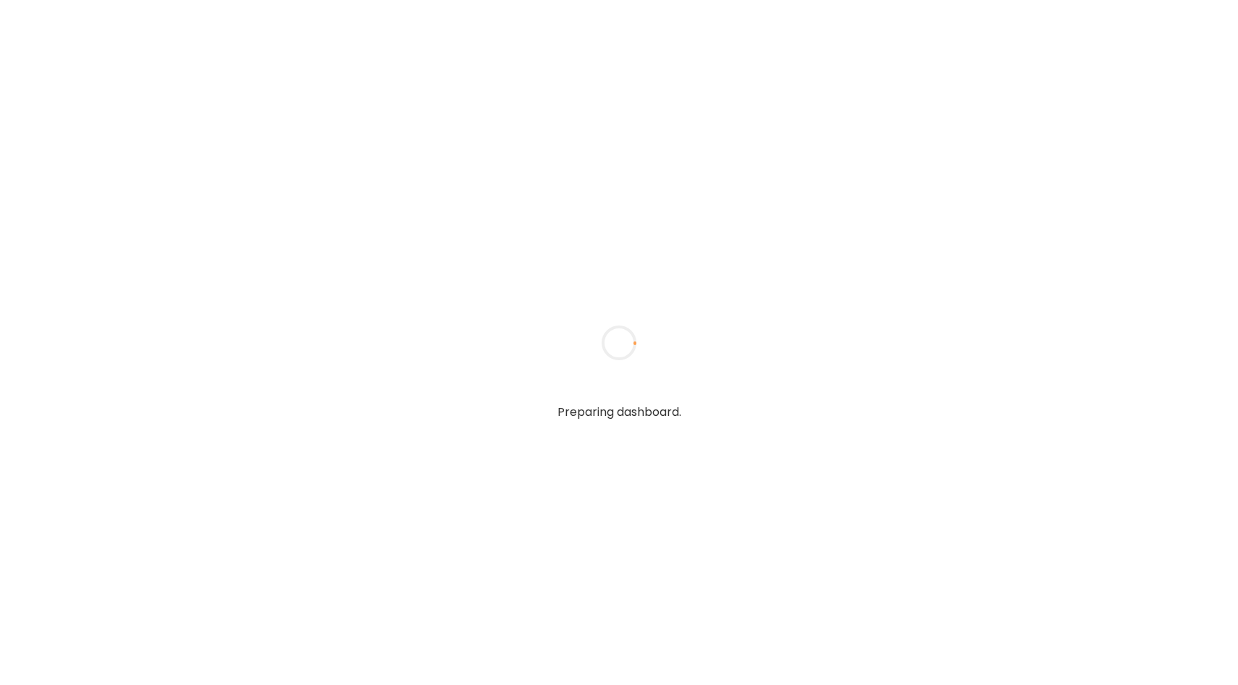
type input "**********"
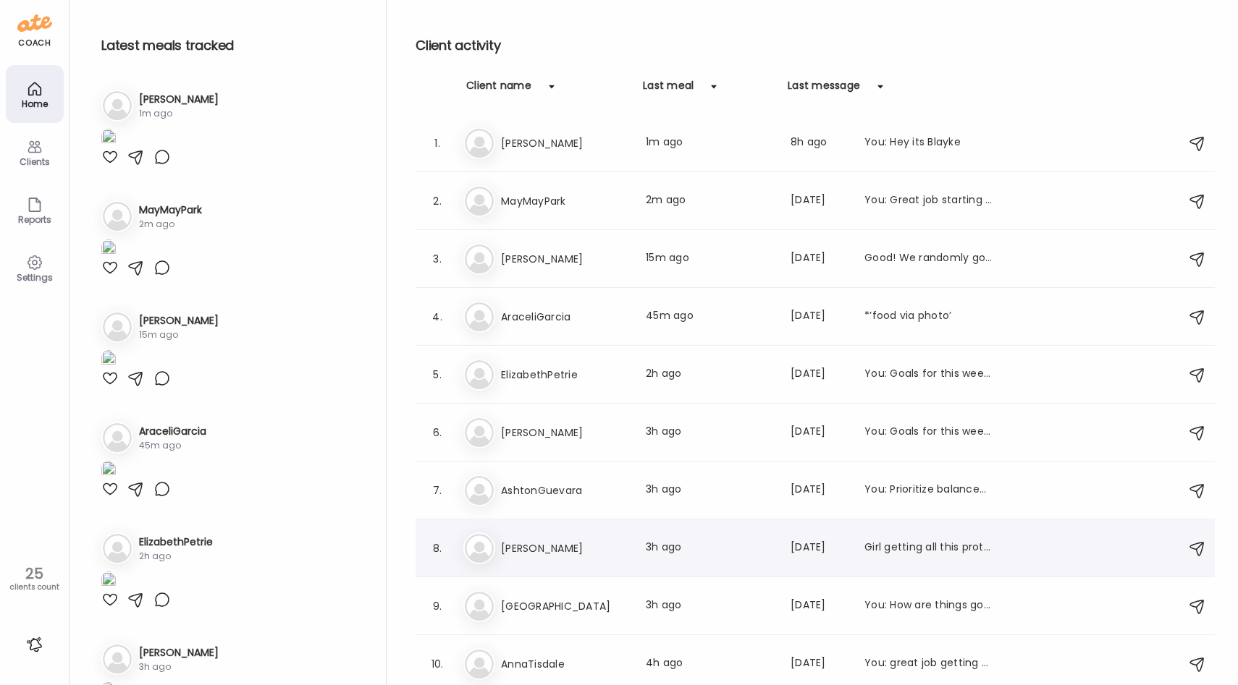
scroll to position [51, 0]
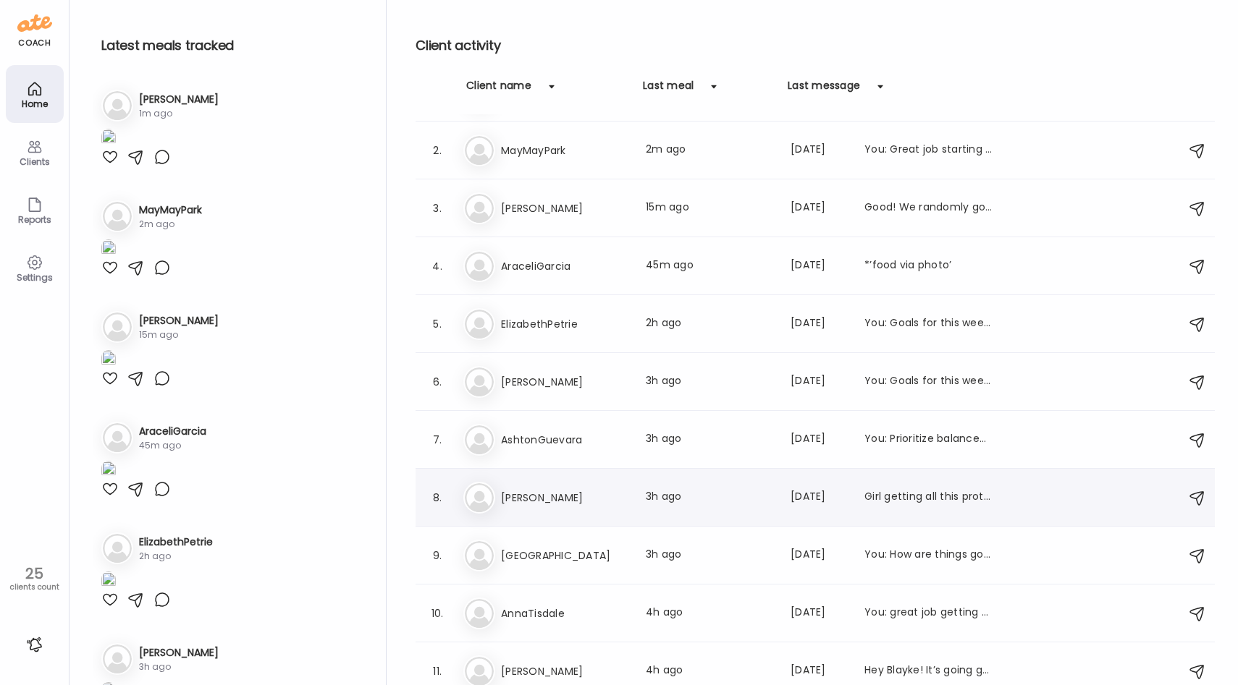
click at [577, 504] on h3 "[PERSON_NAME]" at bounding box center [564, 497] width 127 height 17
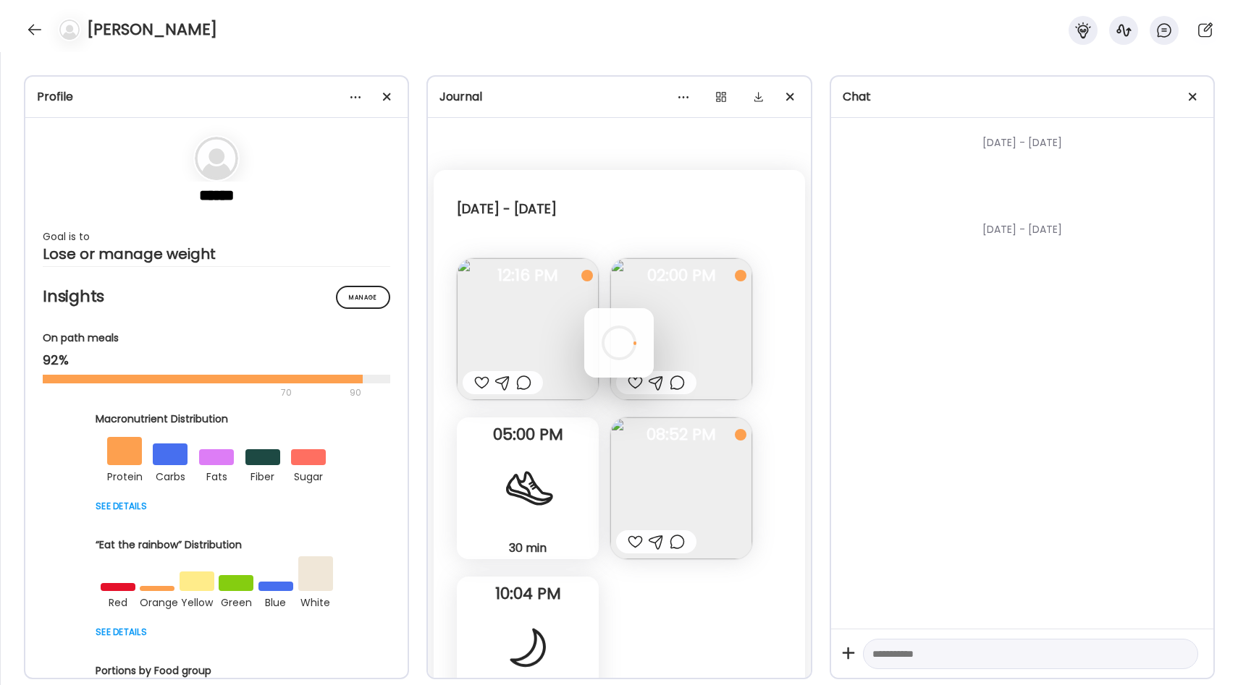
scroll to position [971, 0]
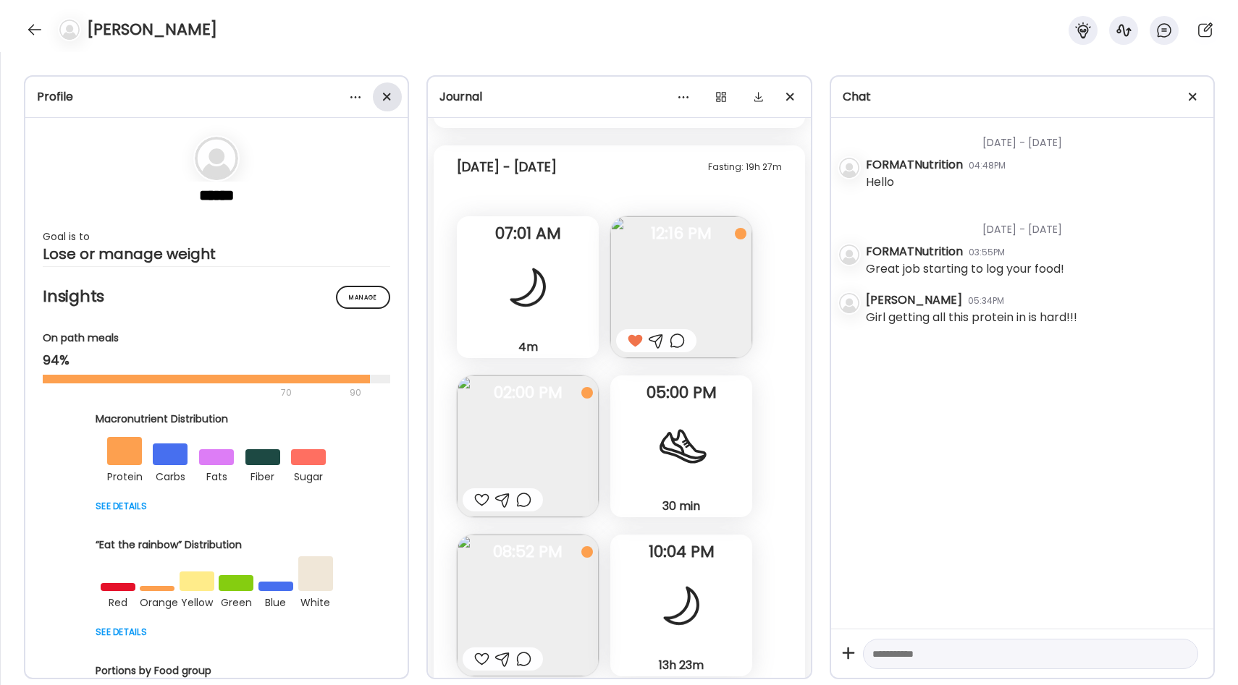
click at [381, 98] on div at bounding box center [387, 97] width 29 height 29
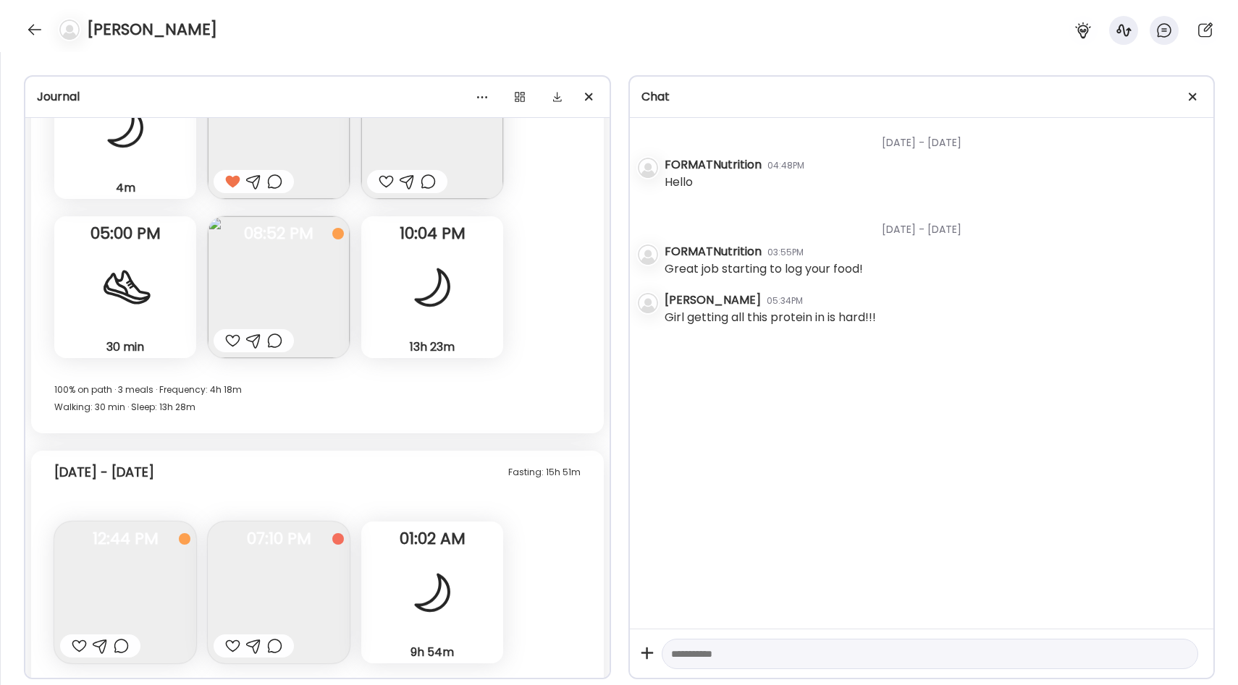
scroll to position [812, 0]
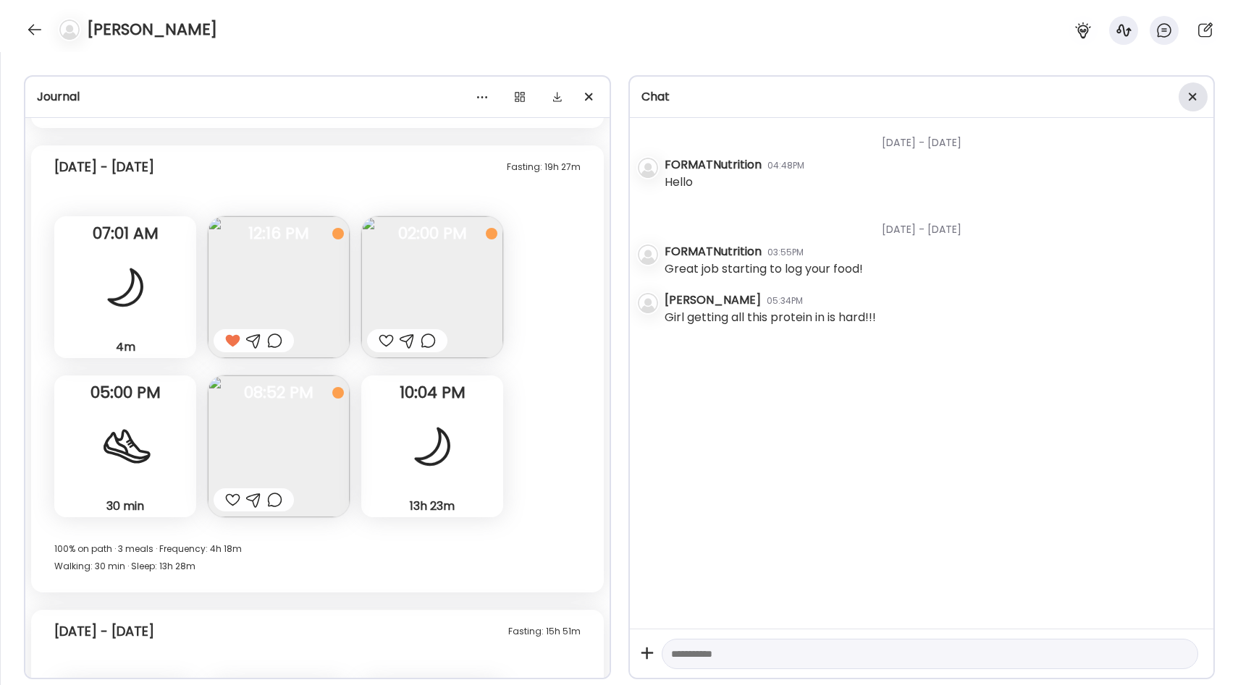
click at [1198, 94] on div at bounding box center [1192, 97] width 29 height 29
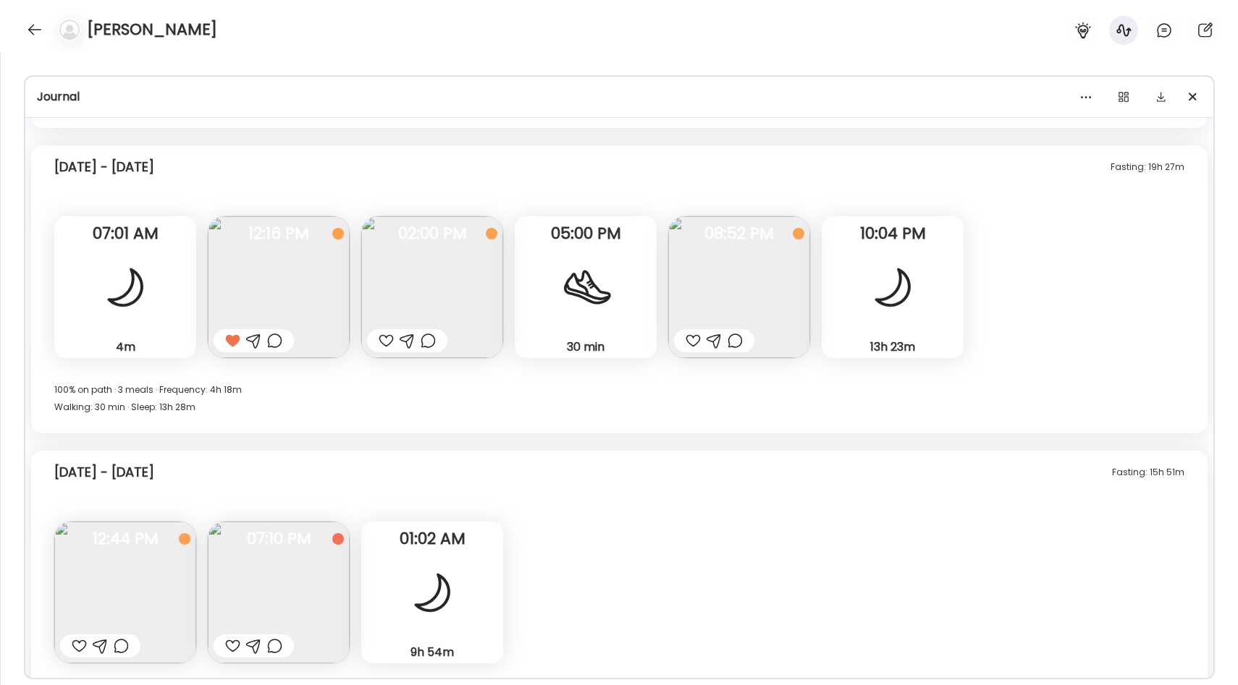
scroll to position [659, 0]
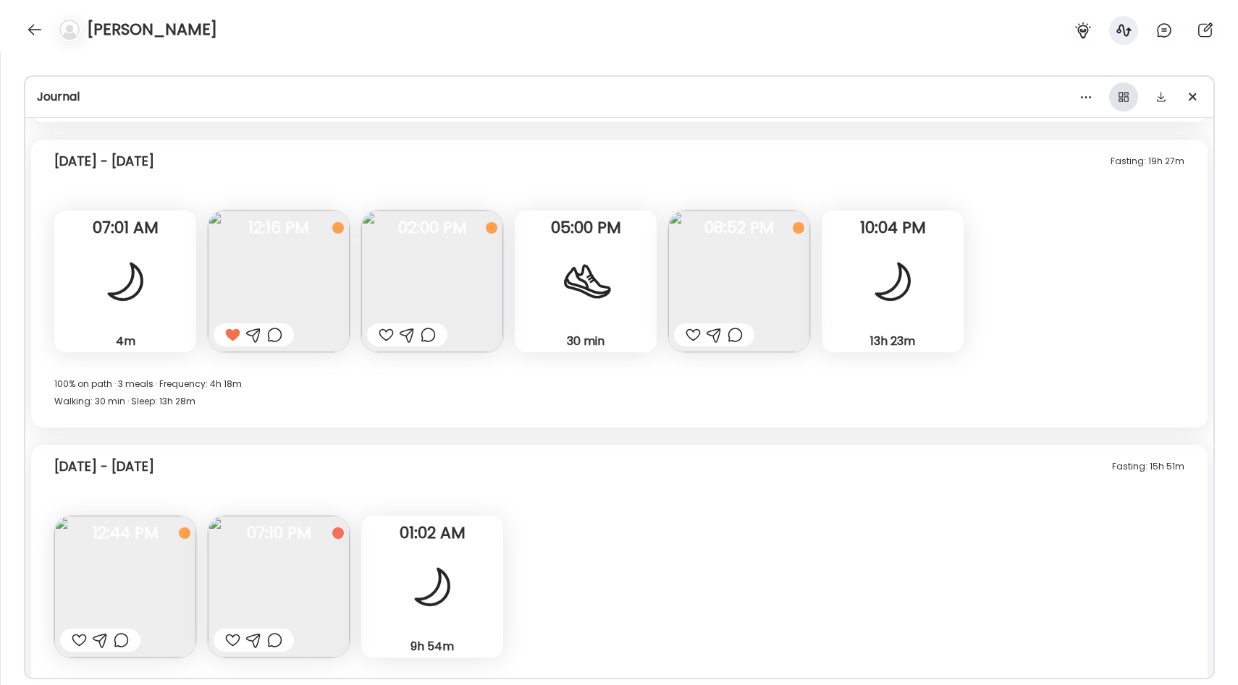
click at [1124, 100] on div at bounding box center [1123, 97] width 29 height 29
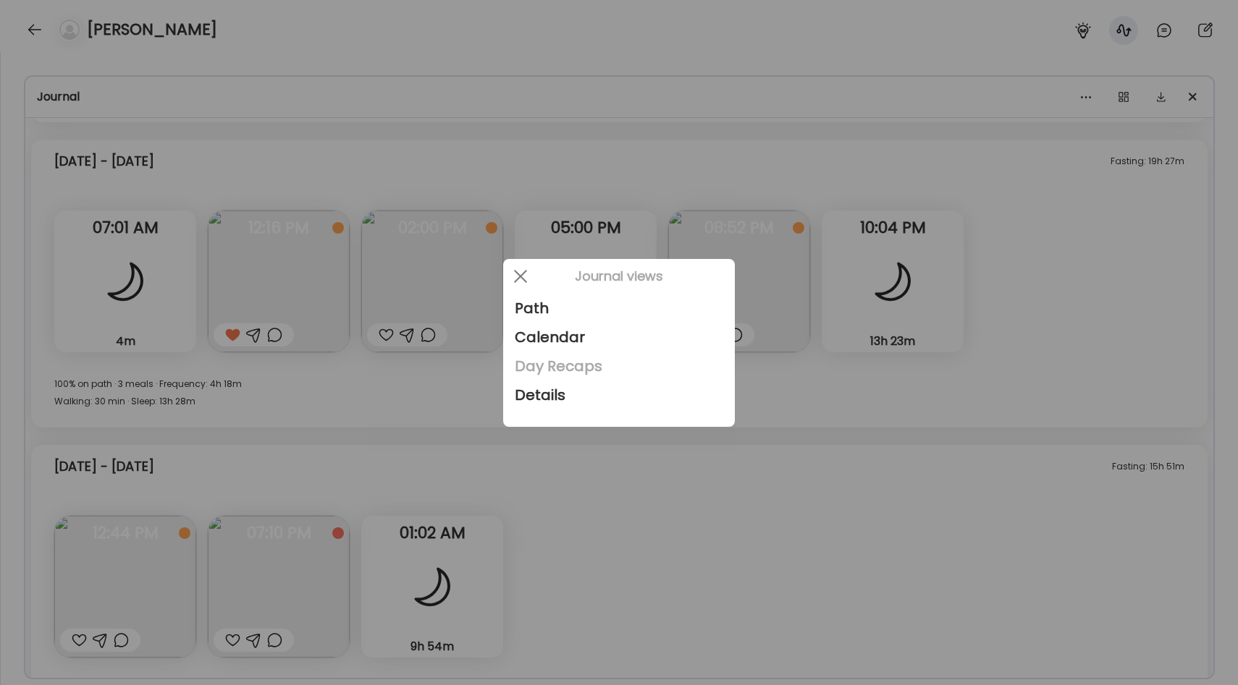
click at [602, 371] on div "Day Recaps" at bounding box center [619, 366] width 208 height 29
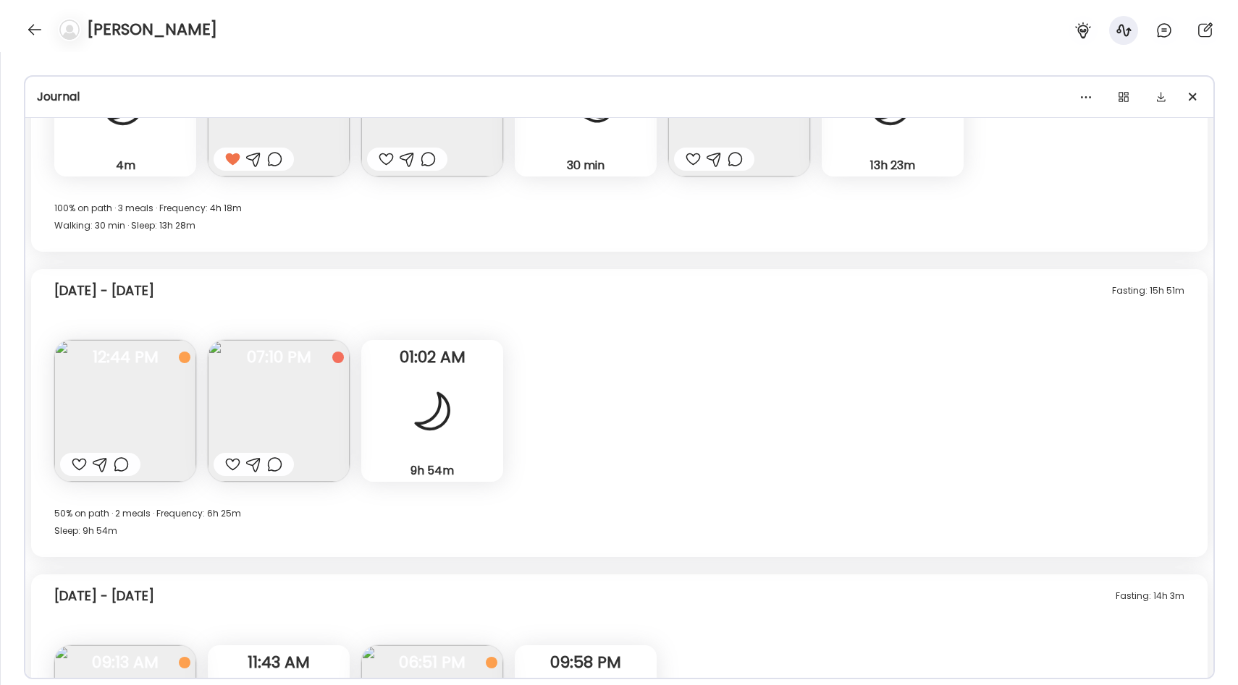
scroll to position [848, 0]
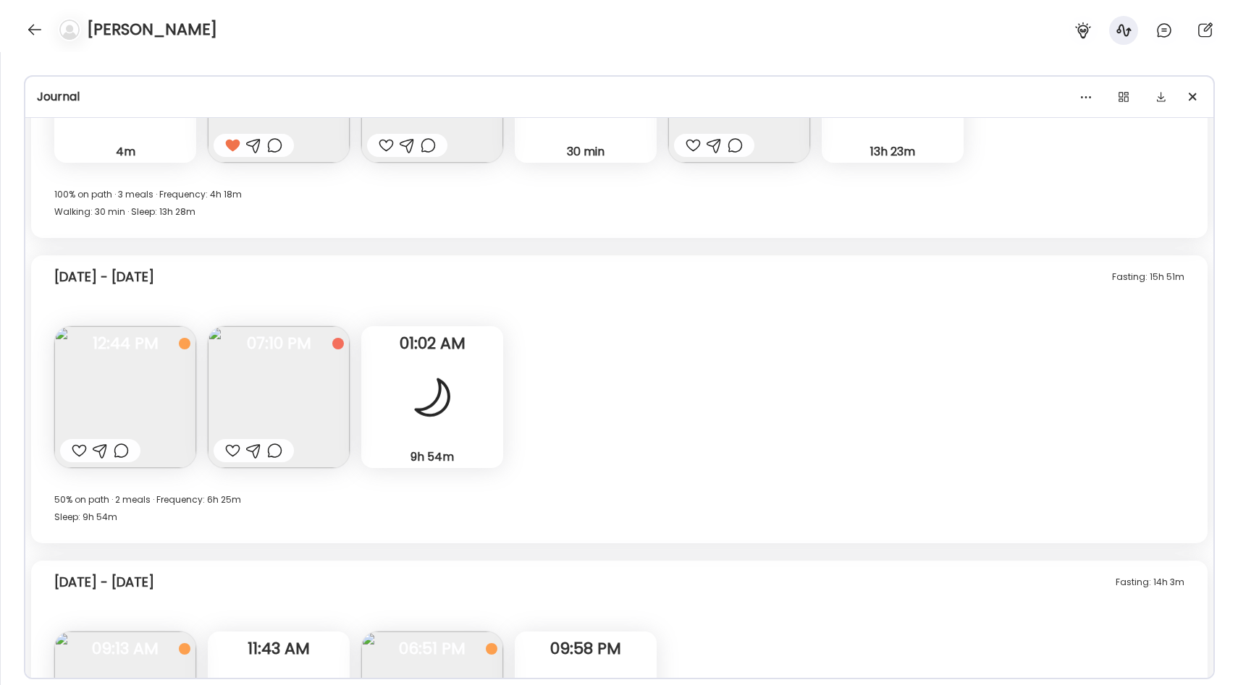
click at [103, 397] on img at bounding box center [125, 397] width 142 height 142
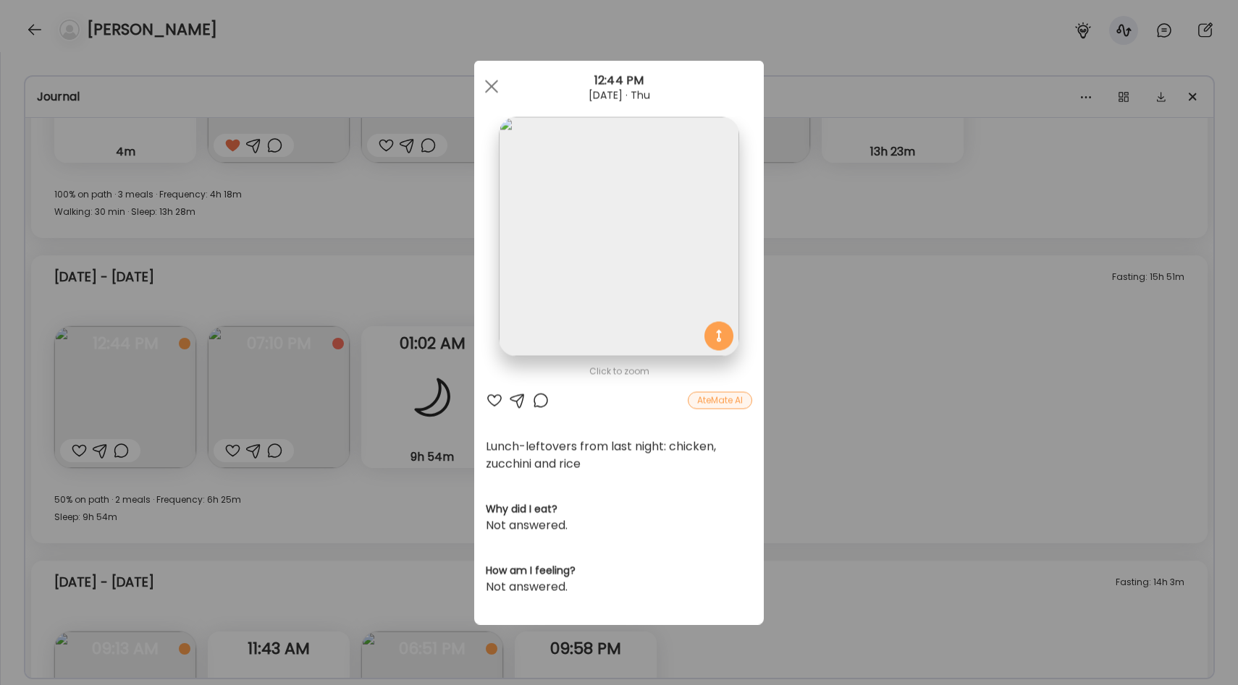
click at [631, 193] on img at bounding box center [619, 237] width 240 height 240
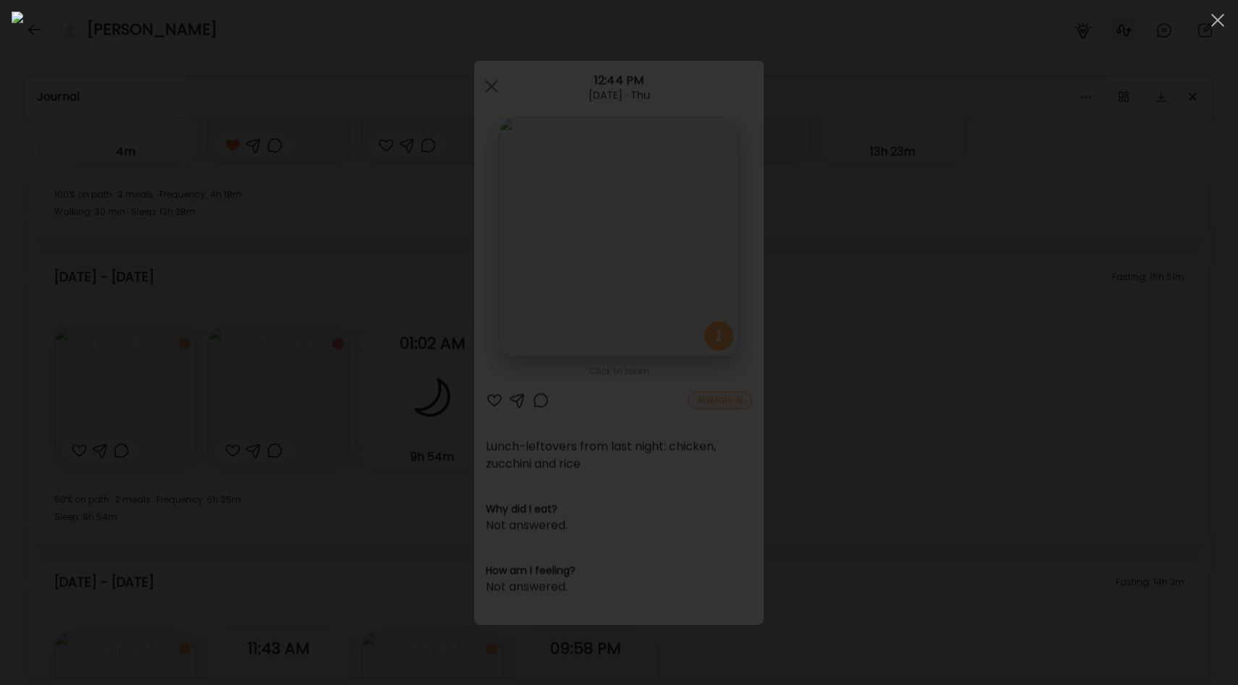
click at [228, 297] on div at bounding box center [619, 343] width 1214 height 662
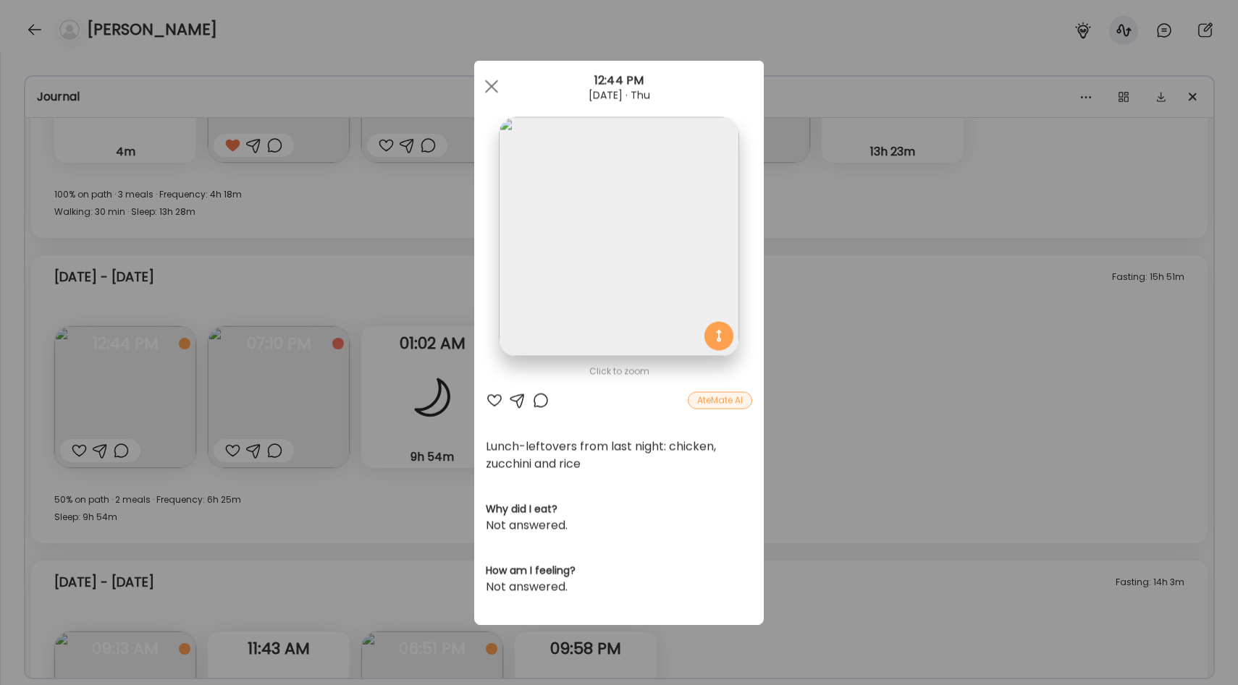
click at [346, 331] on div "Ate Coach Dashboard Wahoo! It’s official Take a moment to set up your Coach Pro…" at bounding box center [619, 342] width 1238 height 685
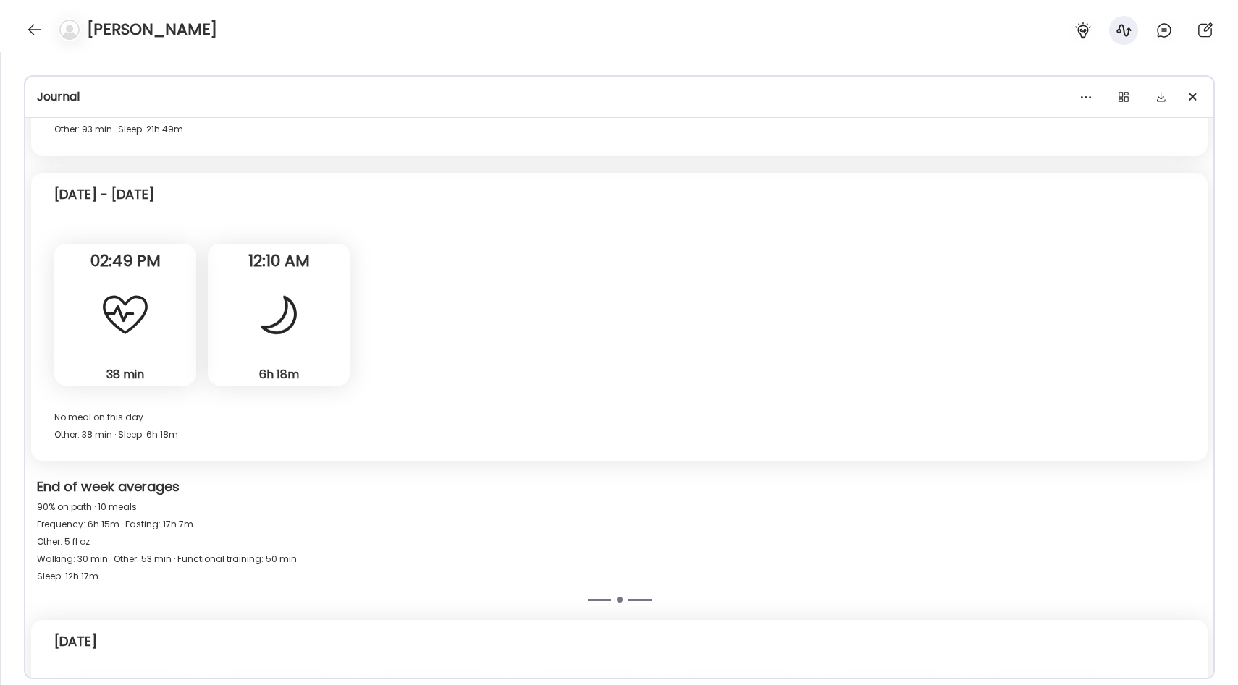
scroll to position [2371, 0]
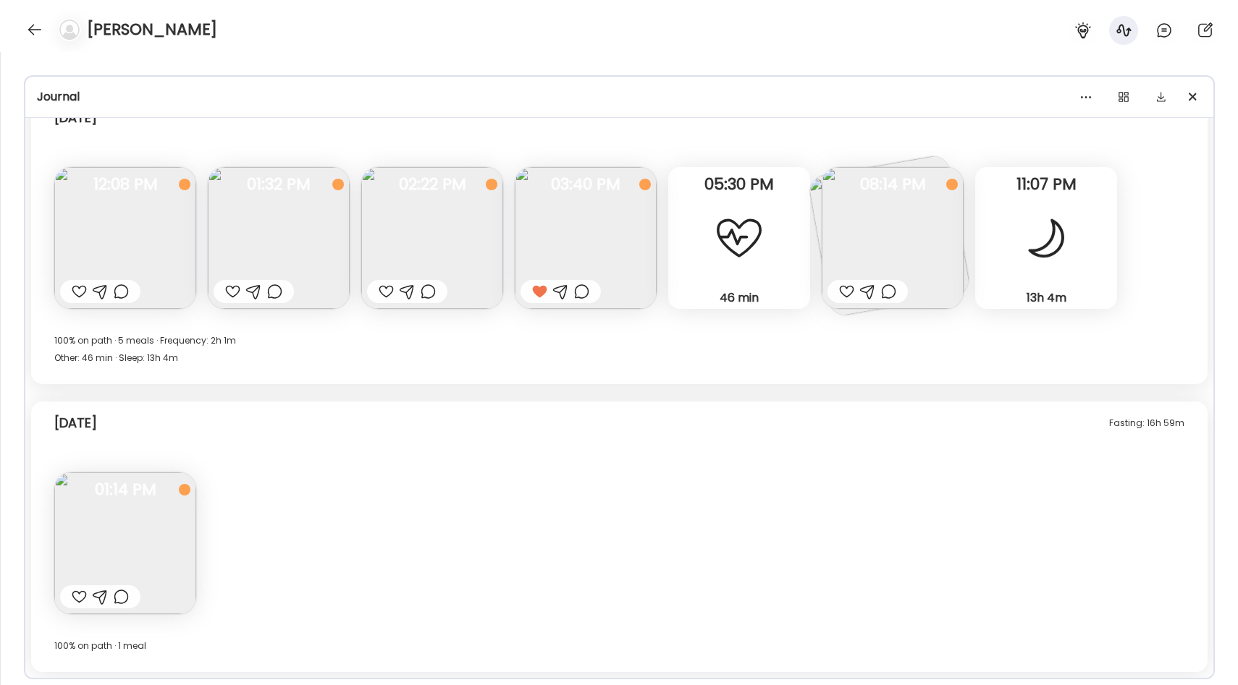
click at [913, 264] on img at bounding box center [892, 238] width 142 height 142
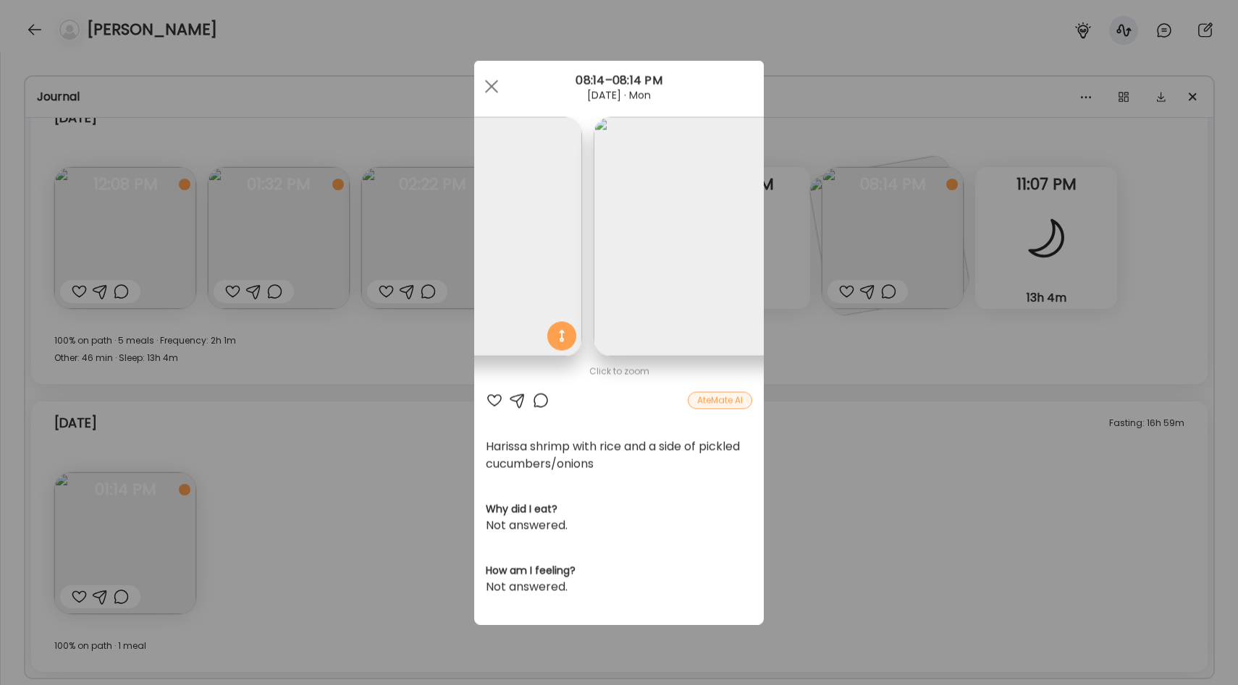
scroll to position [0, 0]
click at [667, 265] on img at bounding box center [611, 237] width 240 height 240
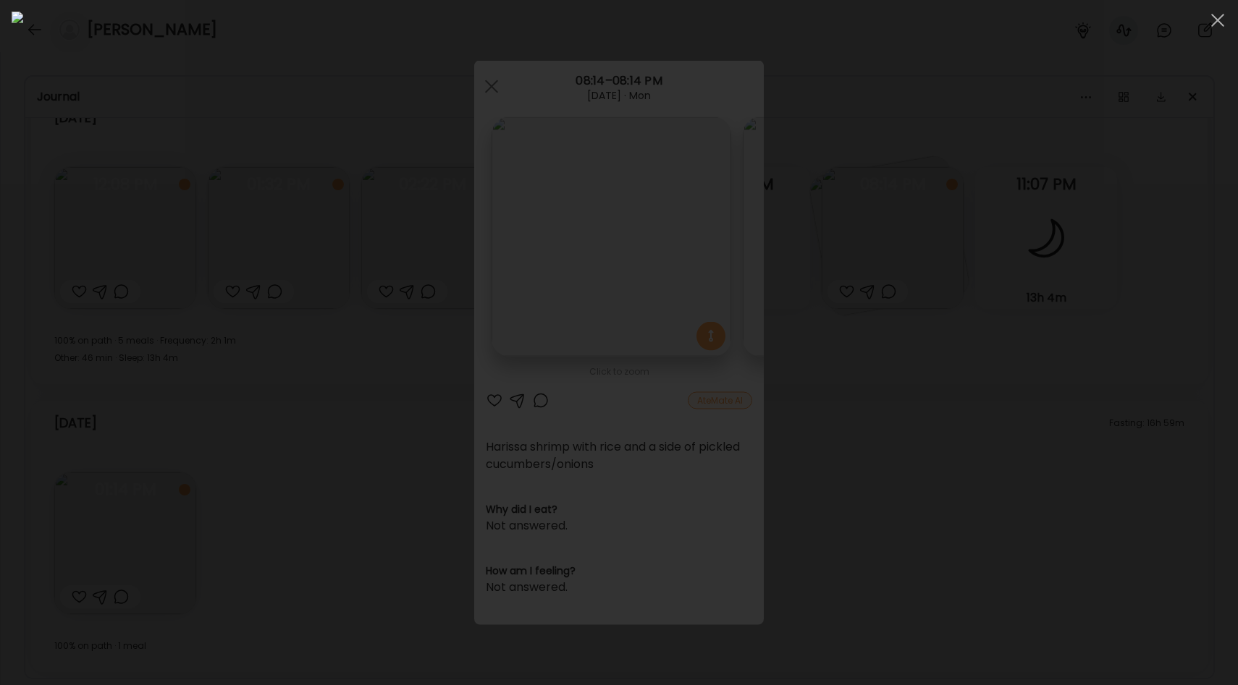
click at [1070, 264] on div at bounding box center [619, 343] width 1214 height 662
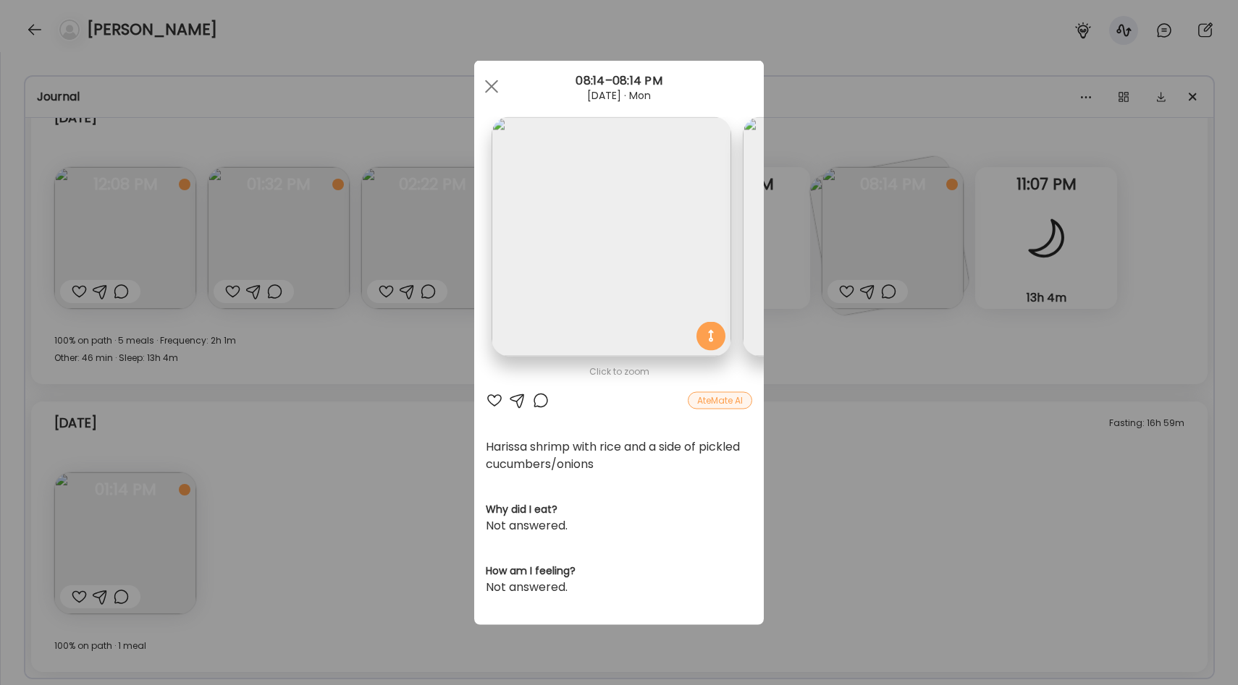
click at [892, 345] on div "Ate Coach Dashboard Wahoo! It’s official Take a moment to set up your Coach Pro…" at bounding box center [619, 342] width 1238 height 685
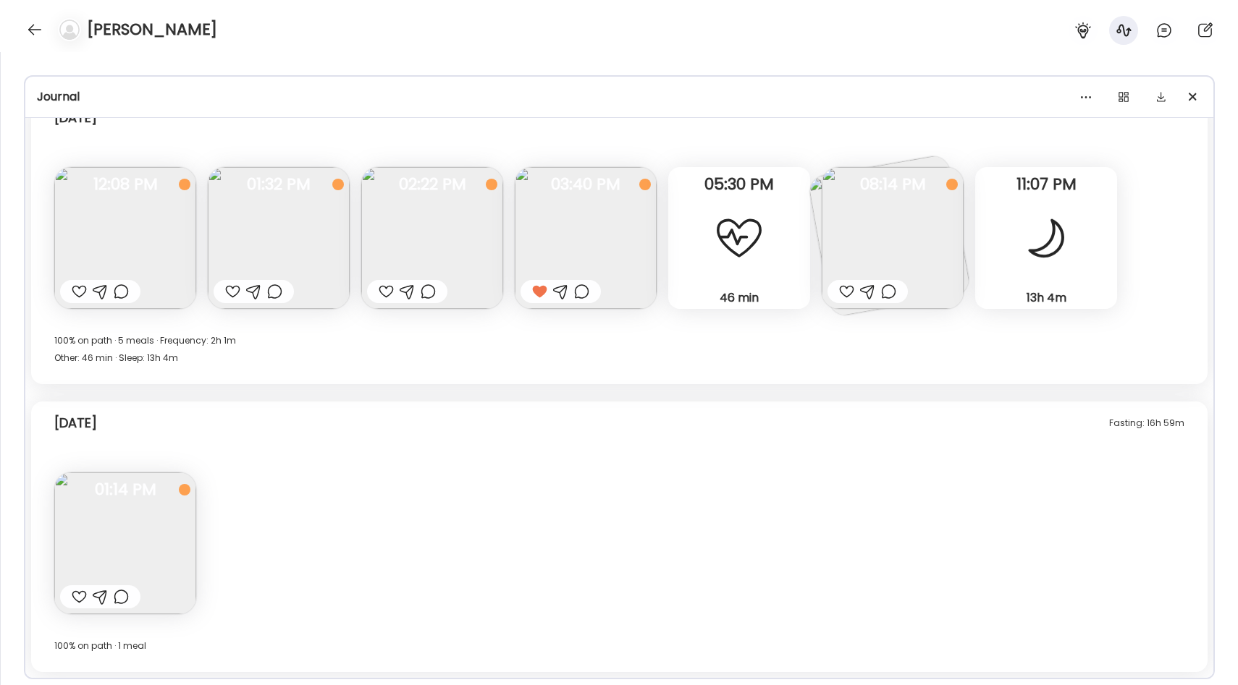
scroll to position [109, 0]
